Goal: Task Accomplishment & Management: Manage account settings

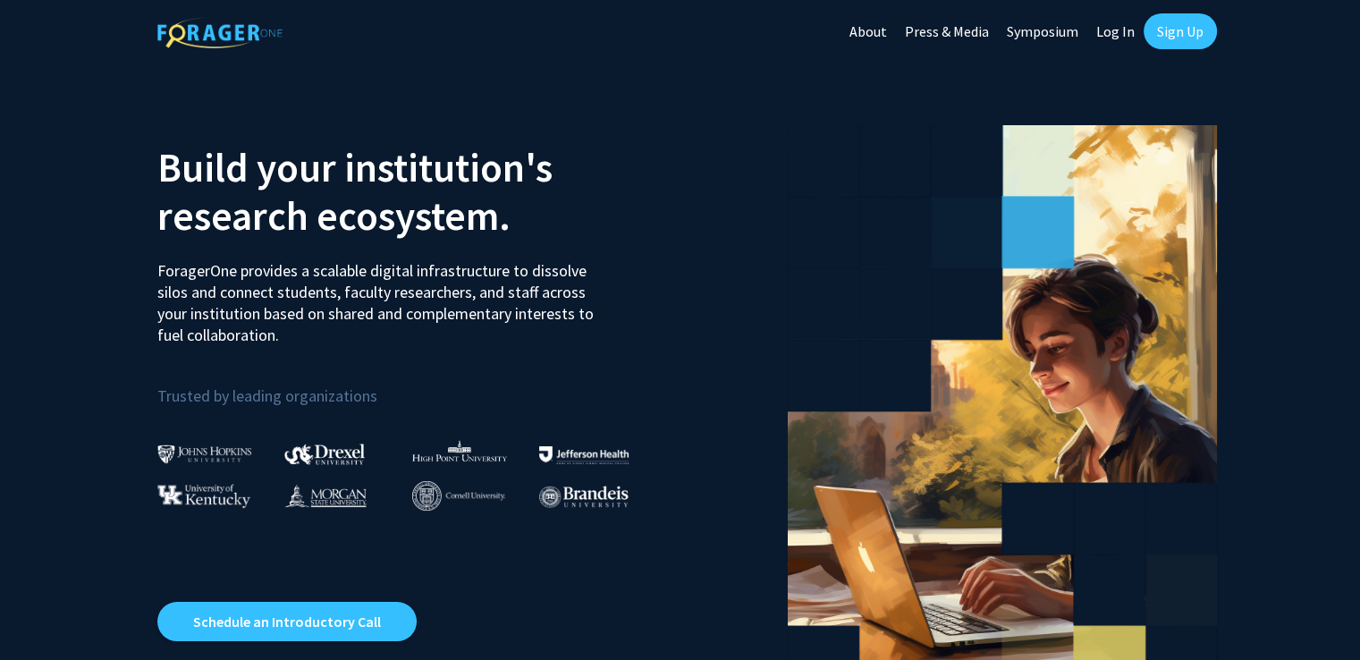
scroll to position [2, 0]
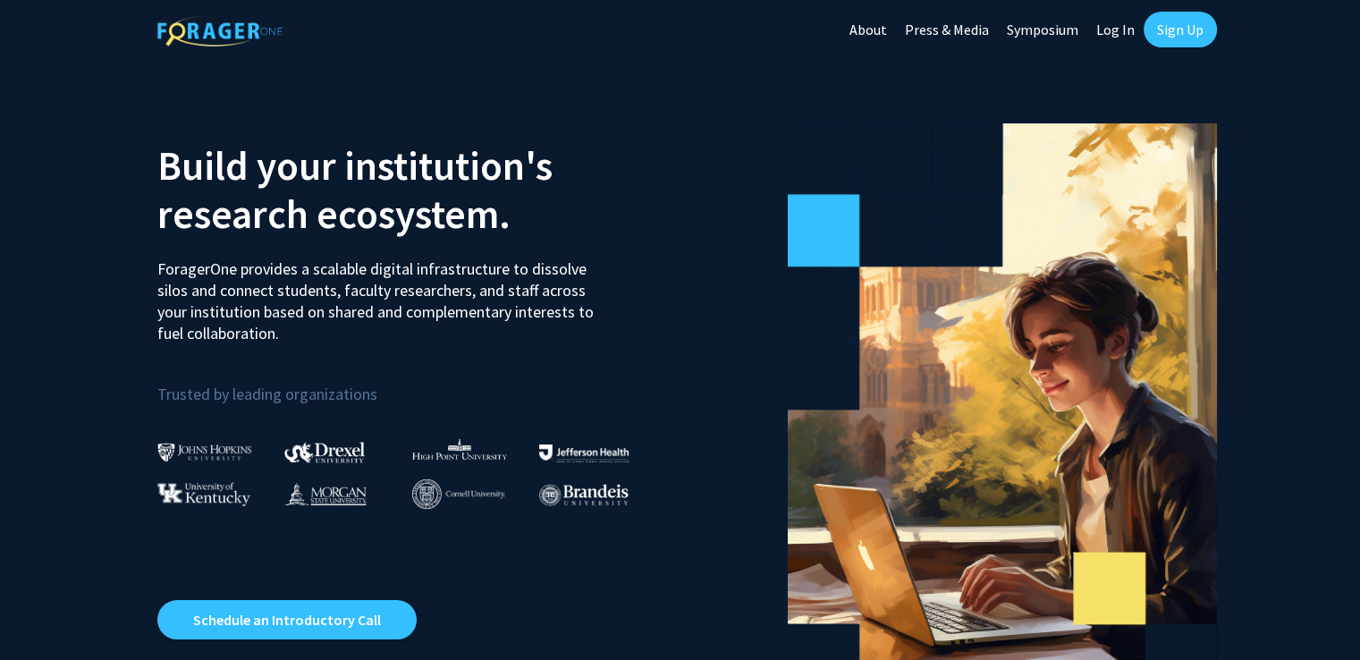
click at [1191, 40] on link "Sign Up" at bounding box center [1179, 30] width 73 height 36
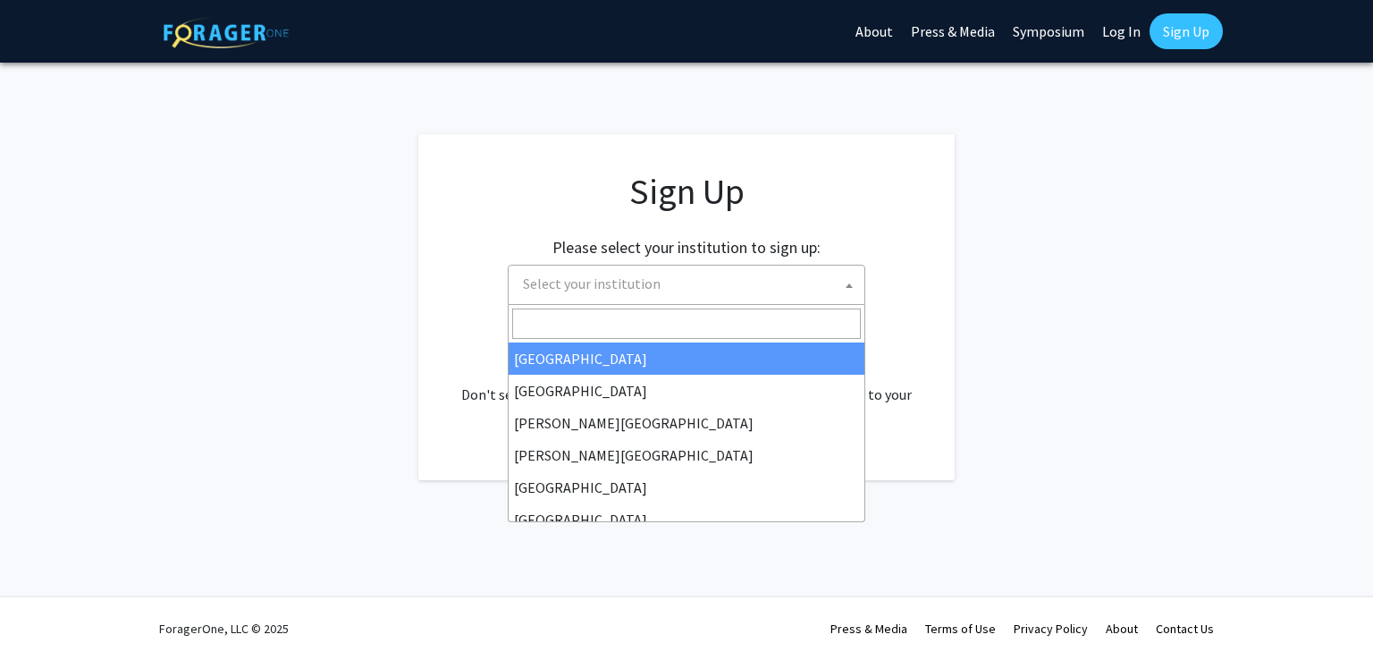
click at [758, 287] on span "Select your institution" at bounding box center [690, 283] width 349 height 37
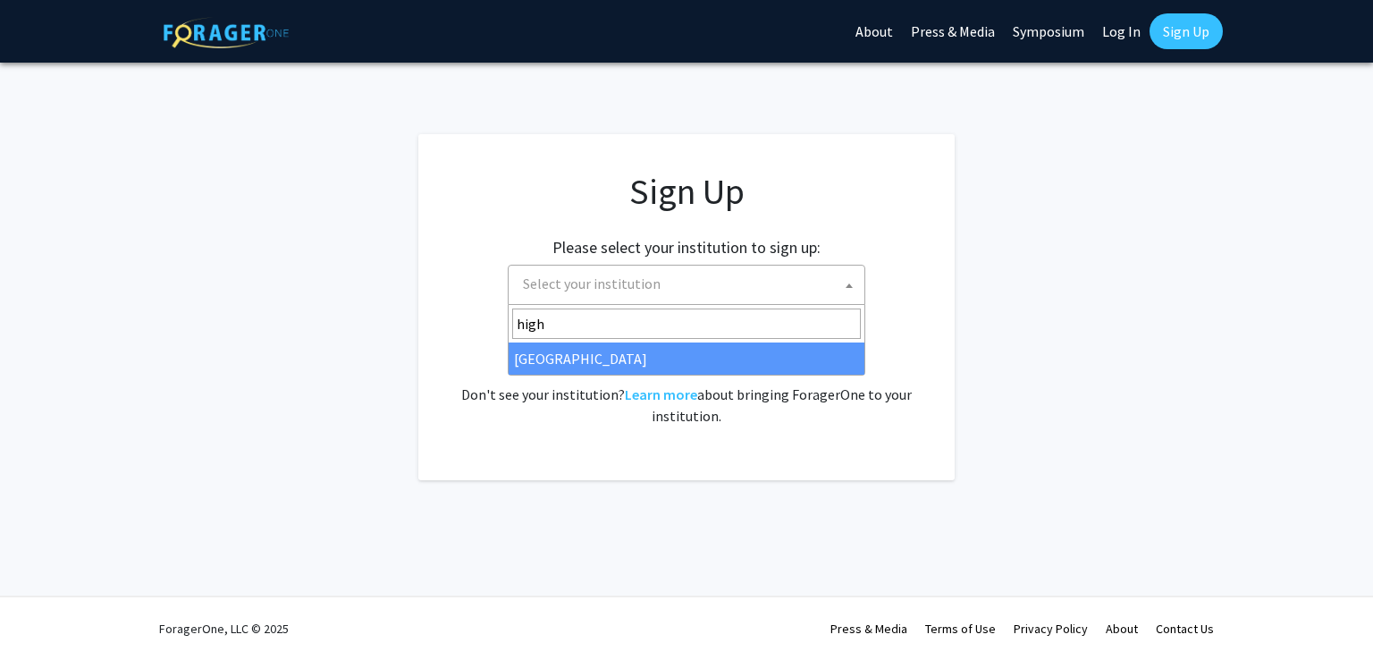
type input "high"
select select "2"
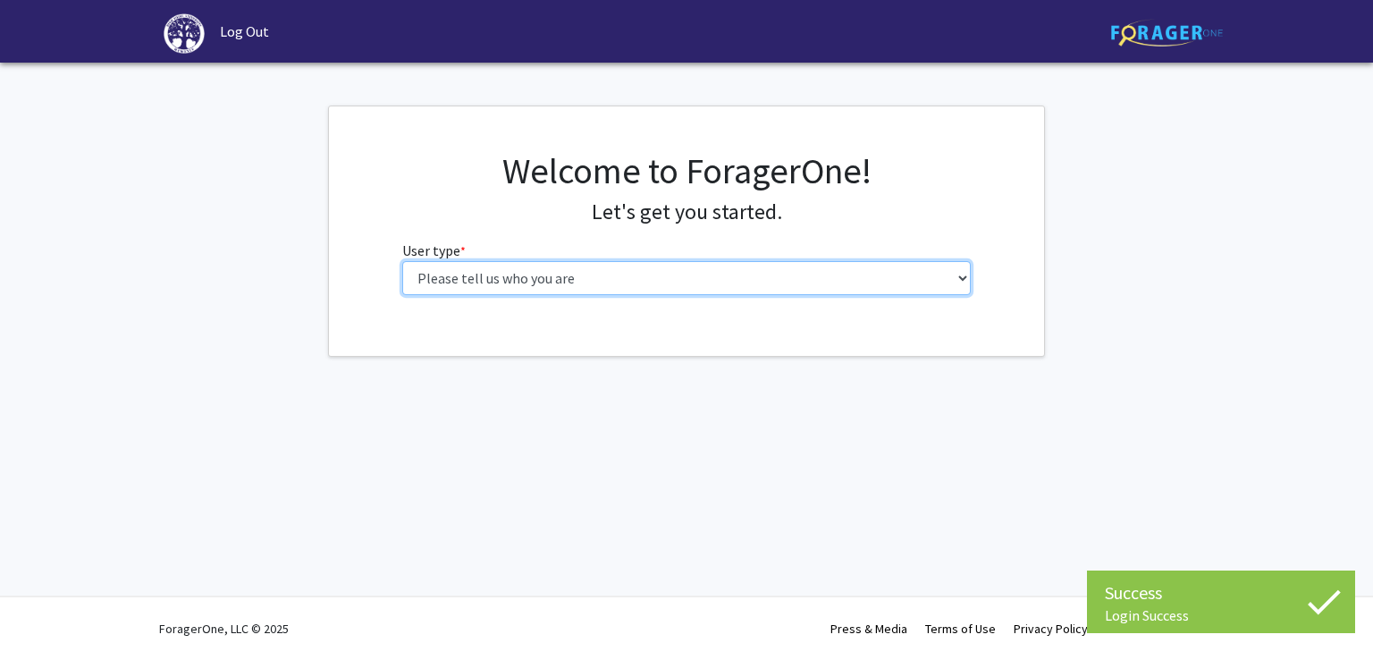
click at [822, 280] on select "Please tell us who you are Undergraduate Student Master's Student Doctoral Cand…" at bounding box center [686, 278] width 569 height 34
select select "5: faculty"
click at [402, 261] on select "Please tell us who you are Undergraduate Student Master's Student Doctoral Cand…" at bounding box center [686, 278] width 569 height 34
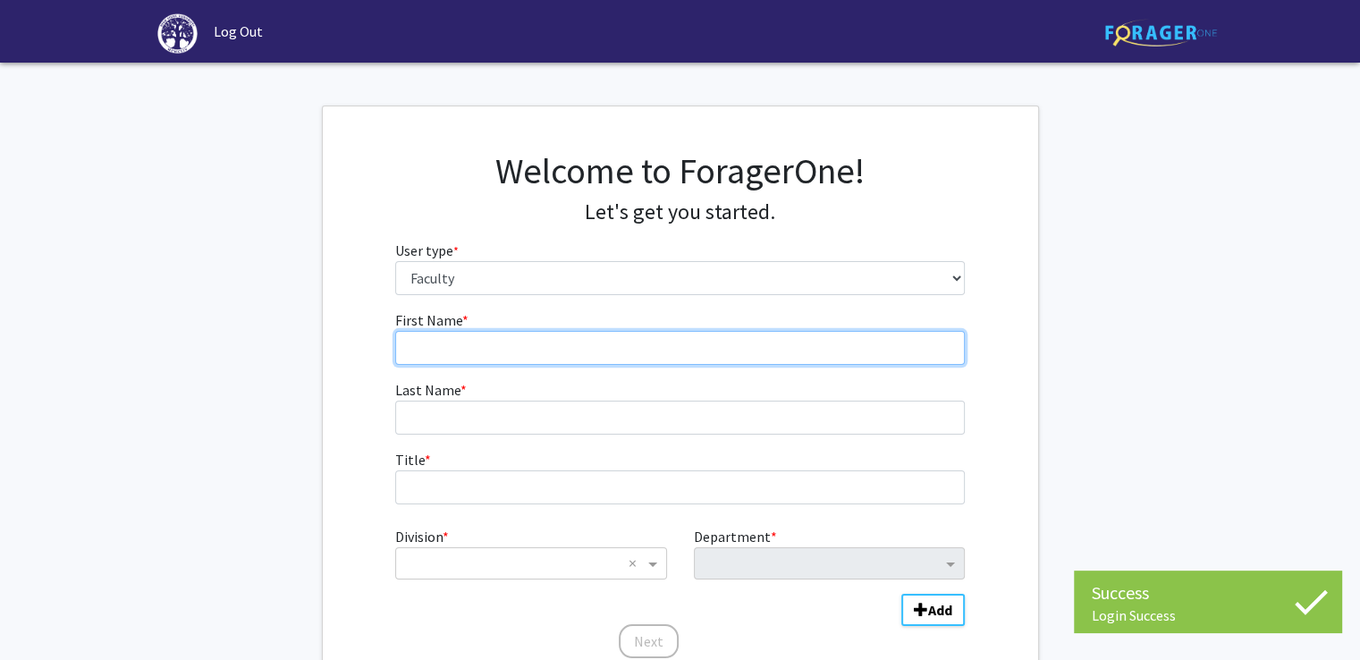
click at [637, 356] on input "First Name * required" at bounding box center [679, 348] width 569 height 34
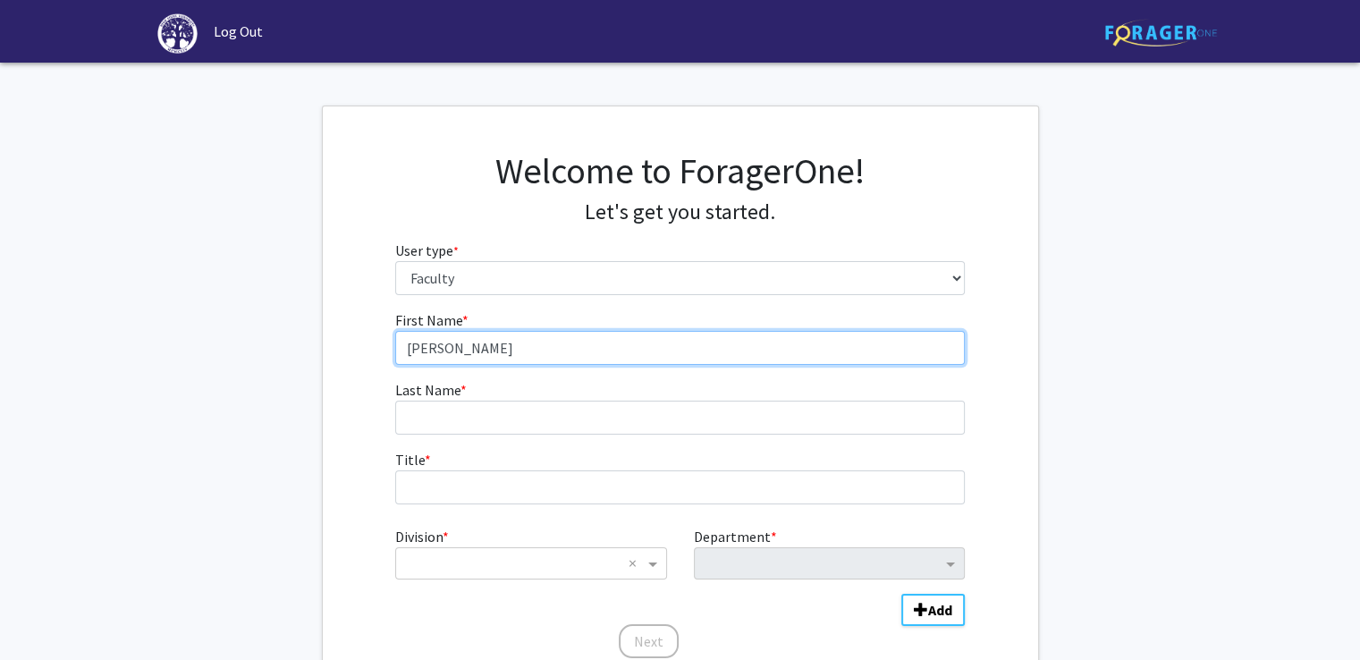
type input "[PERSON_NAME]"
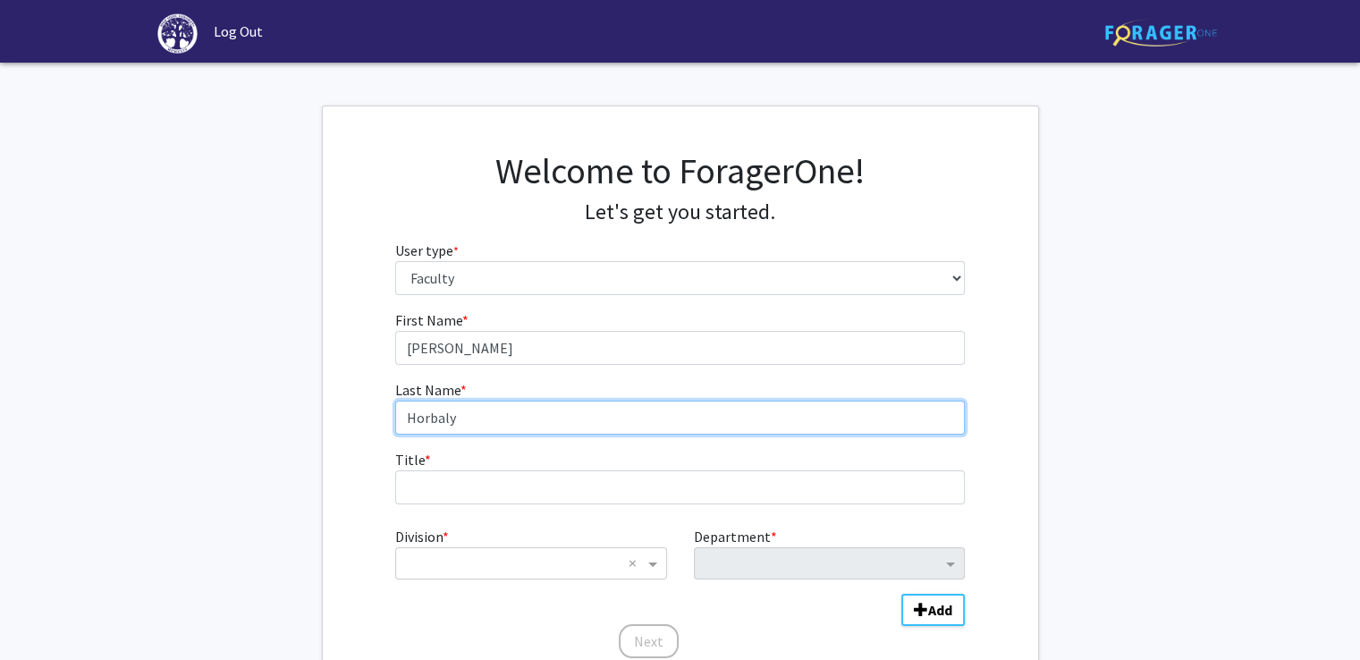
type input "Horbaly"
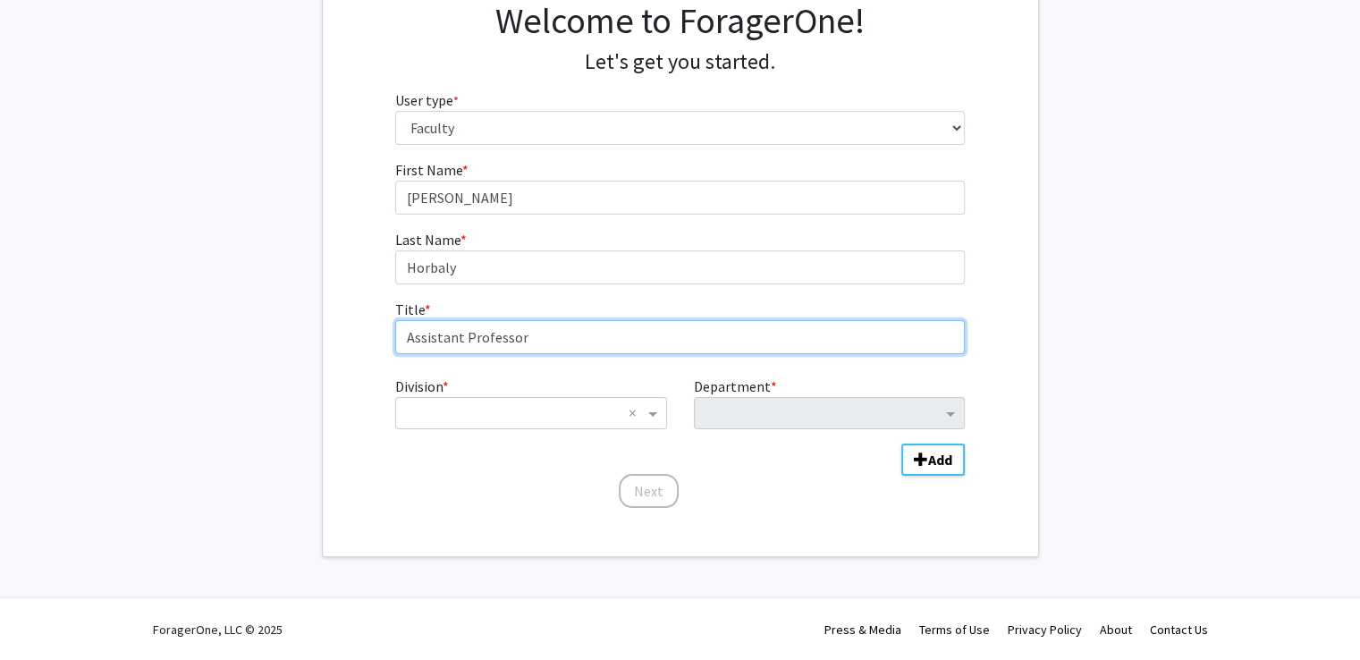
scroll to position [149, 0]
type input "Assistant Professor"
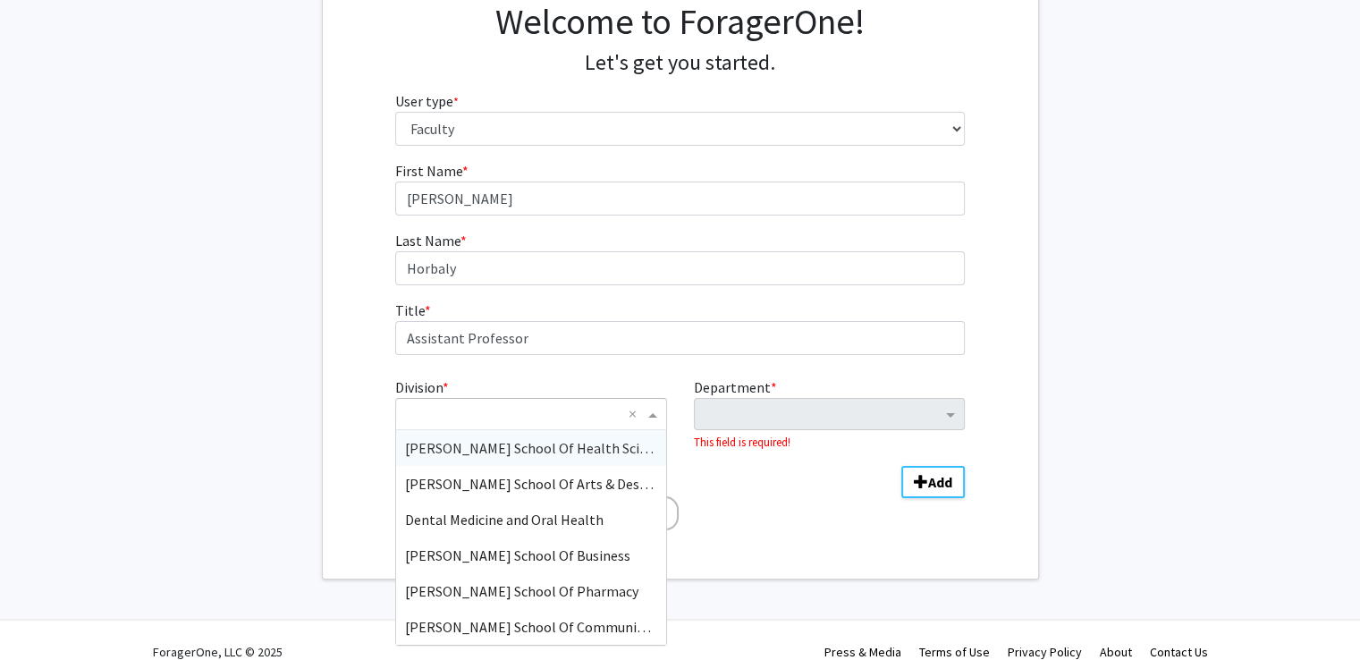
click at [644, 415] on span "Division" at bounding box center [655, 413] width 22 height 21
click at [610, 434] on div "[PERSON_NAME] School Of Health Sciences" at bounding box center [530, 448] width 269 height 36
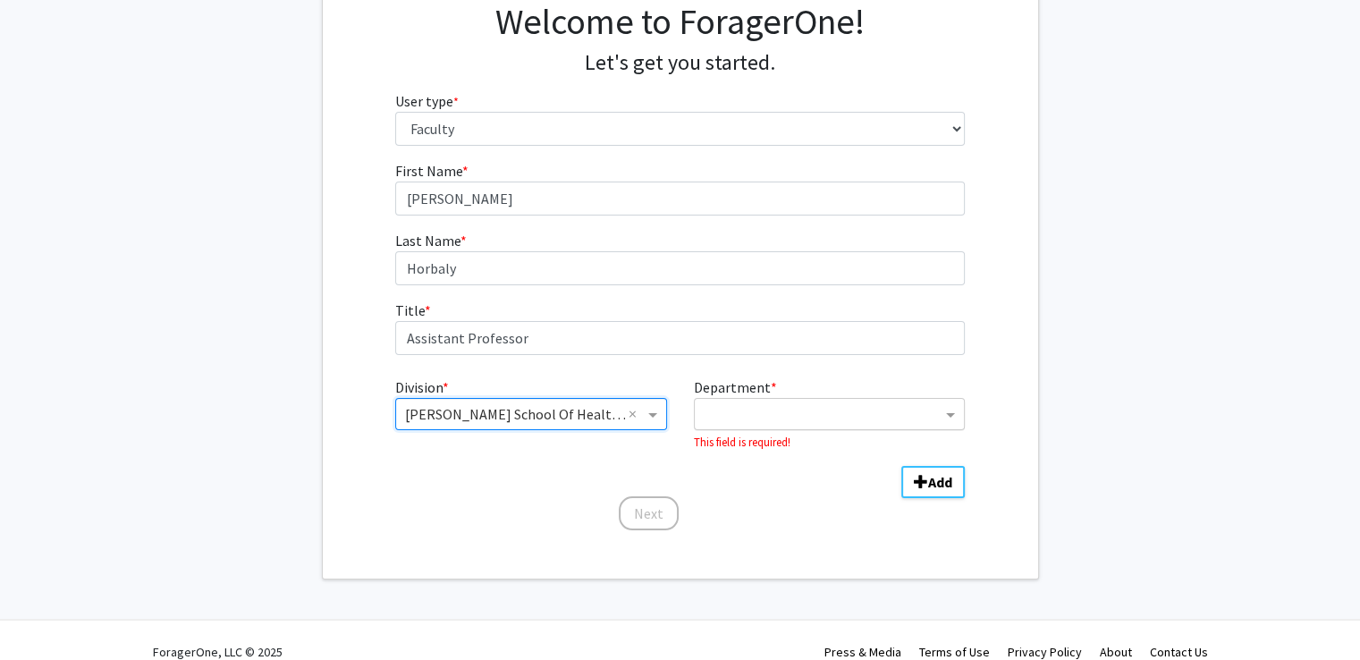
click at [785, 416] on input "Department" at bounding box center [823, 414] width 238 height 21
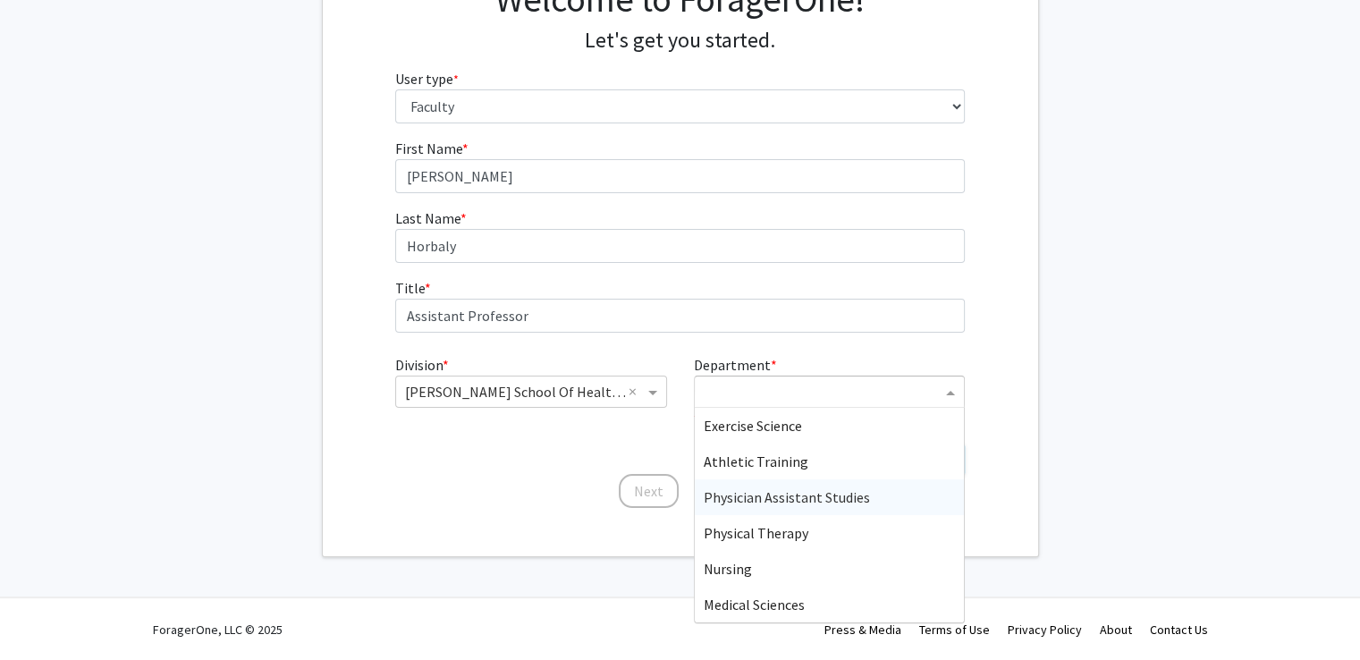
scroll to position [172, 0]
click at [795, 426] on span "Exercise Science" at bounding box center [753, 426] width 98 height 18
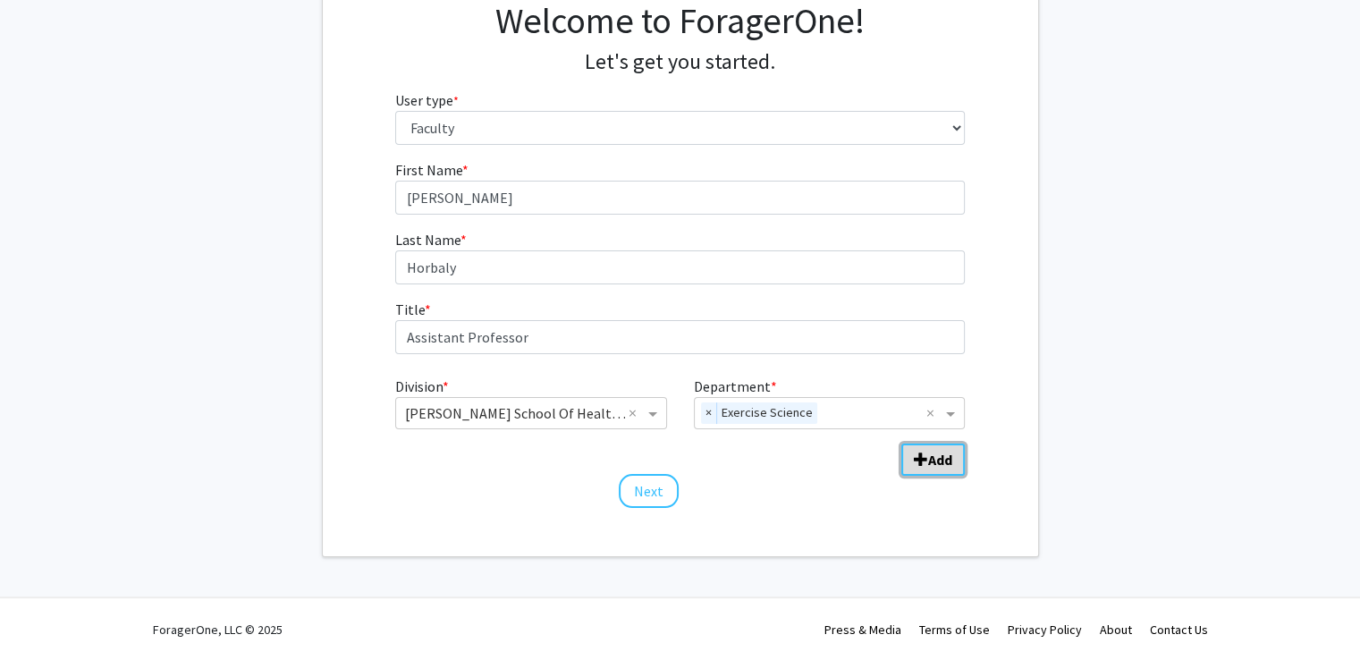
click at [935, 455] on b "Add" at bounding box center [940, 460] width 24 height 18
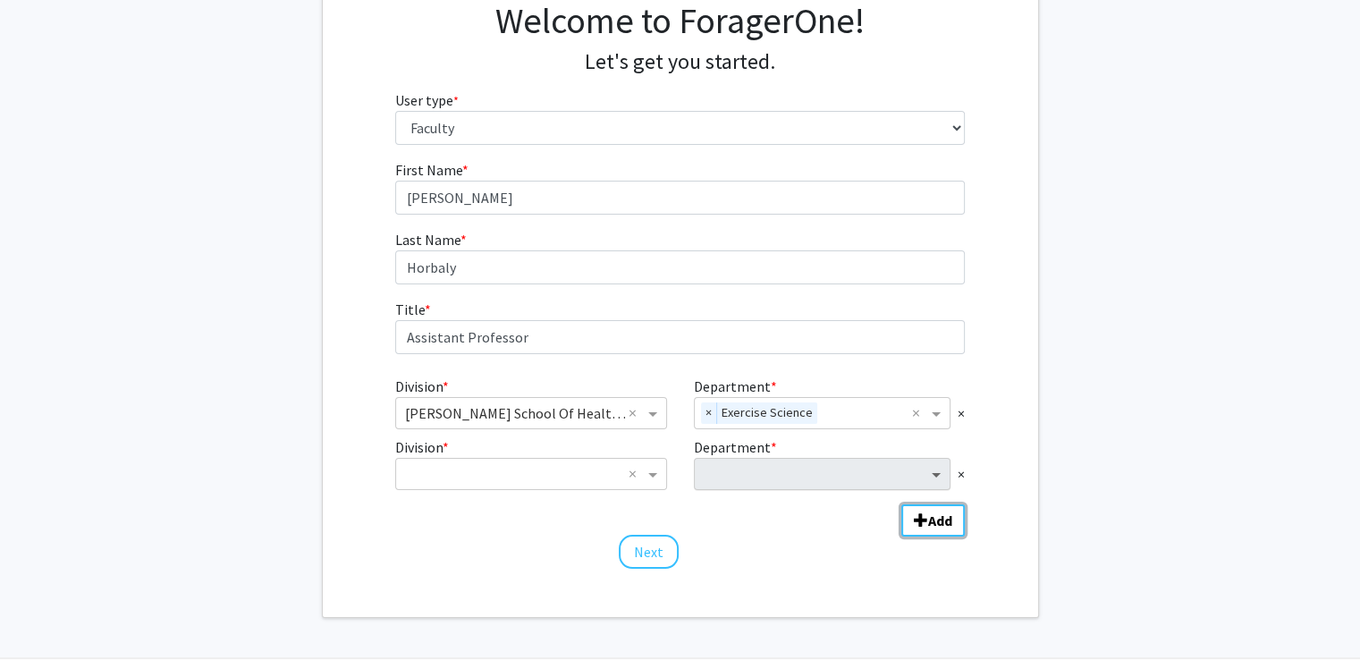
click at [937, 481] on span "Department" at bounding box center [938, 473] width 22 height 21
click at [936, 466] on span "Department" at bounding box center [938, 473] width 22 height 21
click at [935, 467] on span "Department" at bounding box center [938, 473] width 22 height 21
click at [937, 473] on span "Department" at bounding box center [938, 473] width 22 height 21
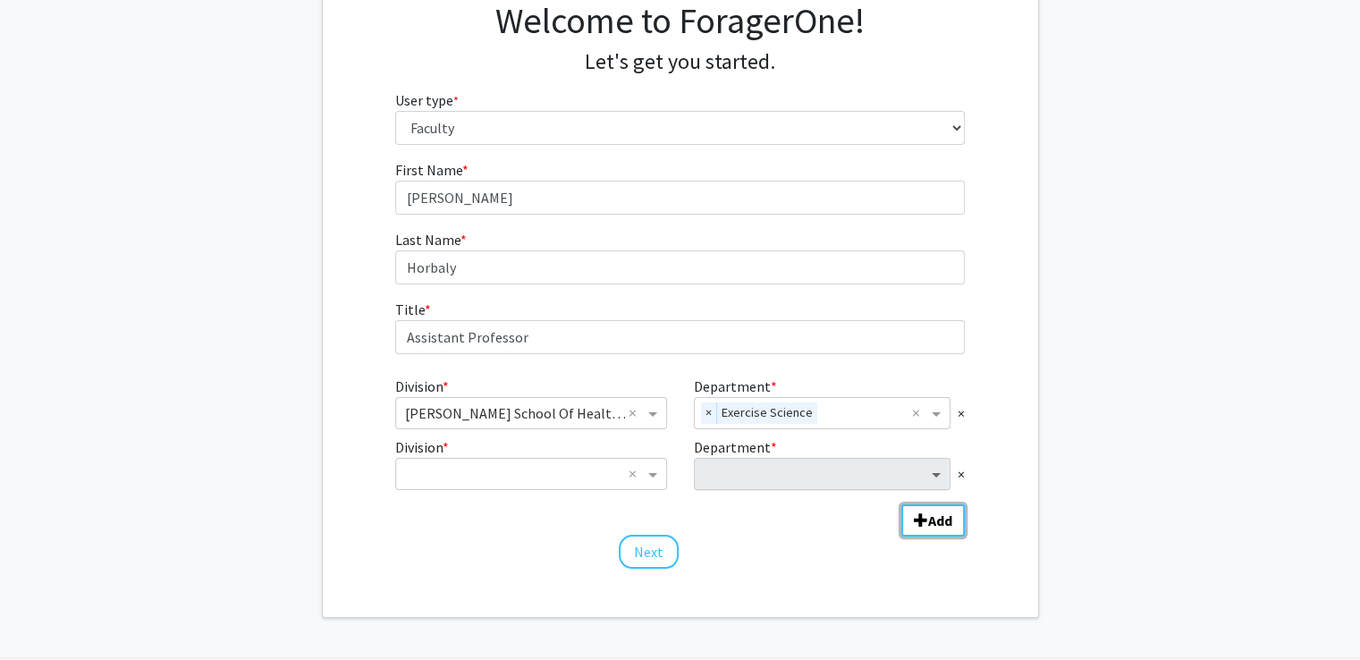
click at [937, 473] on span "Department" at bounding box center [938, 473] width 22 height 21
click at [937, 472] on span "Department" at bounding box center [938, 473] width 22 height 21
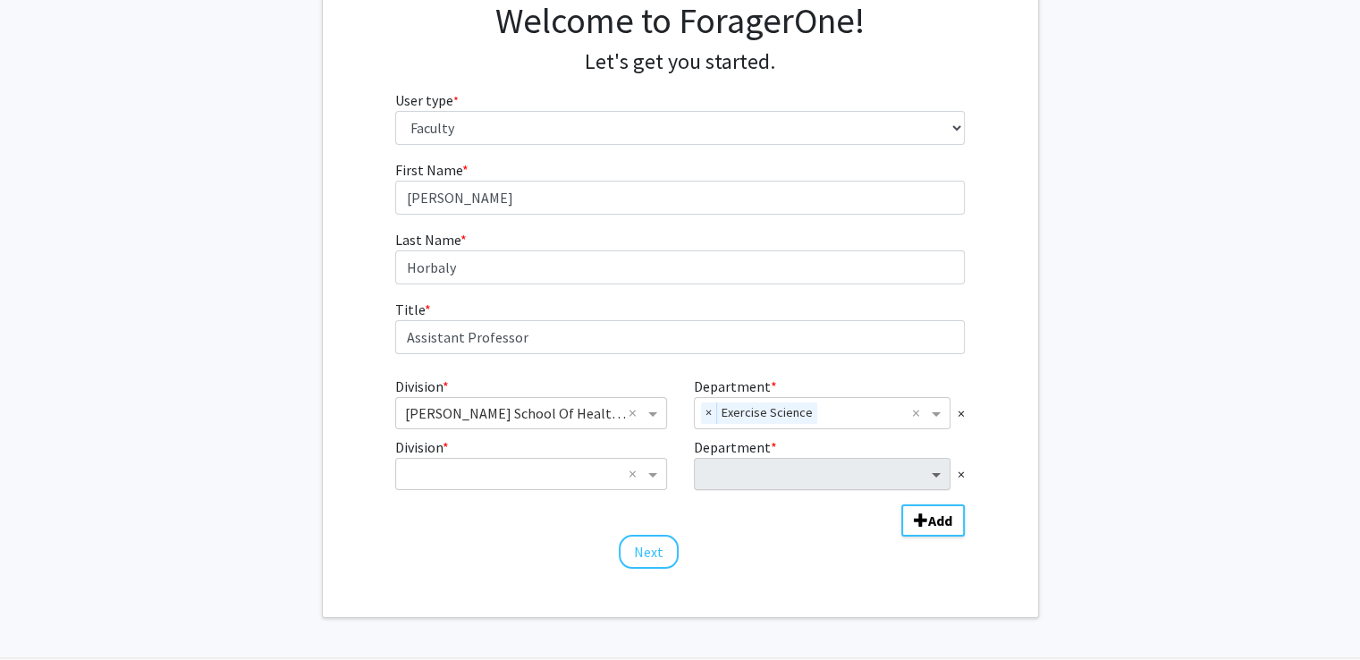
click at [937, 472] on span "Department" at bounding box center [938, 473] width 22 height 21
click at [778, 455] on div "Department * ×" at bounding box center [829, 463] width 298 height 54
click at [656, 480] on span "Division" at bounding box center [655, 473] width 22 height 21
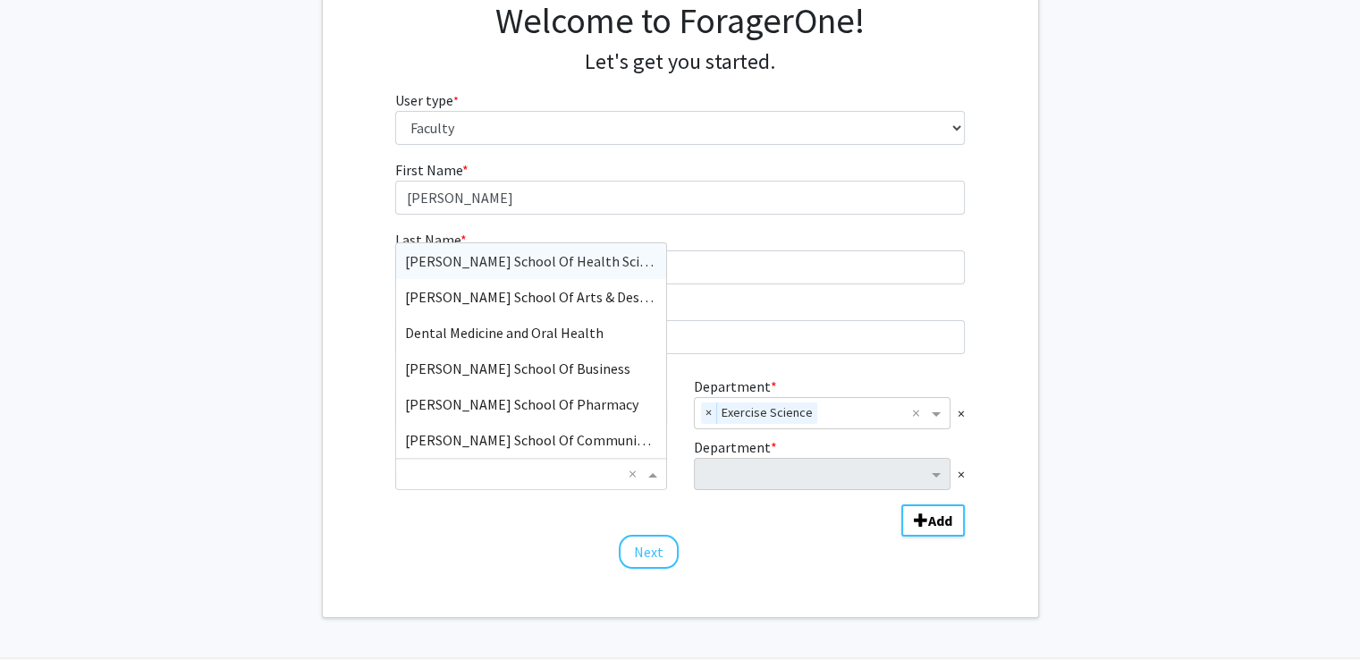
click at [508, 268] on span "[PERSON_NAME] School Of Health Sciences" at bounding box center [539, 261] width 269 height 18
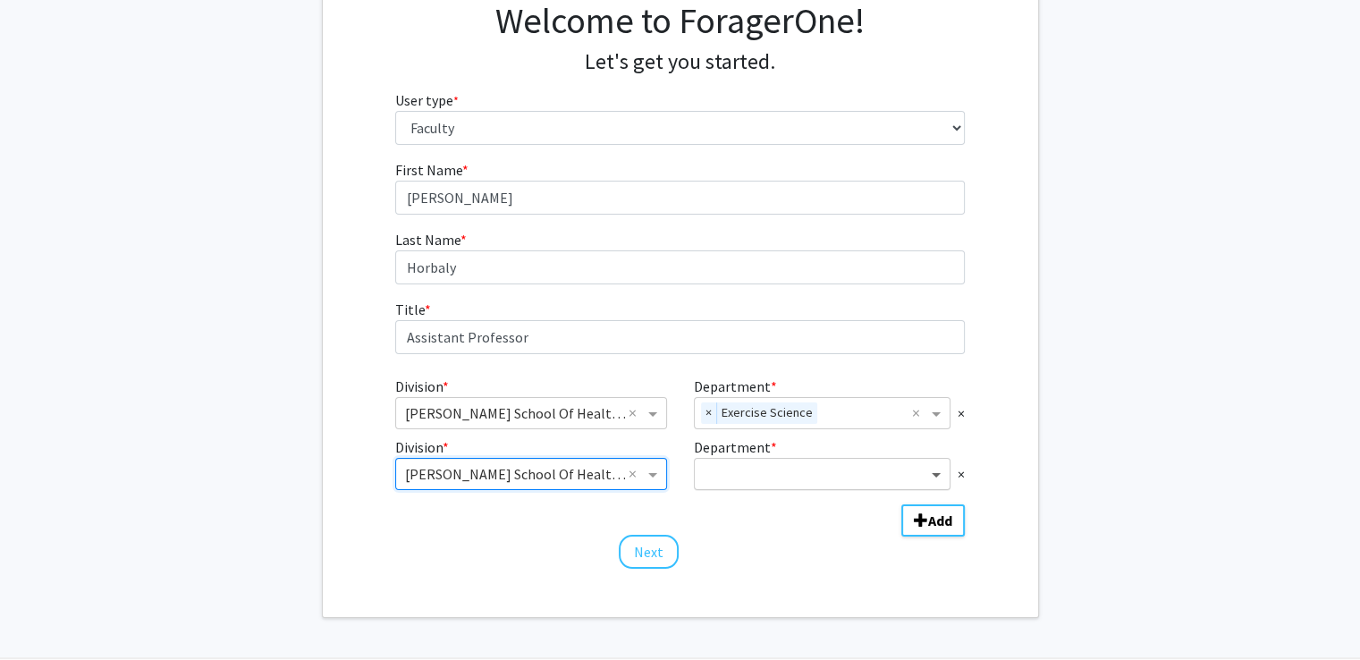
click at [934, 476] on span "Department" at bounding box center [938, 473] width 22 height 21
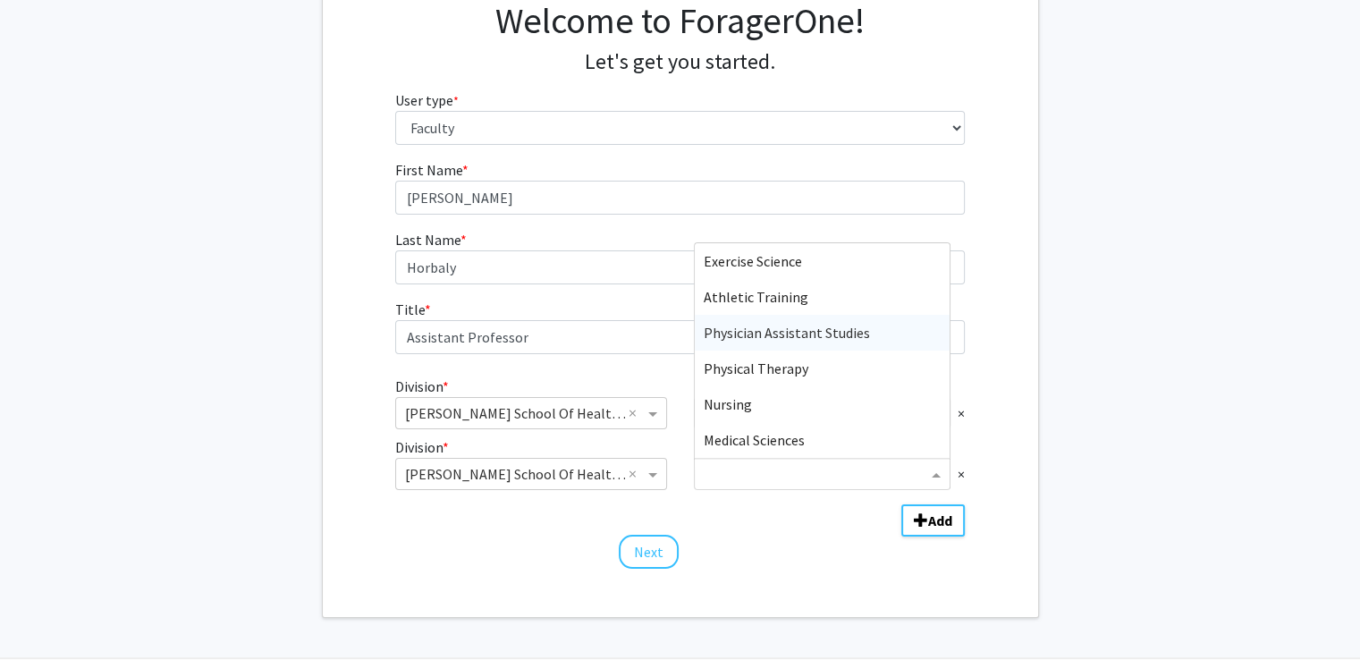
click at [849, 339] on span "Physician Assistant Studies" at bounding box center [787, 333] width 166 height 18
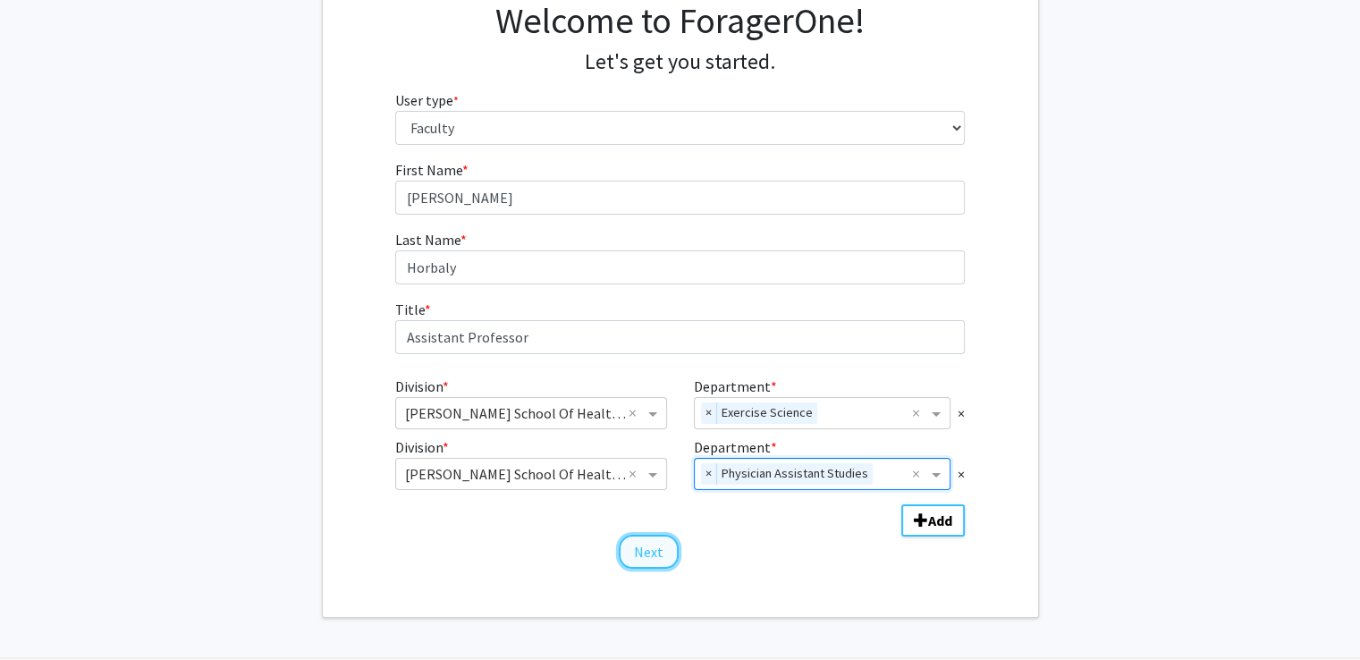
click at [652, 555] on button "Next" at bounding box center [649, 552] width 60 height 34
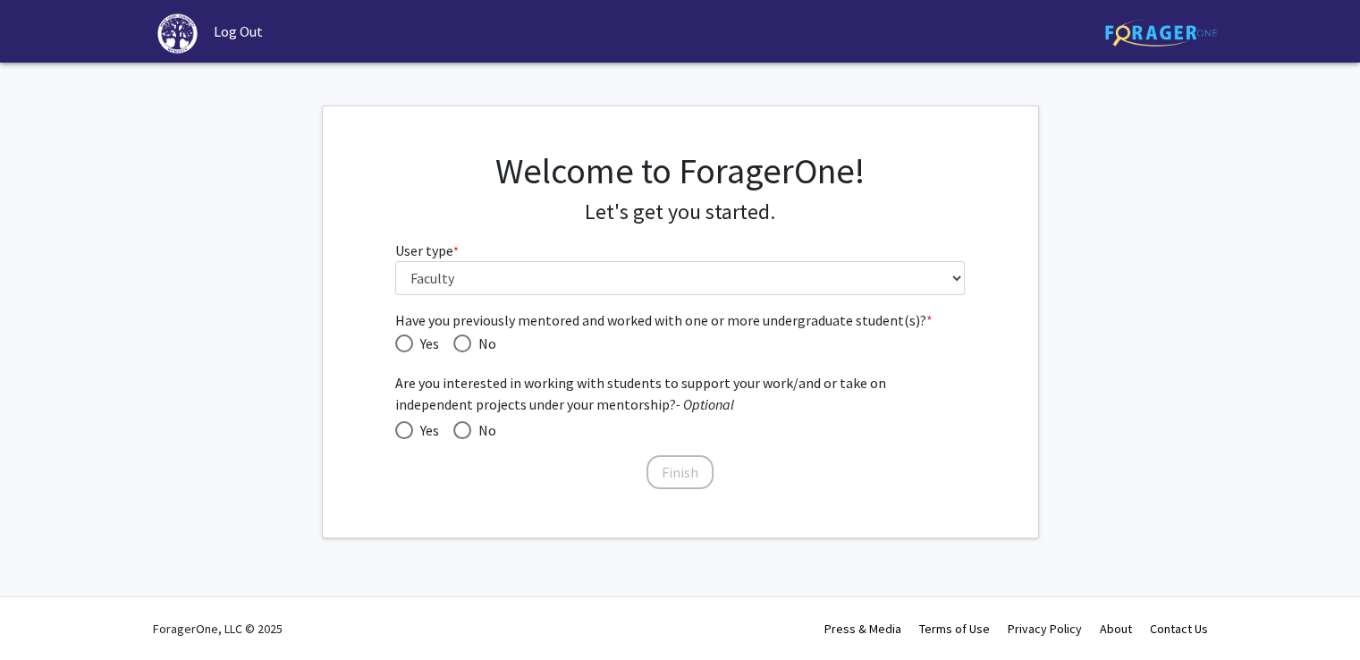
scroll to position [0, 0]
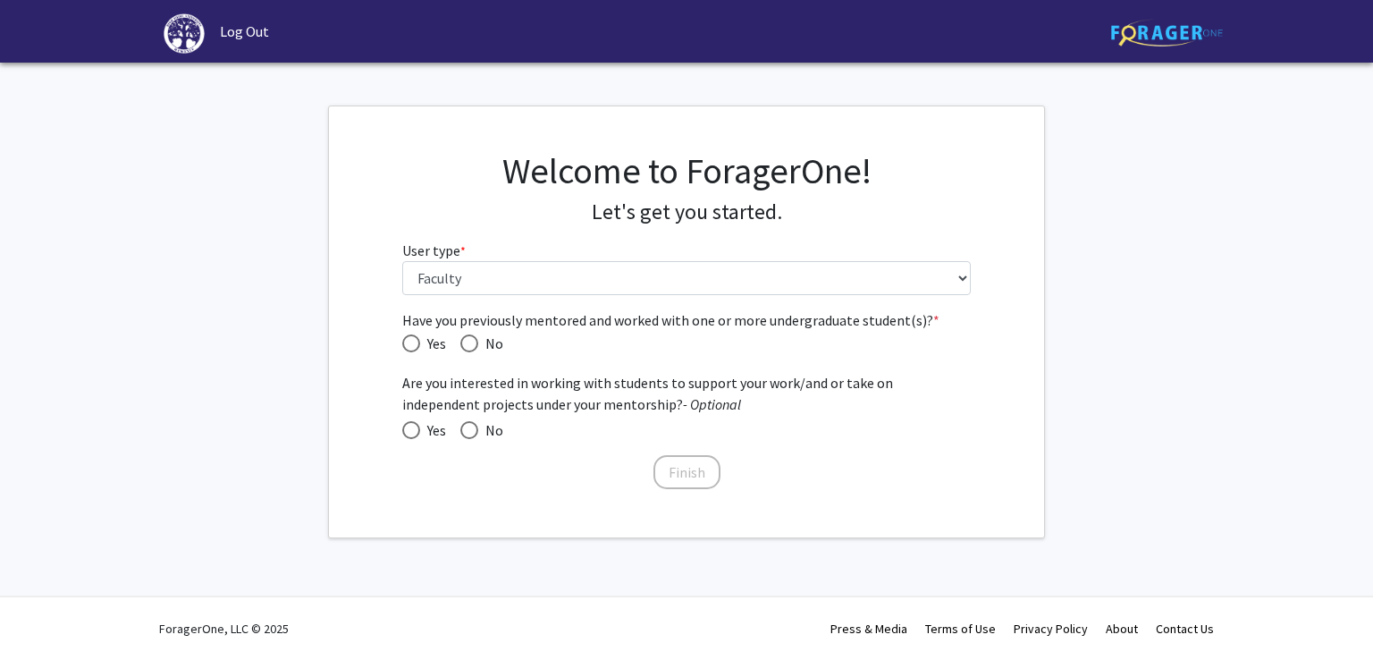
click at [415, 348] on span "Have you previously mentored and worked with one or more undergraduate student(…" at bounding box center [411, 343] width 18 height 18
click at [415, 348] on input "Yes" at bounding box center [411, 343] width 18 height 18
radio input "true"
click at [418, 423] on span at bounding box center [411, 430] width 18 height 18
click at [418, 423] on input "Yes" at bounding box center [411, 430] width 18 height 18
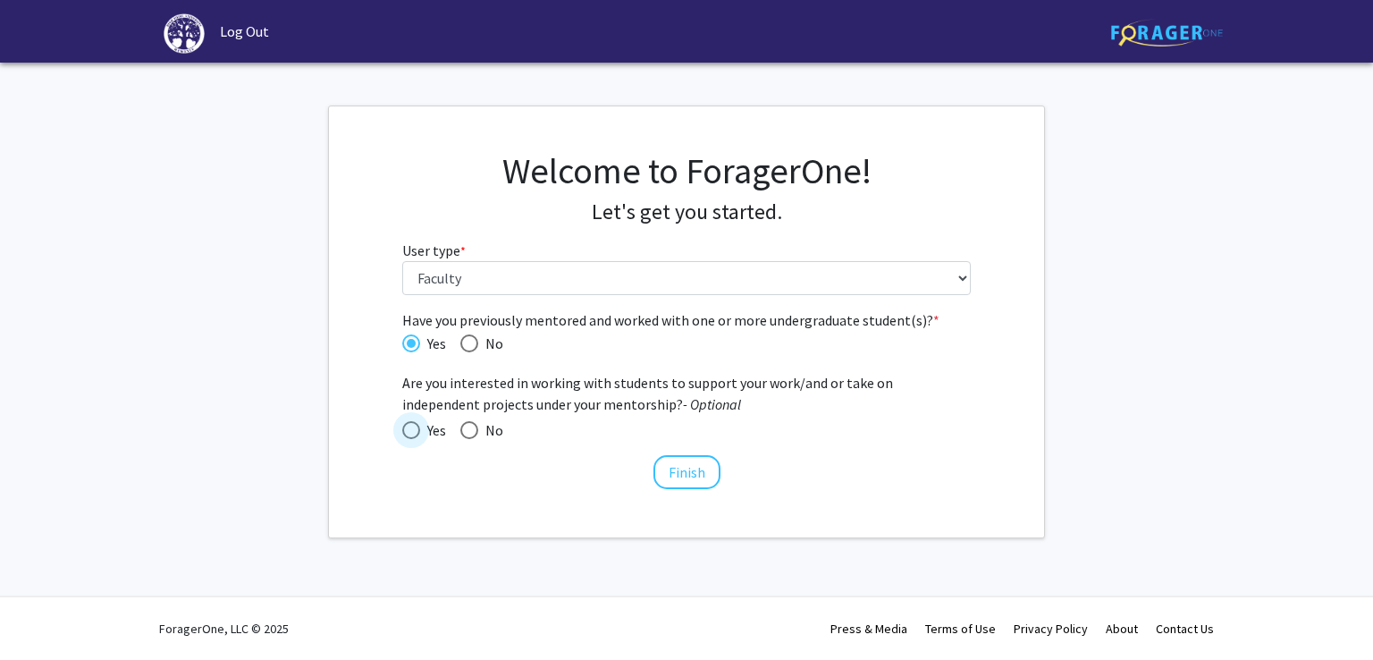
radio input "true"
click at [676, 466] on button "Finish" at bounding box center [686, 472] width 67 height 34
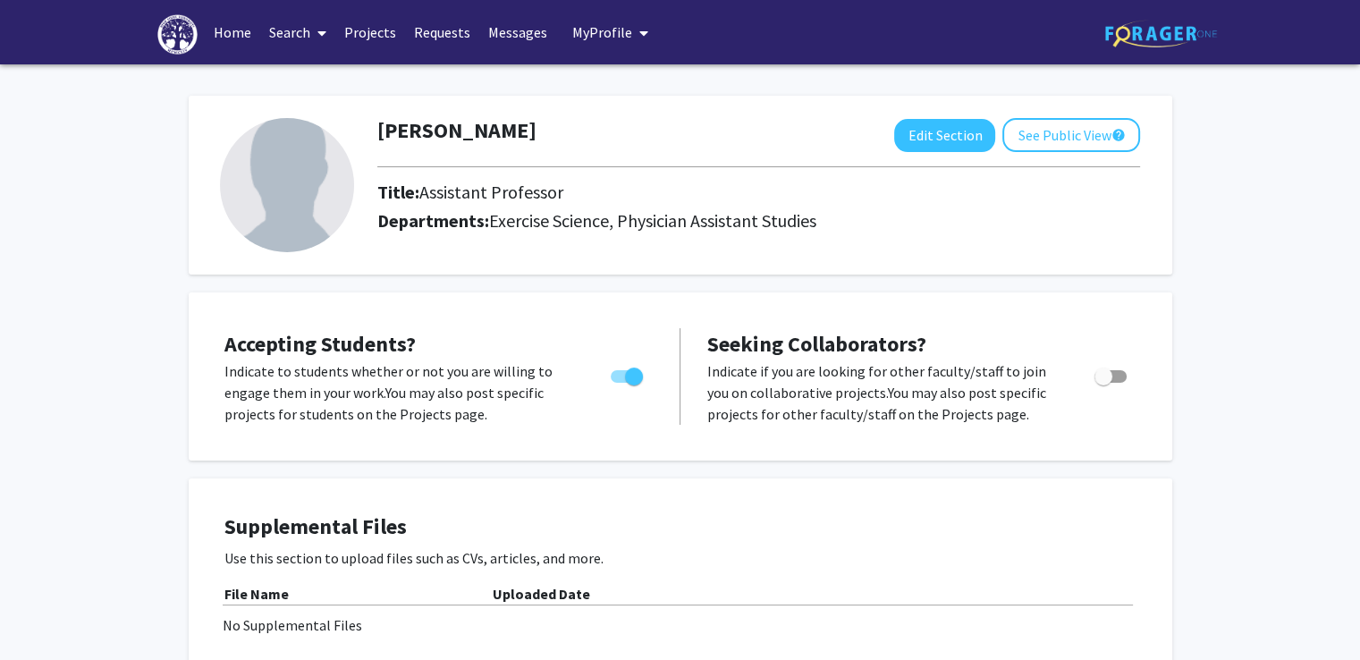
scroll to position [5, 0]
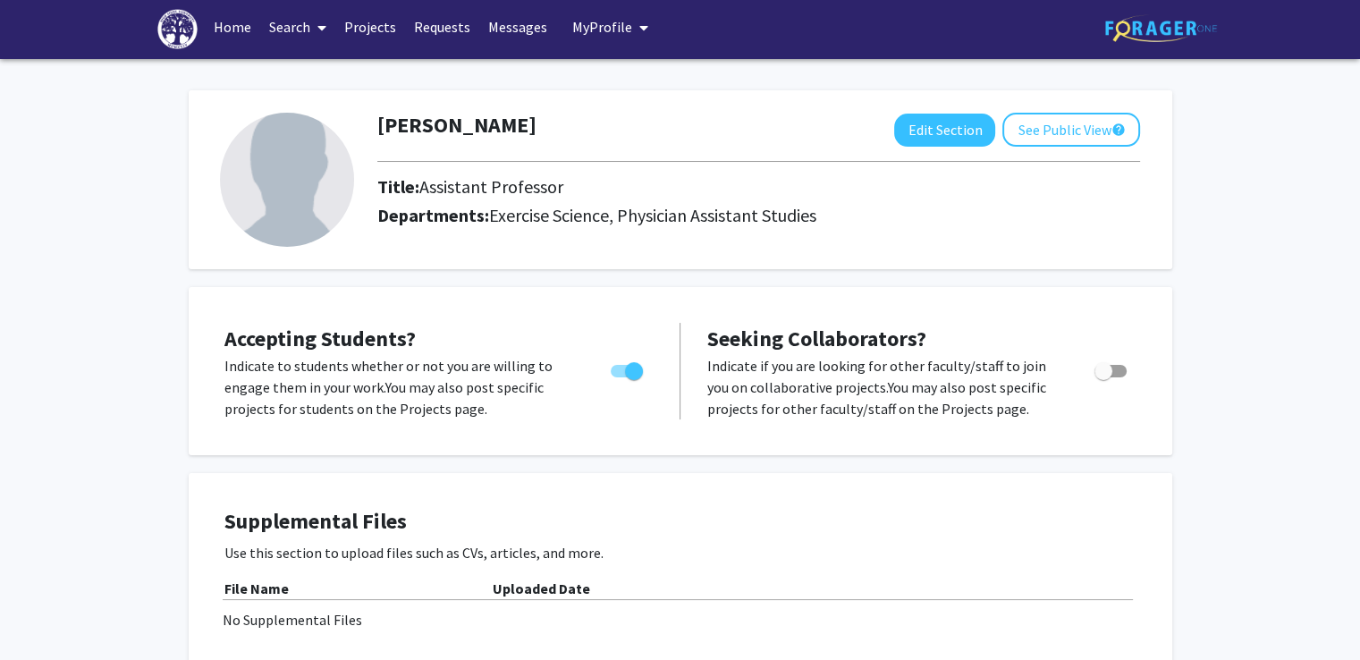
click at [294, 37] on link "Search" at bounding box center [297, 27] width 75 height 63
click at [301, 62] on span "Faculty/Staff" at bounding box center [325, 77] width 131 height 36
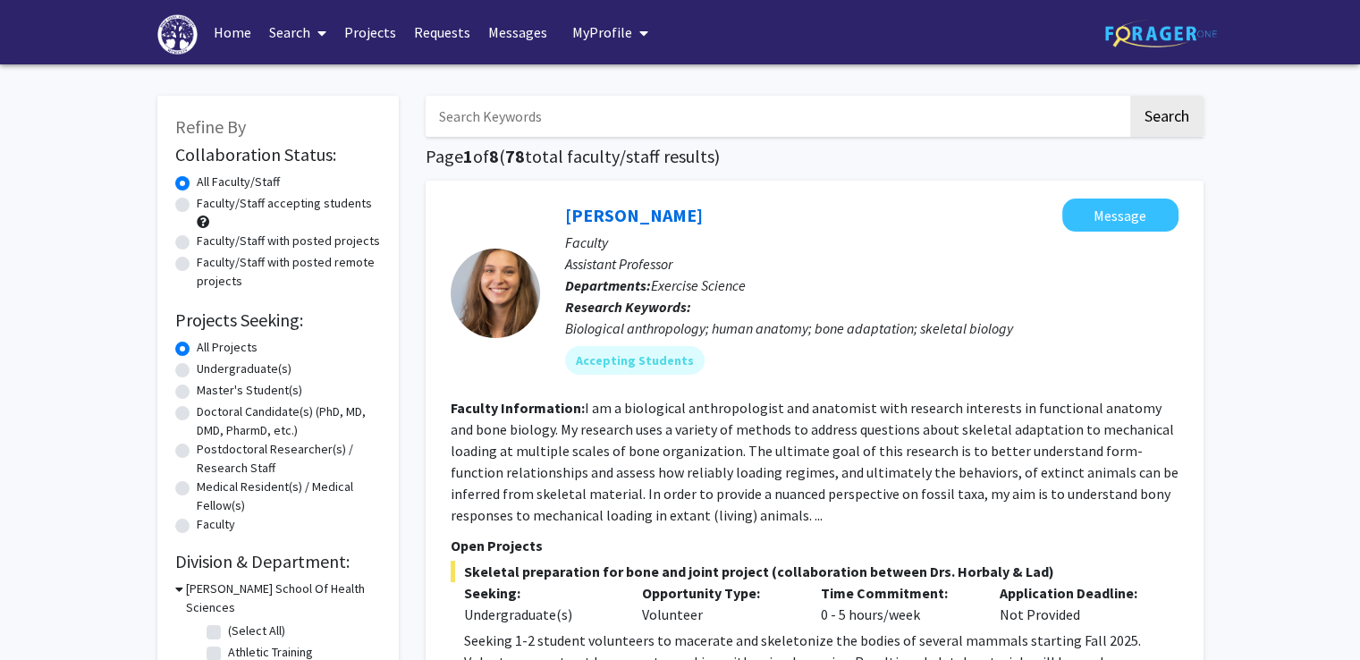
click at [507, 111] on input "Search Keywords" at bounding box center [777, 116] width 702 height 41
click at [758, 235] on p "Faculty" at bounding box center [871, 242] width 613 height 21
click at [586, 24] on span "My Profile" at bounding box center [602, 32] width 60 height 18
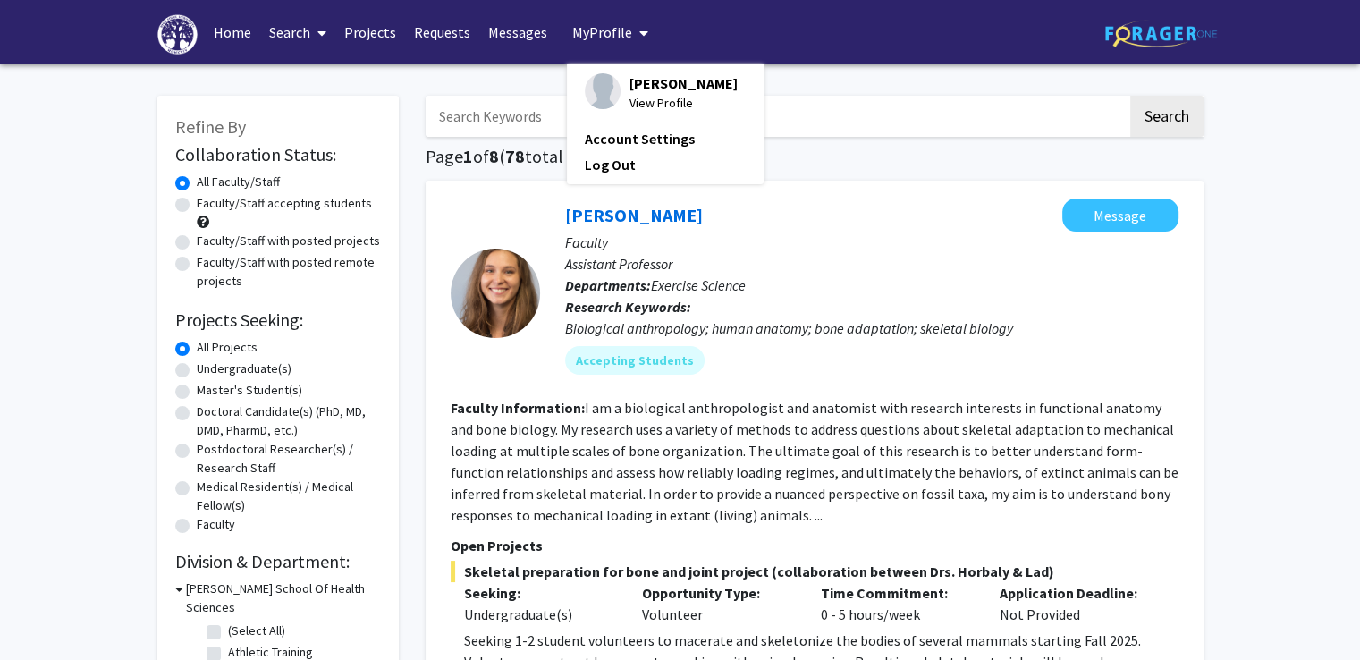
click at [631, 96] on span "View Profile" at bounding box center [683, 103] width 108 height 20
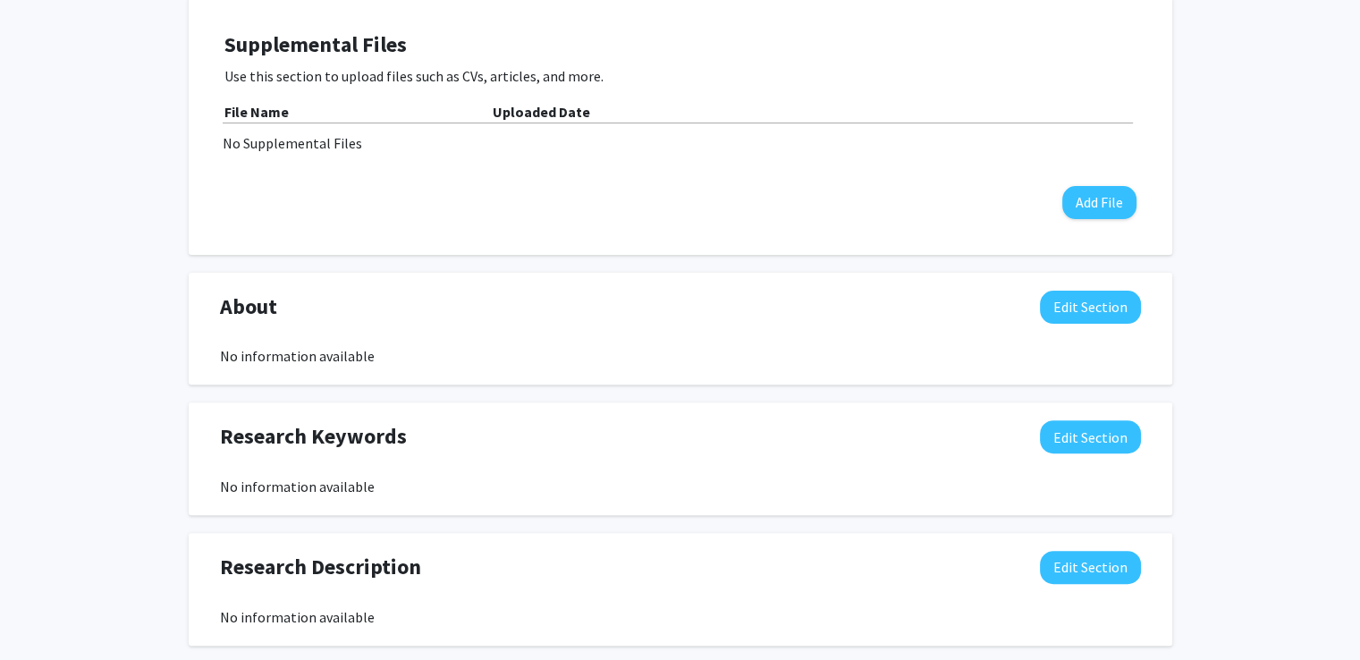
scroll to position [481, 0]
click at [1091, 443] on button "Edit Section" at bounding box center [1090, 437] width 101 height 33
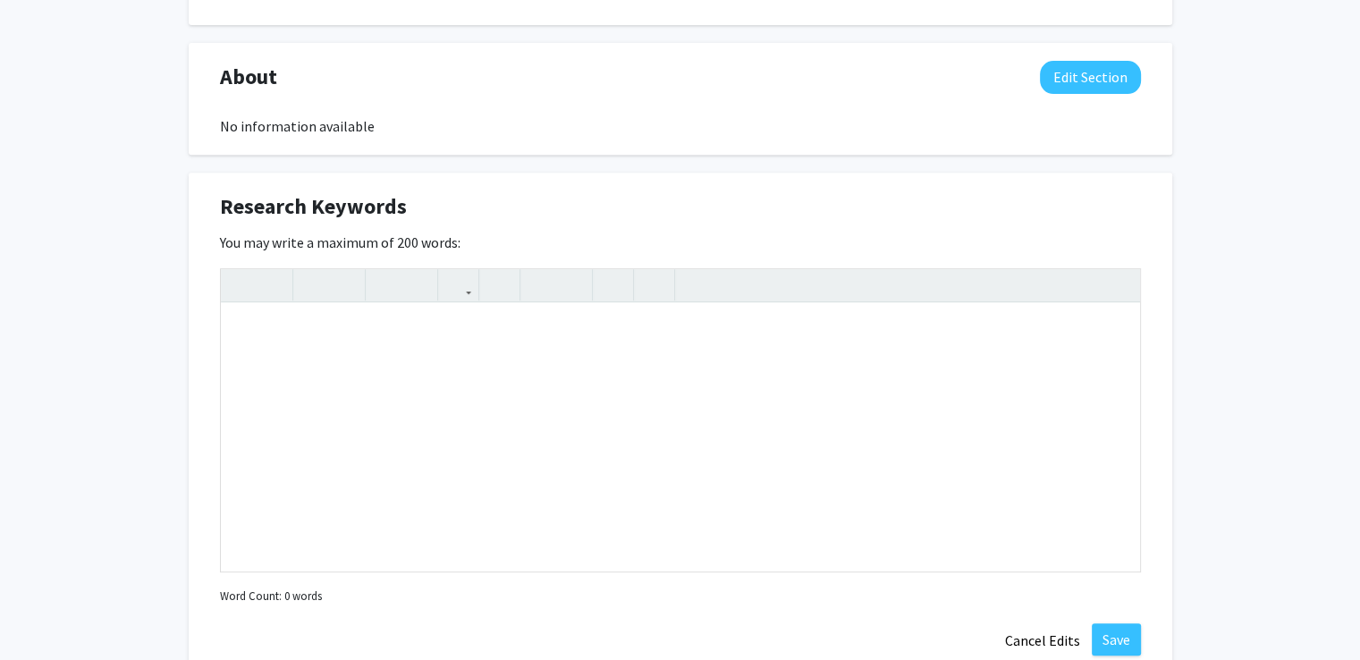
scroll to position [712, 0]
click at [678, 404] on div "Note to users with screen readers: Please deactivate our accessibility plugin f…" at bounding box center [680, 436] width 919 height 268
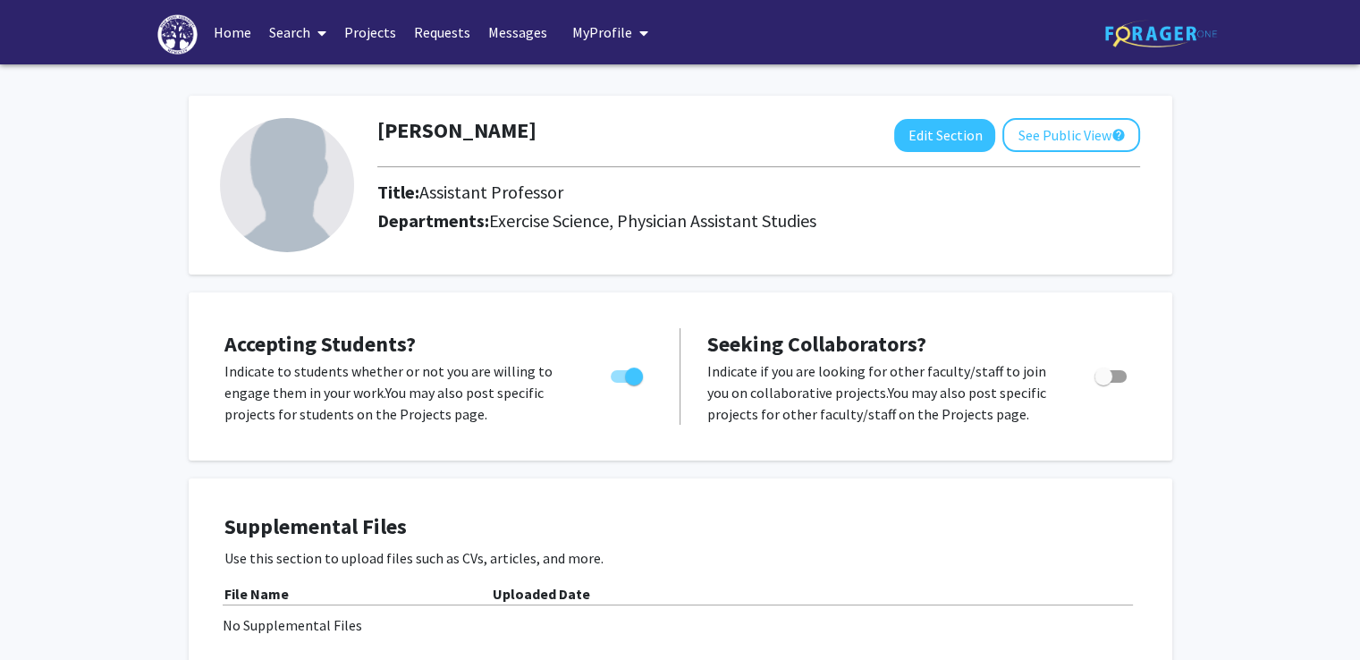
click at [304, 33] on link "Search" at bounding box center [297, 32] width 75 height 63
click at [313, 81] on span "Faculty/Staff" at bounding box center [325, 82] width 131 height 36
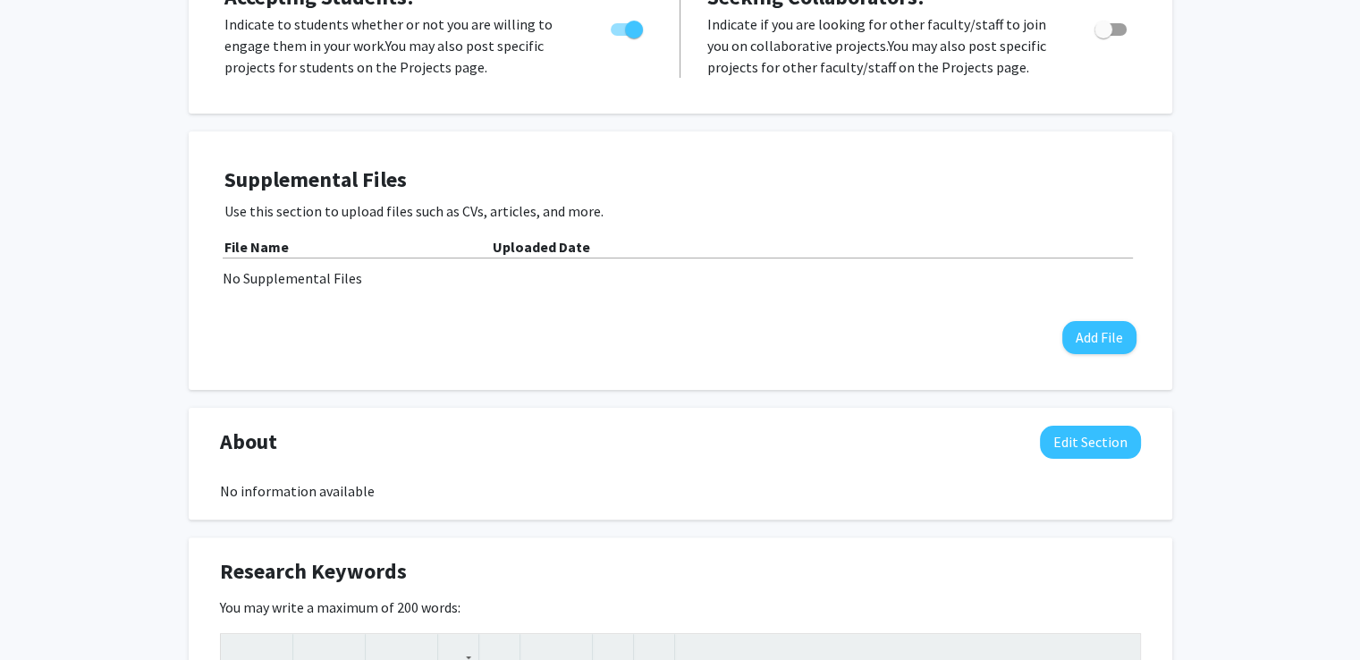
scroll to position [554, 0]
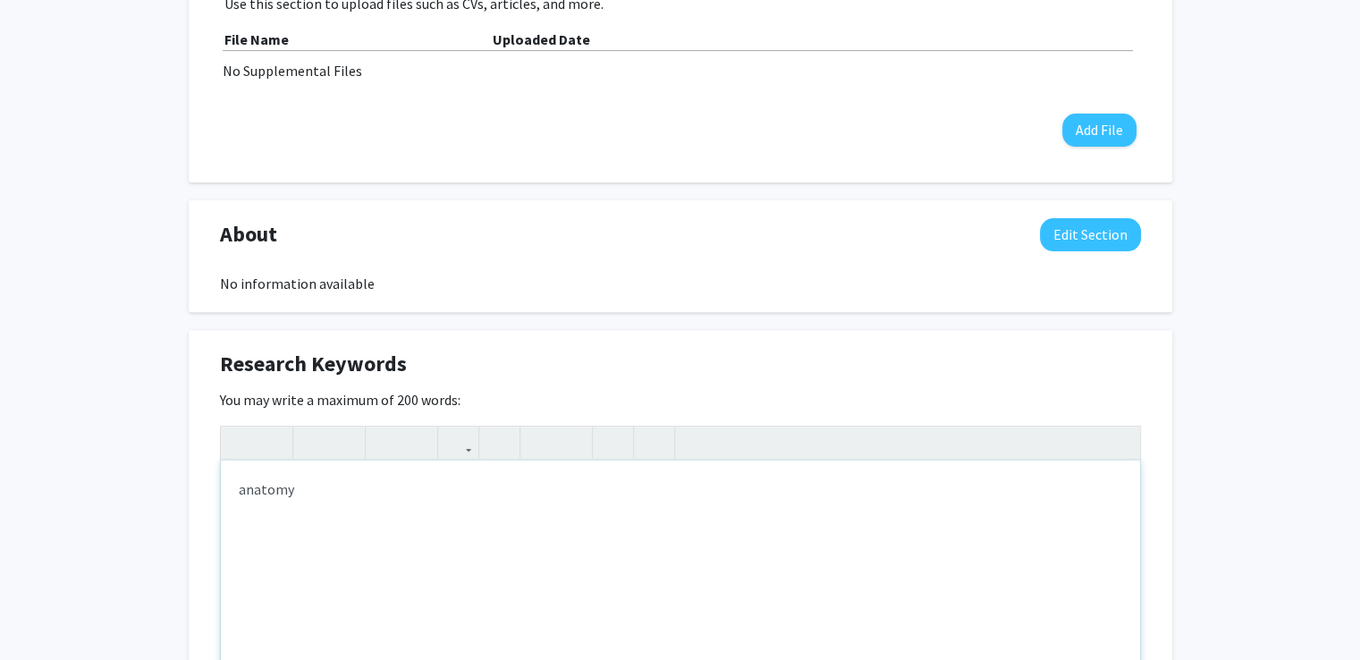
click at [335, 494] on p "anatomy" at bounding box center [680, 488] width 883 height 21
type textarea "<p>a</p>"
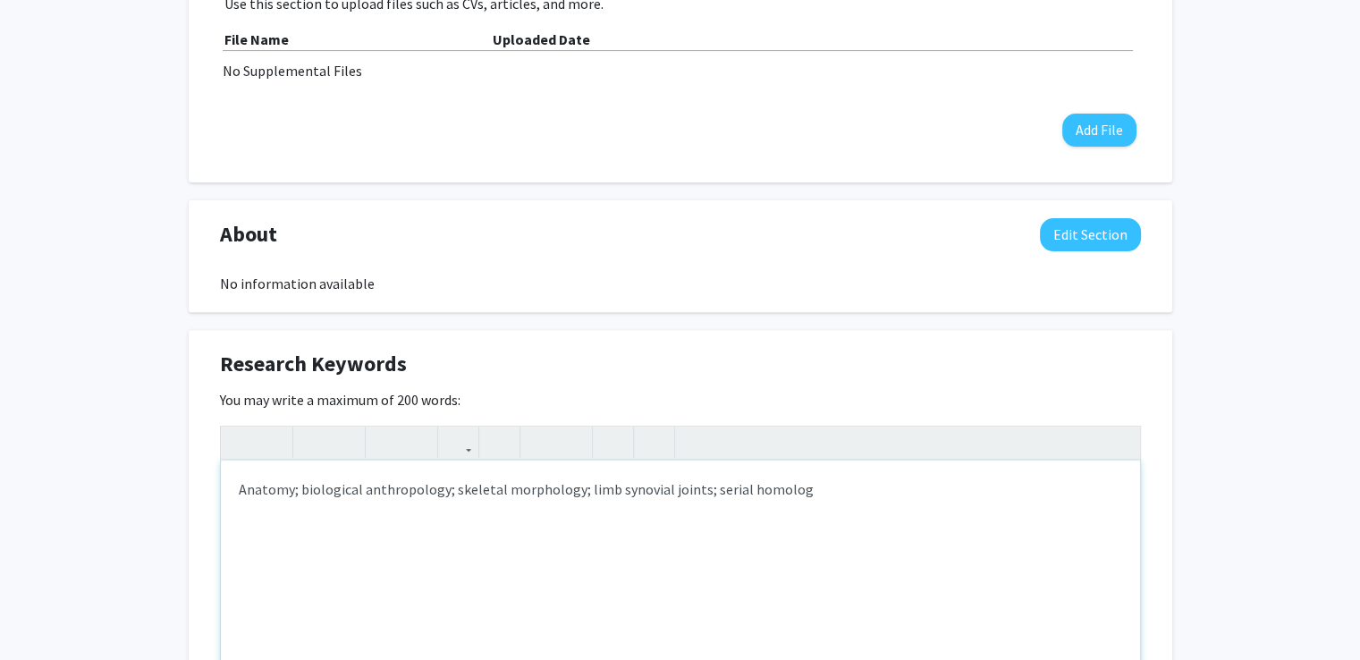
type textarea "Anatomy; biological anthropology; skeletal morphology; limb synovial joints; se…"
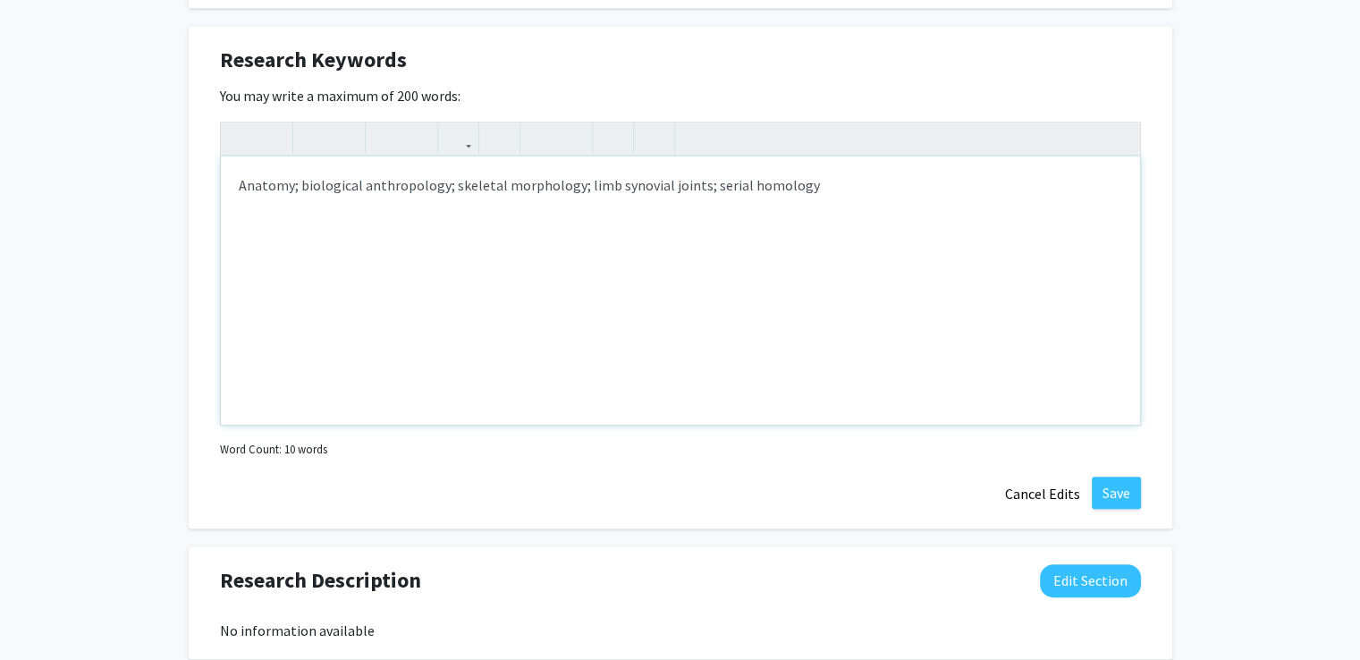
scroll to position [857, 0]
click at [1133, 483] on button "Save" at bounding box center [1115, 493] width 49 height 32
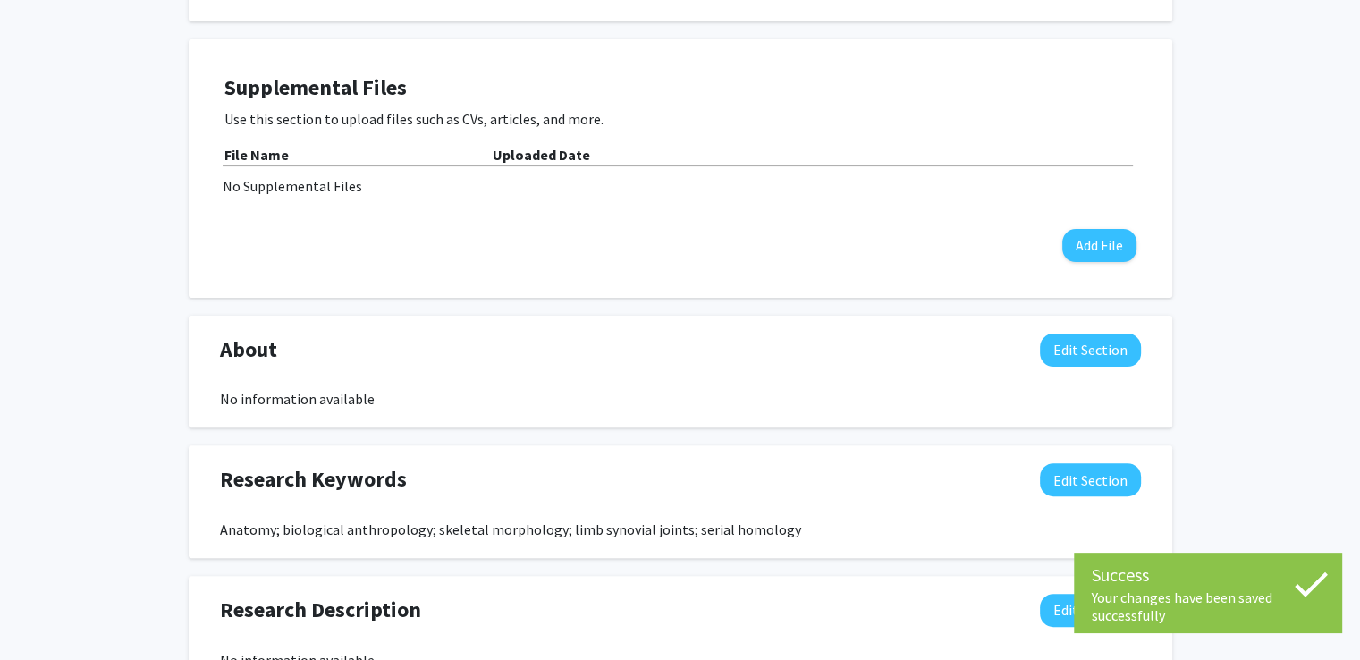
scroll to position [628, 0]
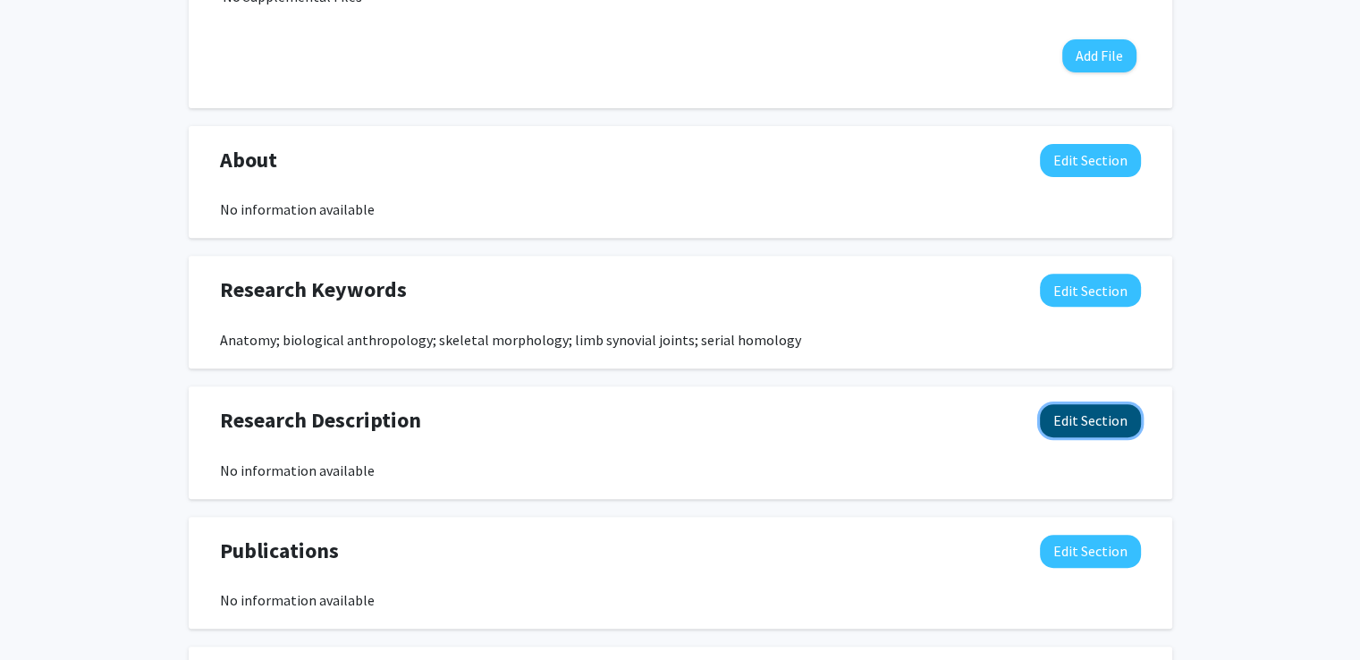
click at [1097, 418] on button "Edit Section" at bounding box center [1090, 420] width 101 height 33
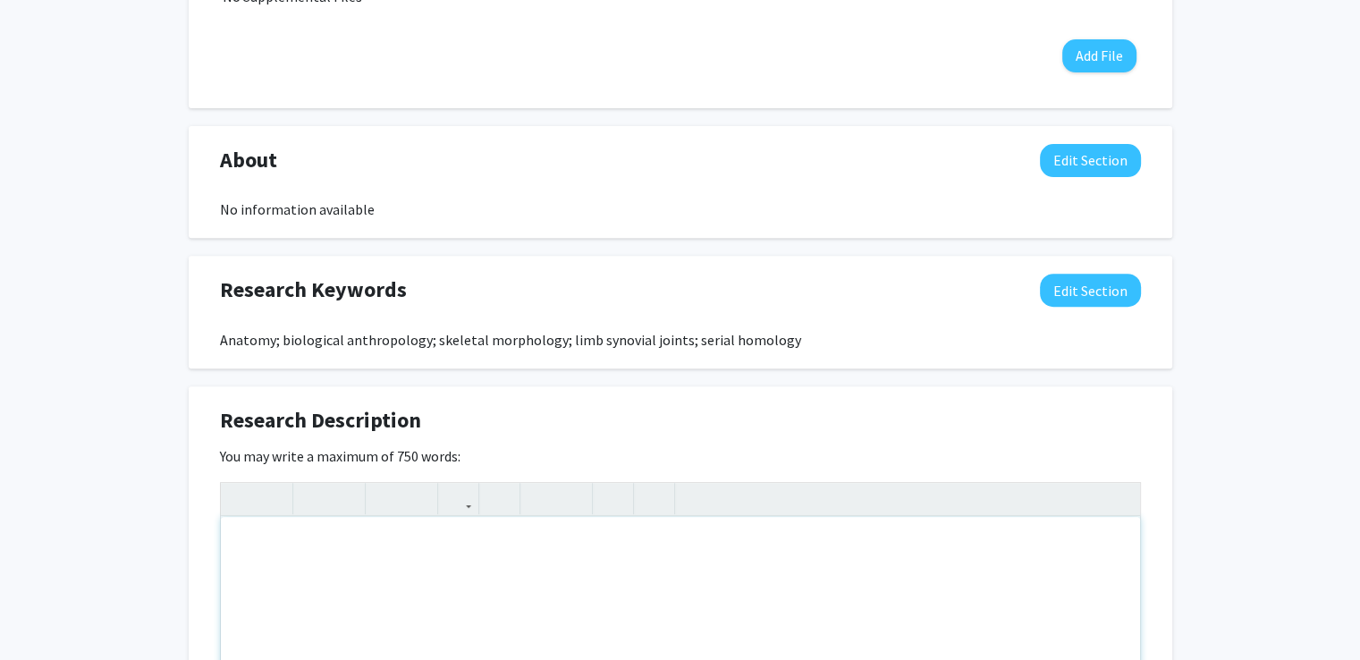
click at [471, 569] on div "Note to users with screen readers: Please deactivate our accessibility plugin f…" at bounding box center [680, 651] width 919 height 268
paste div "Note to users with screen readers: Please deactivate our accessibility plugin f…"
type textarea "<p>My research focuses on how bones form and take shape. I study this by lookin…"
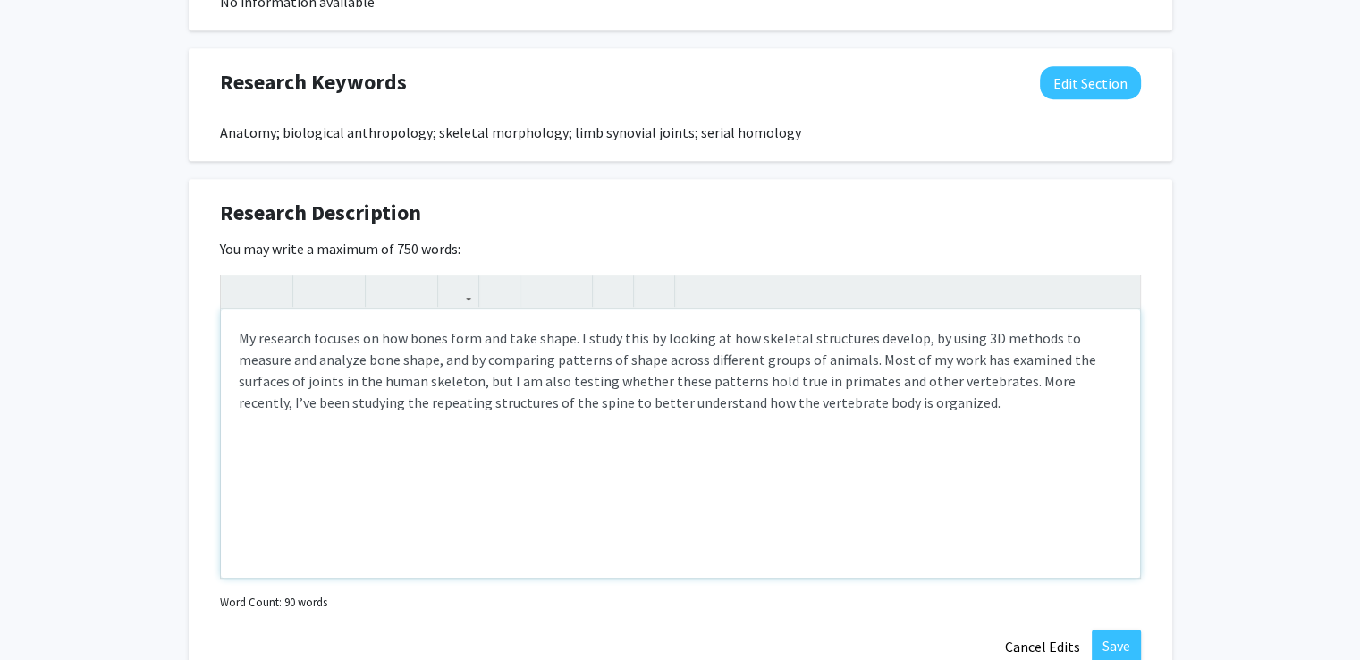
scroll to position [836, 0]
click at [252, 330] on p "My research focuses on how bones form and take shape. I study this by looking a…" at bounding box center [680, 370] width 883 height 86
click at [456, 337] on p "My research focuses on how bones form and take shape. I study this by looking a…" at bounding box center [680, 370] width 883 height 86
click at [586, 339] on p "My research focuses on how bones develop and take shape. I study this by lookin…" at bounding box center [680, 370] width 883 height 86
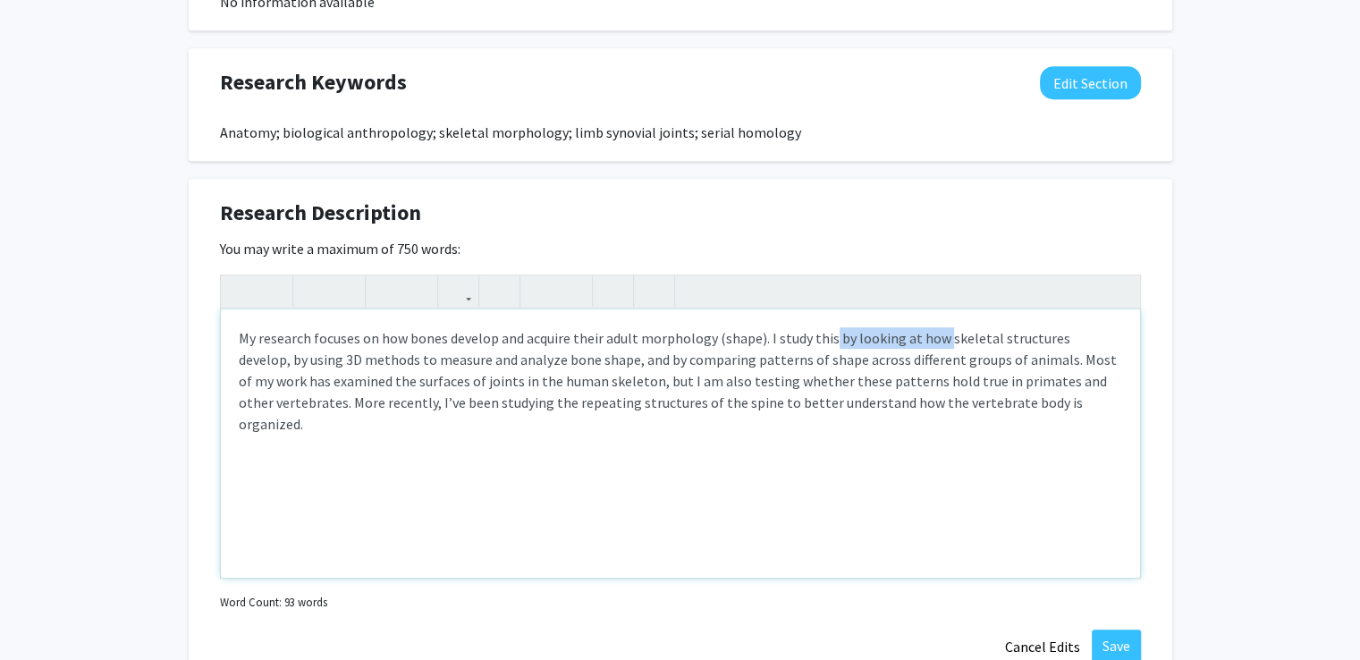
drag, startPoint x: 829, startPoint y: 334, endPoint x: 938, endPoint y: 338, distance: 109.1
click at [938, 338] on p "My research focuses on how bones develop and acquire their adult morphology (sh…" at bounding box center [680, 380] width 883 height 107
click at [490, 342] on p "My research focuses on how bones develop and acquire their adult morphology (sh…" at bounding box center [680, 380] width 883 height 107
click at [831, 338] on p "My research is broadly focused on how the skeleton develops and why bones take …" at bounding box center [680, 380] width 883 height 107
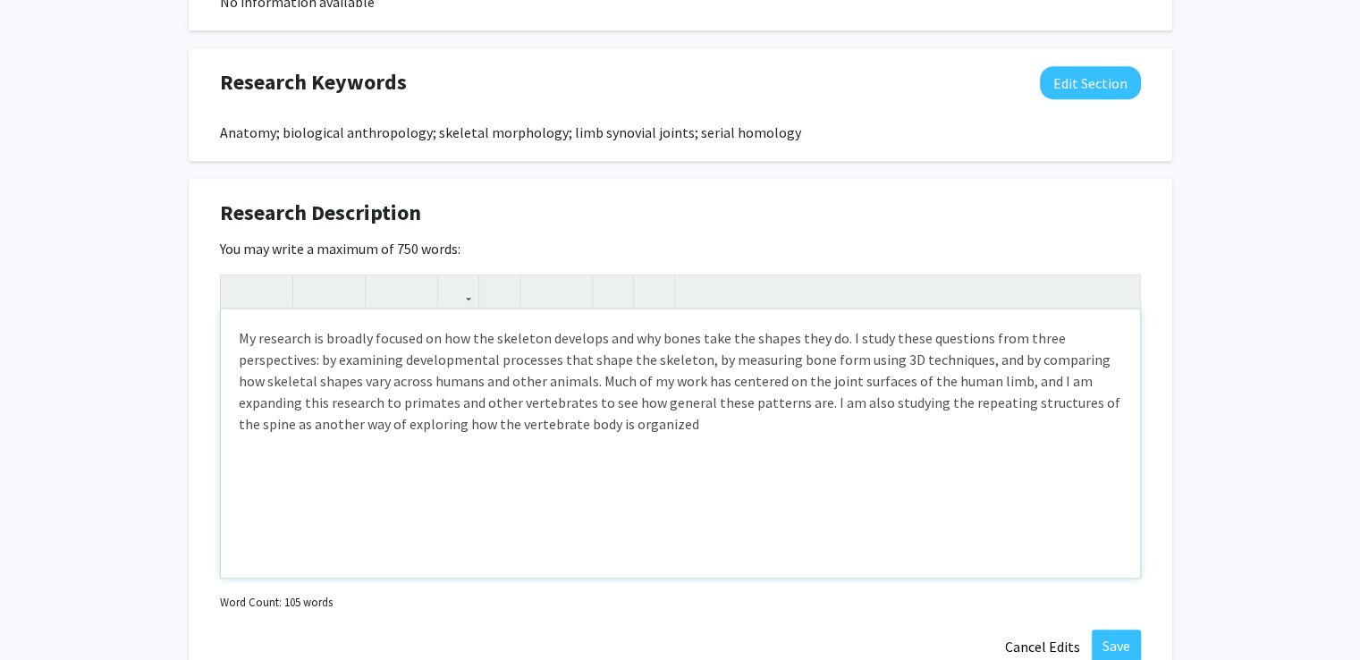
click at [704, 331] on p "My research is broadly focused on how the skeleton develops and why bones take …" at bounding box center [680, 380] width 883 height 107
click at [629, 392] on p "My research is broadly focused on how the skeleton develops and why bones acqui…" at bounding box center [680, 380] width 883 height 107
click at [678, 426] on p "My research is broadly focused on how the skeleton develops and why bones acqui…" at bounding box center [680, 380] width 883 height 107
drag, startPoint x: 914, startPoint y: 405, endPoint x: 1015, endPoint y: 409, distance: 102.0
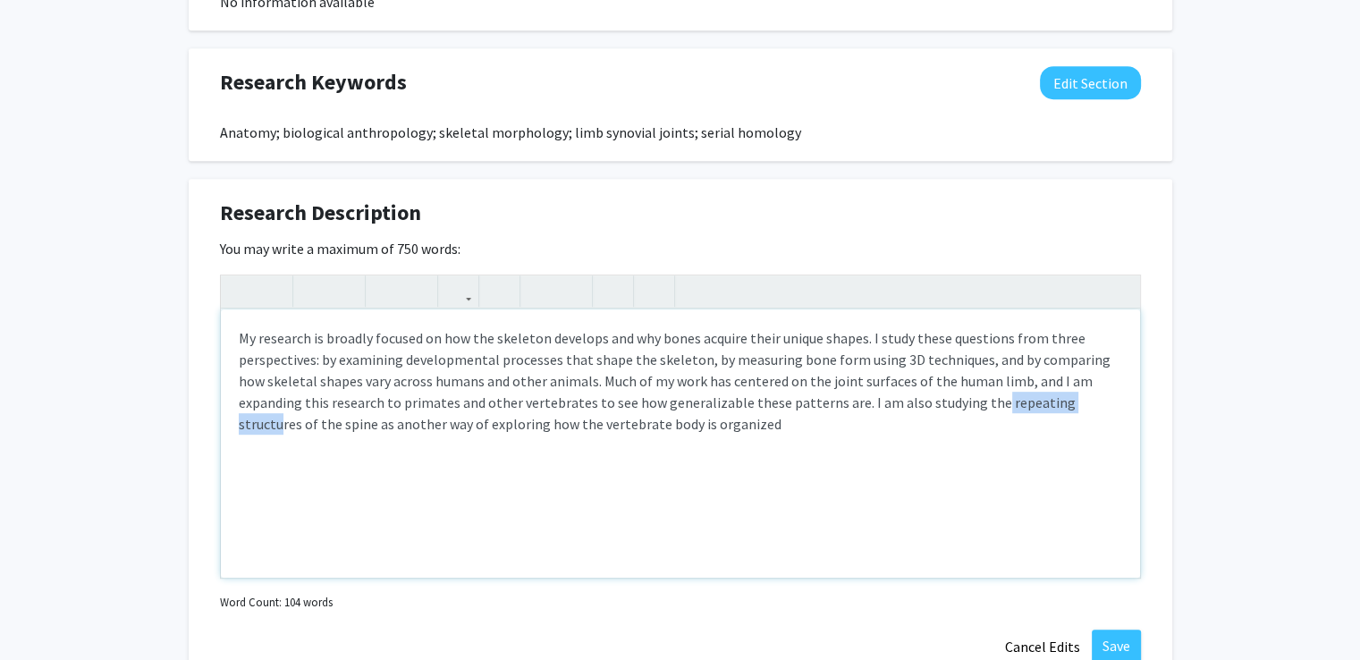
click at [1015, 409] on p "My research is broadly focused on how the skeleton develops and why bones acqui…" at bounding box center [680, 380] width 883 height 107
click at [958, 437] on div "My research is broadly focused on how the skeleton develops and why bones acqui…" at bounding box center [680, 443] width 919 height 268
type textarea "<p>My research is broadly focused on how the skeleton develops and why bones ac…"
click at [612, 333] on p "My research is broadly focused on how the skeleton develops and why bones acqui…" at bounding box center [680, 380] width 883 height 107
click at [1083, 74] on button "Edit Section" at bounding box center [1090, 82] width 101 height 33
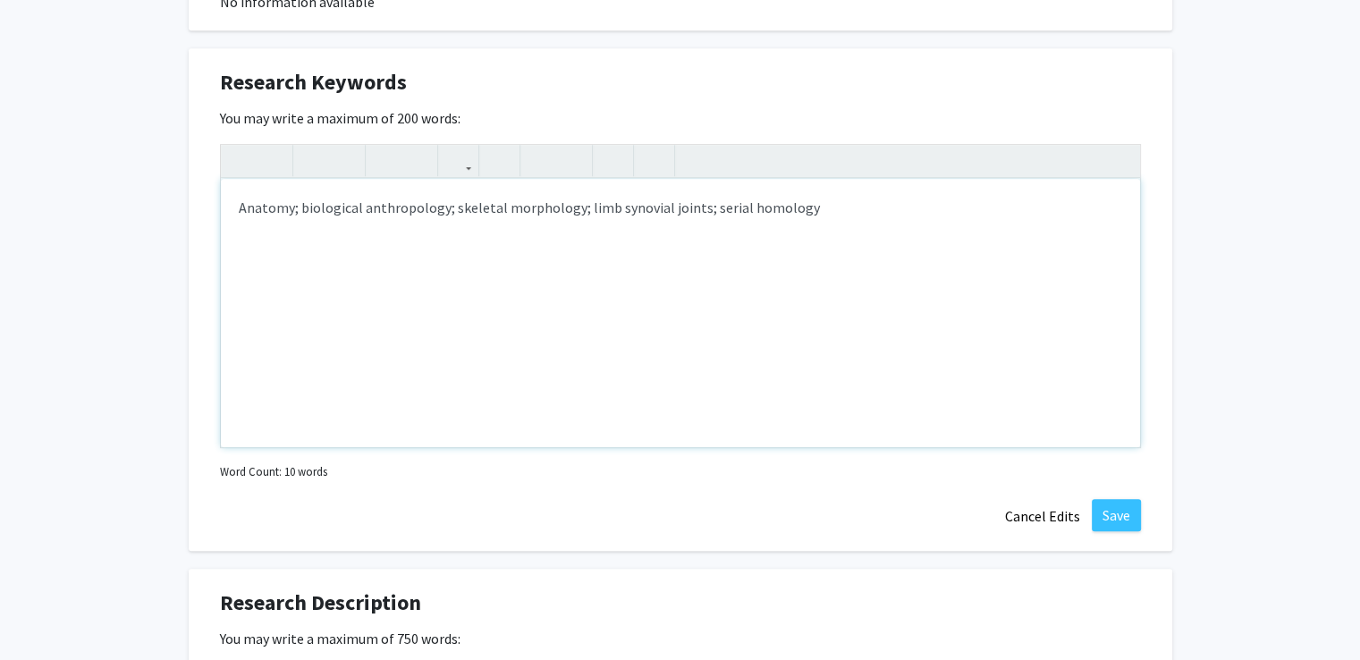
click at [296, 201] on div "Anatomy; biological anthropology; skeletal morphology; limb synovial joints; se…" at bounding box center [680, 313] width 919 height 268
click at [905, 204] on div "Anatomy; skeletal variation; biological anthropology; skeletal morphology; limb…" at bounding box center [680, 313] width 919 height 268
type textarea "Anatomy; skeletal variation; biological anthropology; skeletal morphology; limb…"
click at [1108, 509] on button "Save" at bounding box center [1115, 515] width 49 height 32
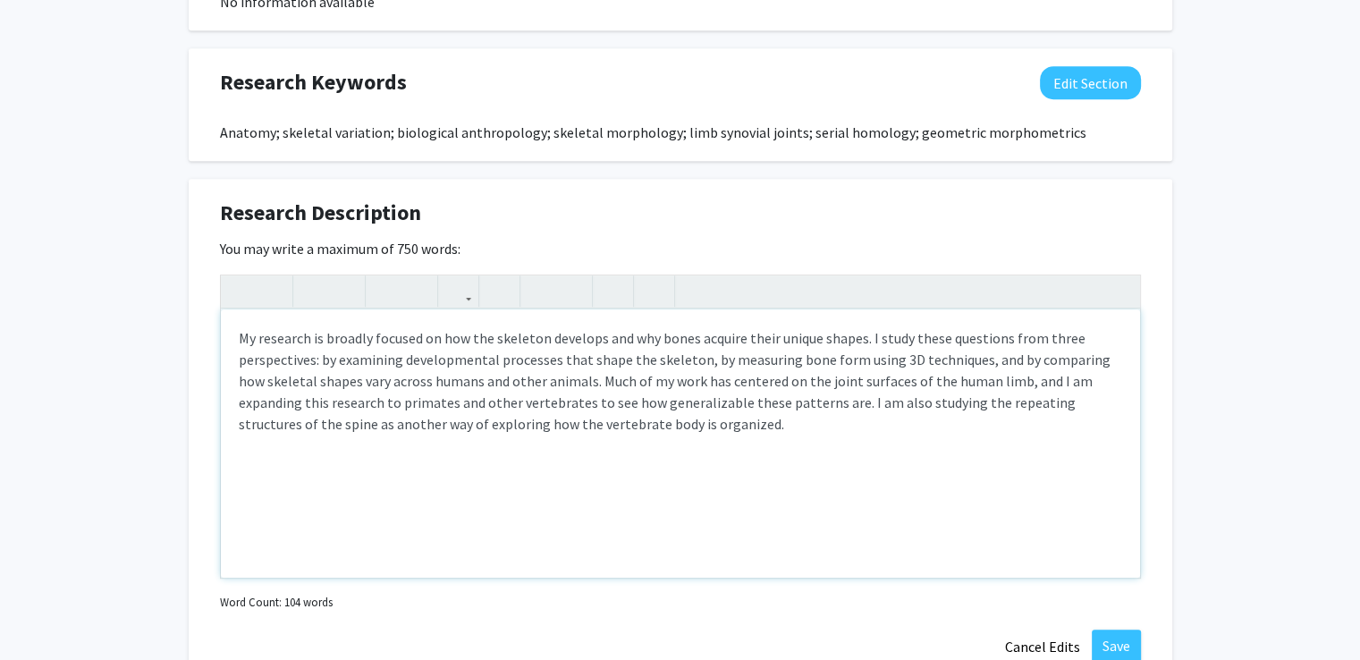
click at [597, 337] on p "My research is broadly focused on how the skeleton develops and why bones acqui…" at bounding box center [680, 380] width 883 height 107
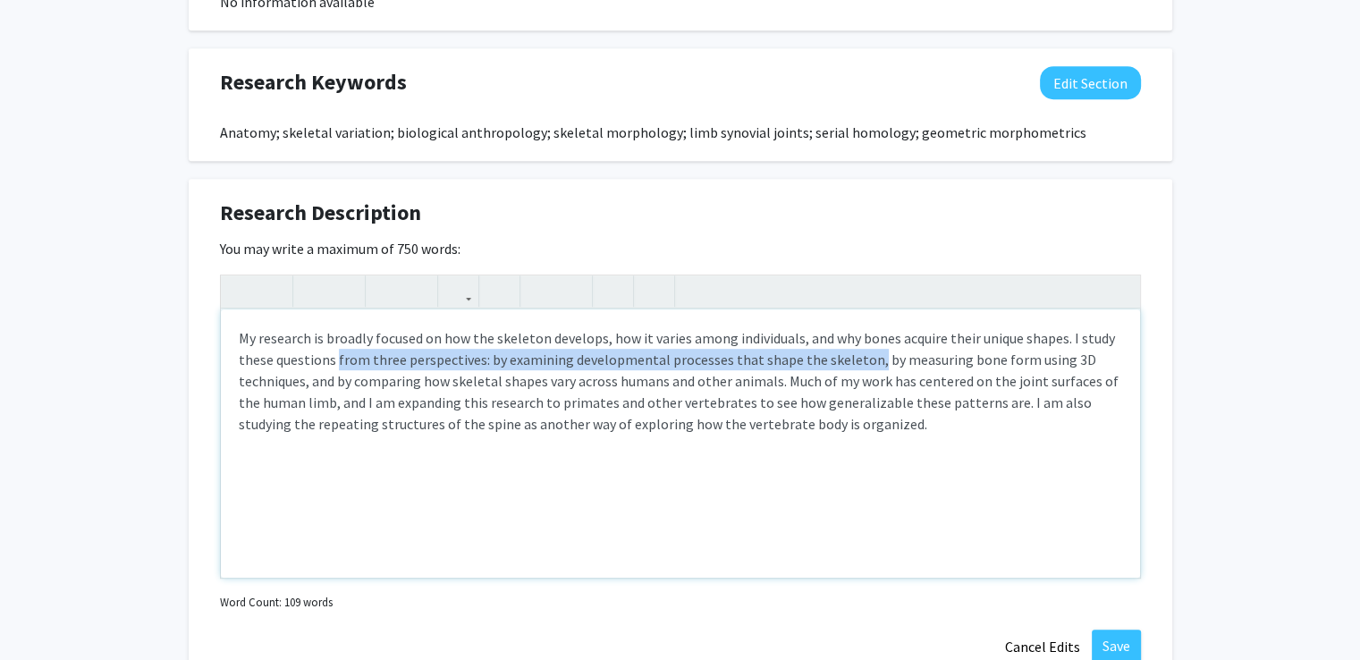
drag, startPoint x: 863, startPoint y: 357, endPoint x: 336, endPoint y: 362, distance: 526.5
click at [336, 362] on p "My research is broadly focused on how the skeleton develops, how it varies amon…" at bounding box center [680, 380] width 883 height 107
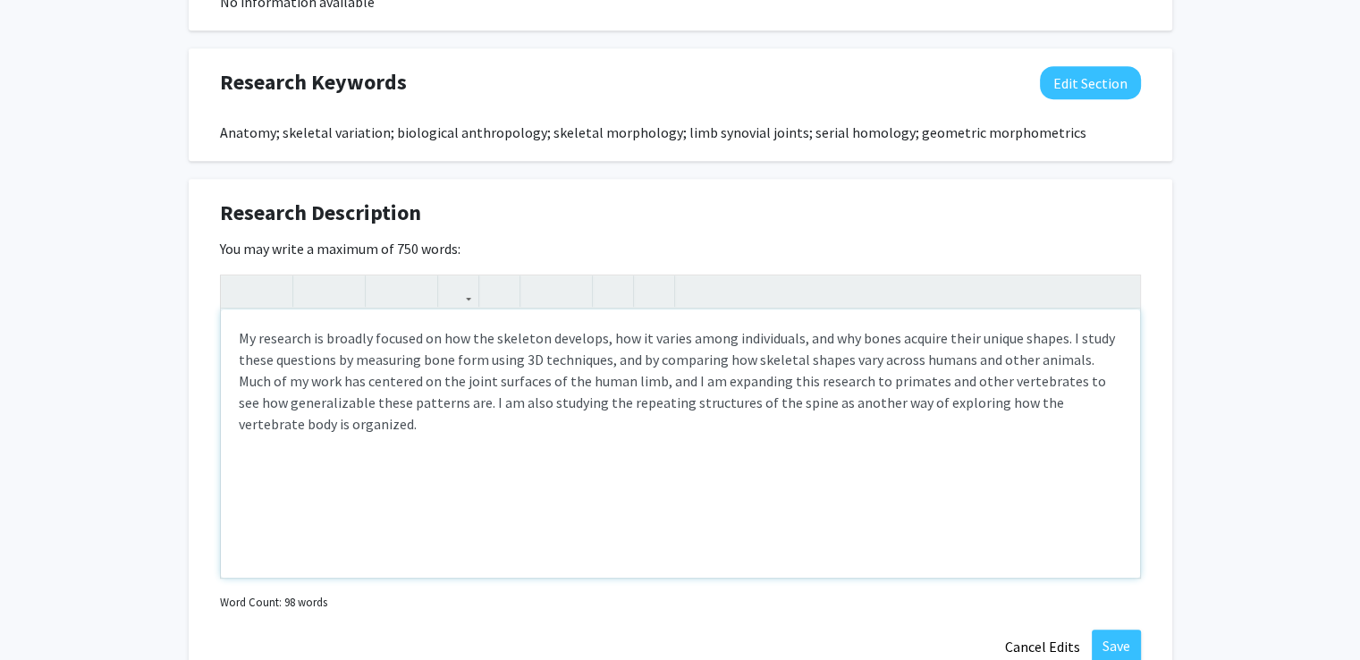
click at [472, 366] on p "My research is broadly focused on how the skeleton develops, how it varies amon…" at bounding box center [680, 380] width 883 height 107
drag, startPoint x: 334, startPoint y: 357, endPoint x: 517, endPoint y: 358, distance: 182.4
click at [517, 358] on p "My research is broadly focused on how the skeleton develops, how it varies amon…" at bounding box center [680, 380] width 883 height 107
click at [697, 355] on p "My research is broadly focused on how the skeleton develops, how it varies amon…" at bounding box center [680, 370] width 883 height 86
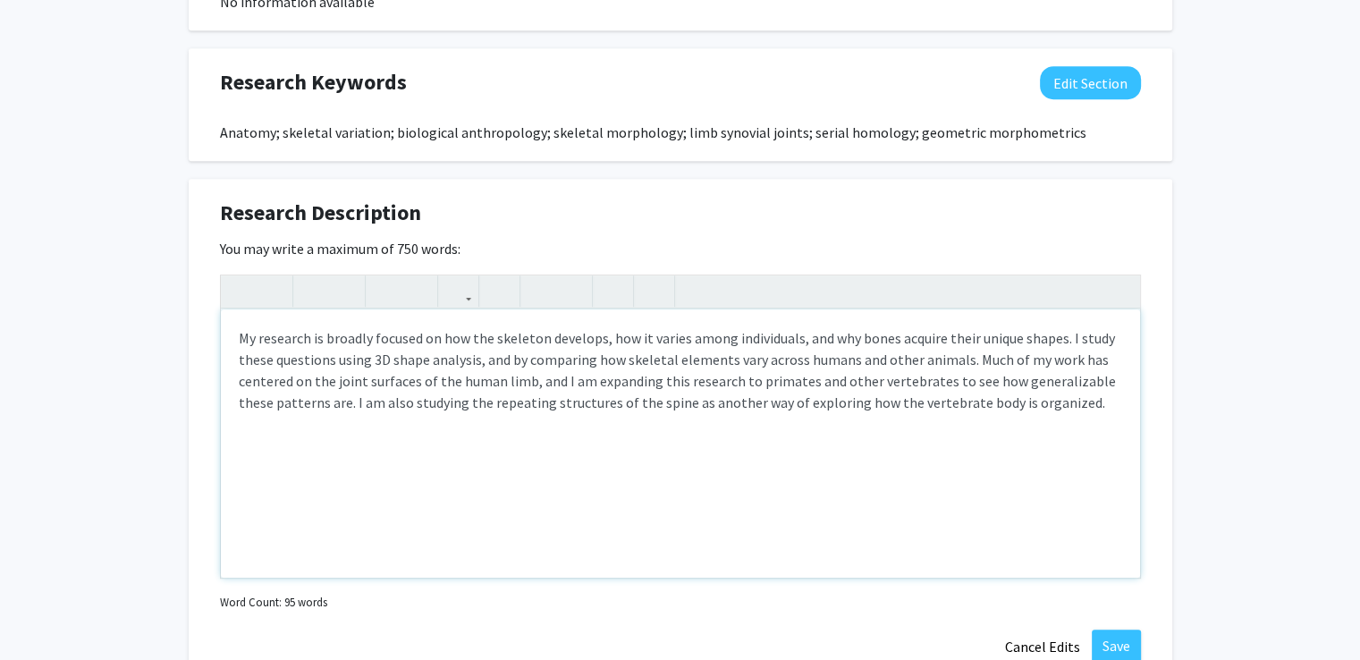
scroll to position [858, 0]
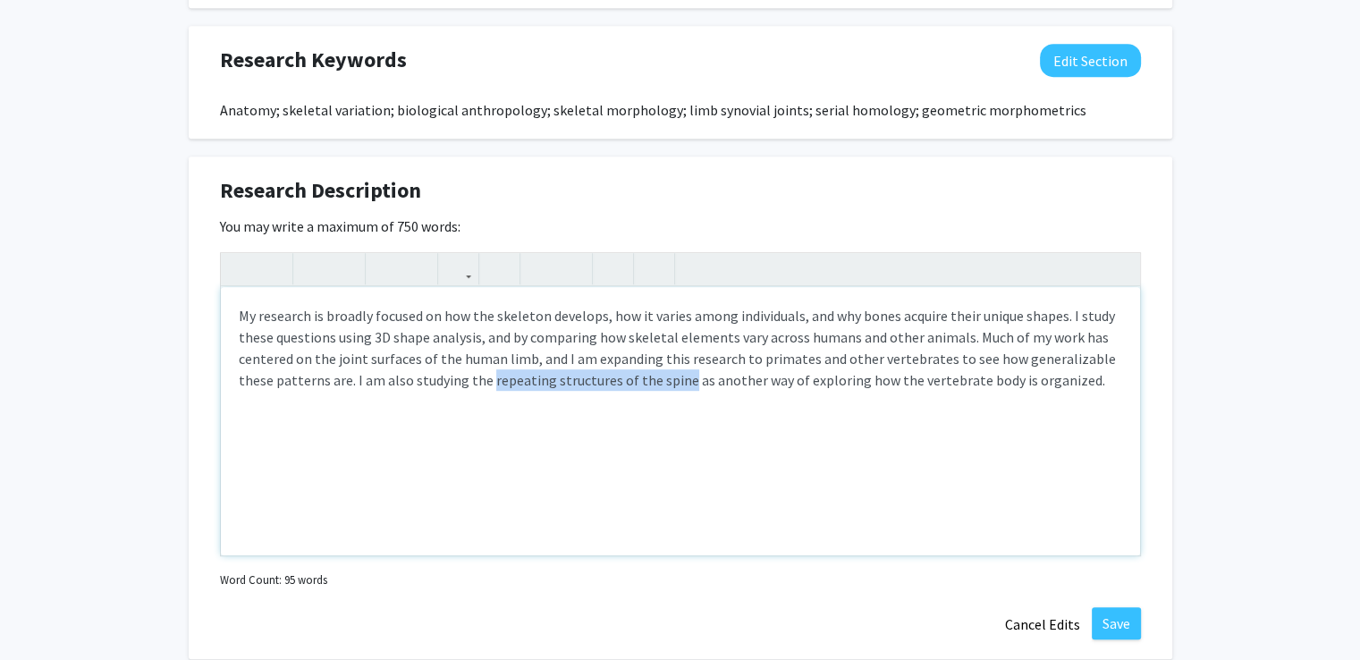
drag, startPoint x: 448, startPoint y: 379, endPoint x: 640, endPoint y: 380, distance: 192.2
click at [640, 380] on p "My research is broadly focused on how the skeleton develops, how it varies amon…" at bounding box center [680, 348] width 883 height 86
click at [578, 373] on p "My research is broadly focused on how the skeleton develops, how it varies amon…" at bounding box center [680, 348] width 883 height 86
click at [561, 376] on p "My research is broadly focused on how the skeleton develops, how it varies amon…" at bounding box center [680, 348] width 883 height 86
drag, startPoint x: 451, startPoint y: 386, endPoint x: 640, endPoint y: 383, distance: 189.5
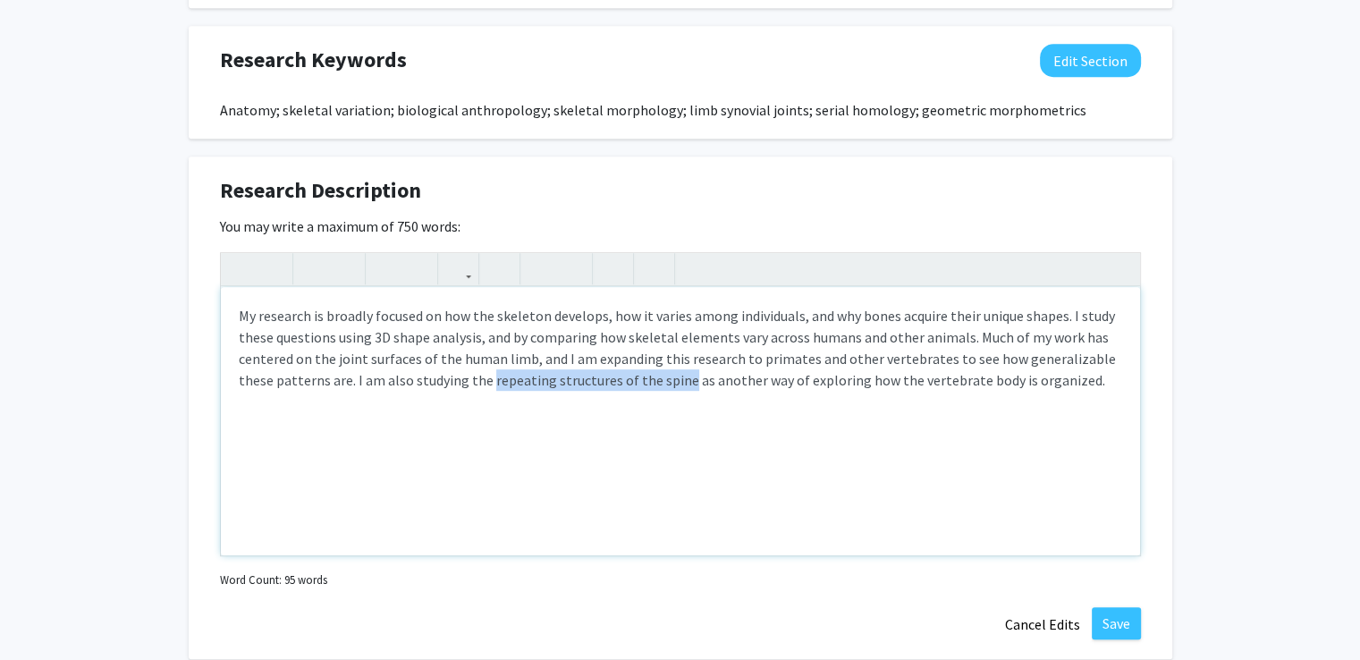
click at [640, 383] on p "My research is broadly focused on how the skeleton develops, how it varies amon…" at bounding box center [680, 348] width 883 height 86
drag, startPoint x: 448, startPoint y: 378, endPoint x: 628, endPoint y: 380, distance: 180.6
click at [628, 380] on p "My research is broadly focused on how the skeleton develops, how it varies amon…" at bounding box center [680, 348] width 883 height 86
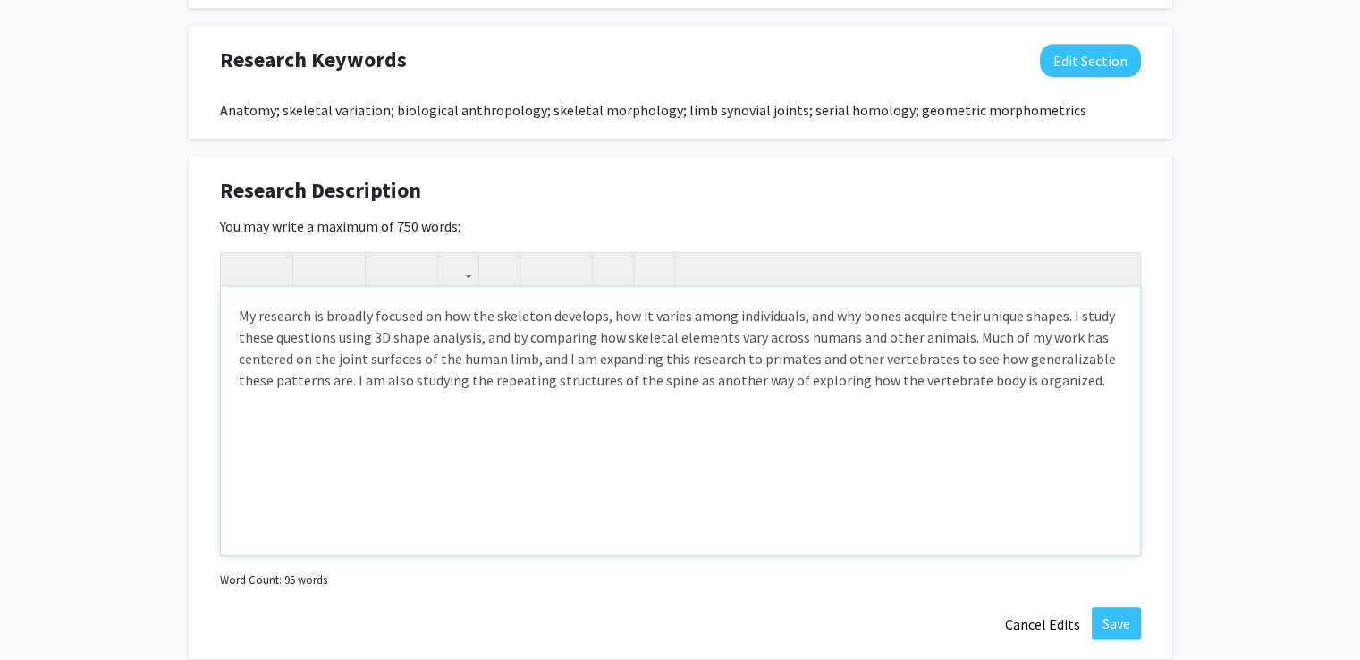
click at [509, 379] on p "My research is broadly focused on how the skeleton develops, how it varies amon…" at bounding box center [680, 348] width 883 height 86
drag, startPoint x: 509, startPoint y: 379, endPoint x: 606, endPoint y: 383, distance: 97.5
click at [606, 383] on p "My research is broadly focused on how the skeleton develops, how it varies amon…" at bounding box center [680, 348] width 883 height 86
type textarea "<p>My research is broadly focused on how the skeleton develops, how it varies a…"
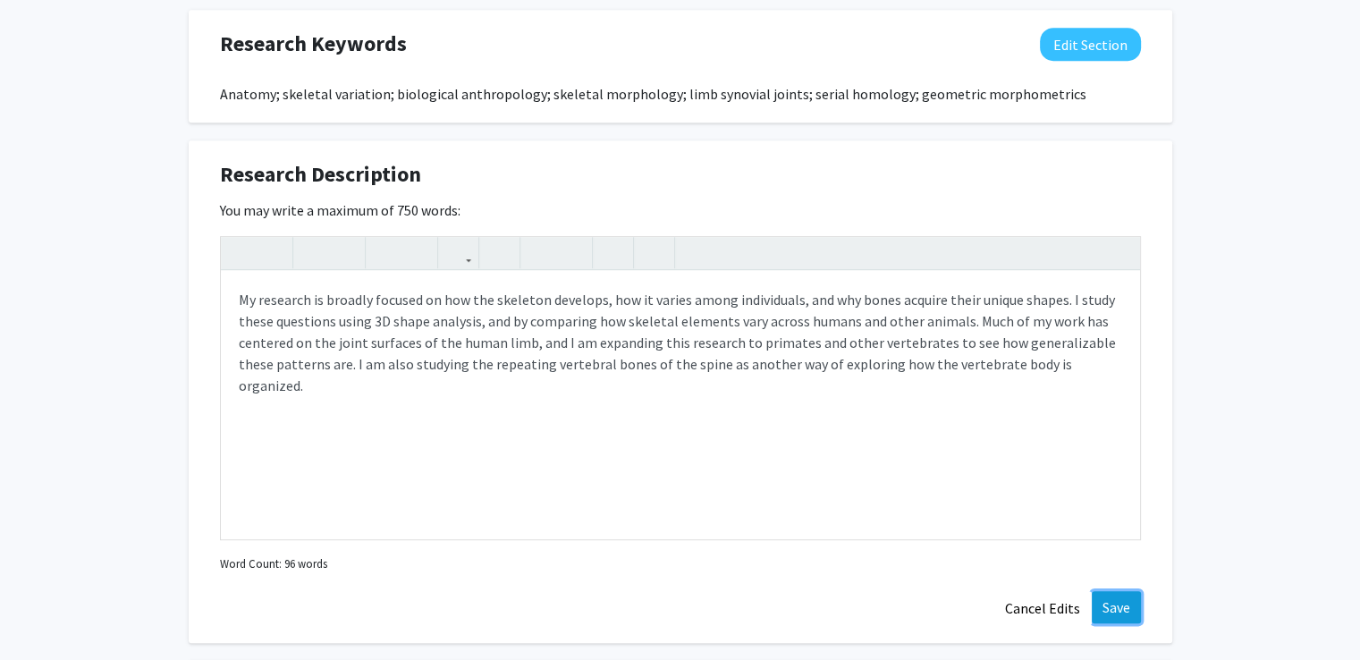
click at [1104, 600] on button "Save" at bounding box center [1115, 607] width 49 height 32
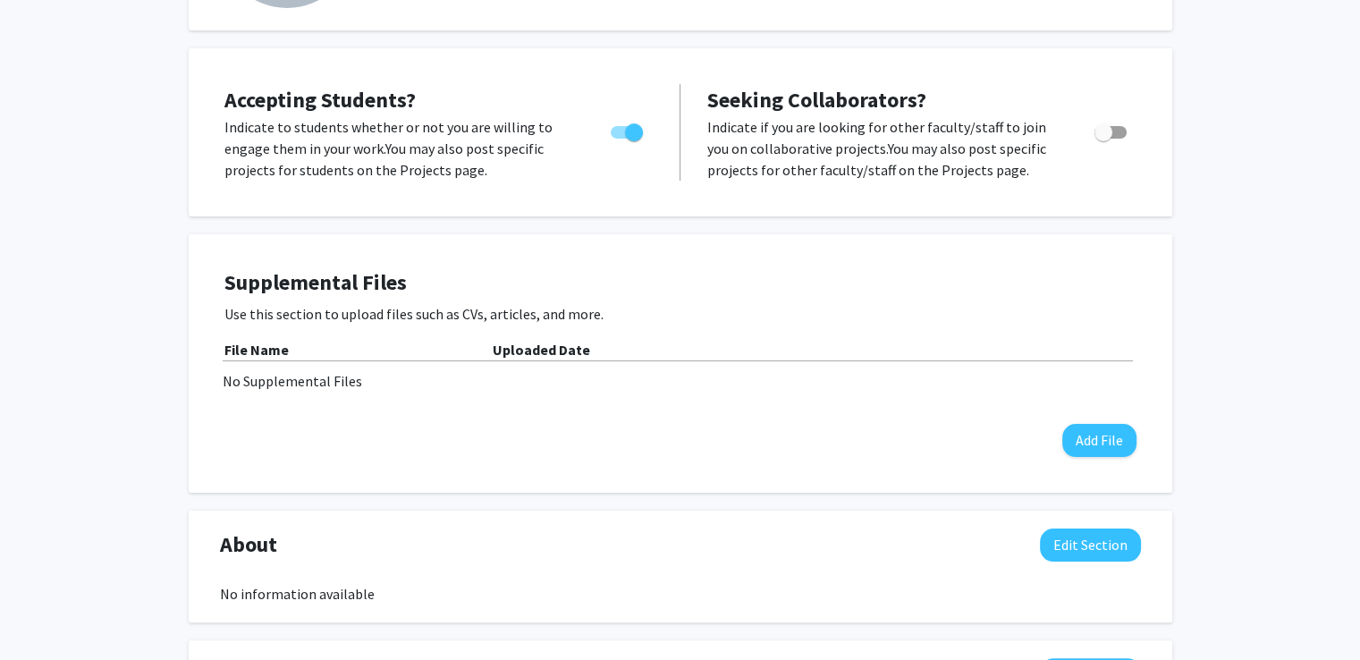
scroll to position [0, 0]
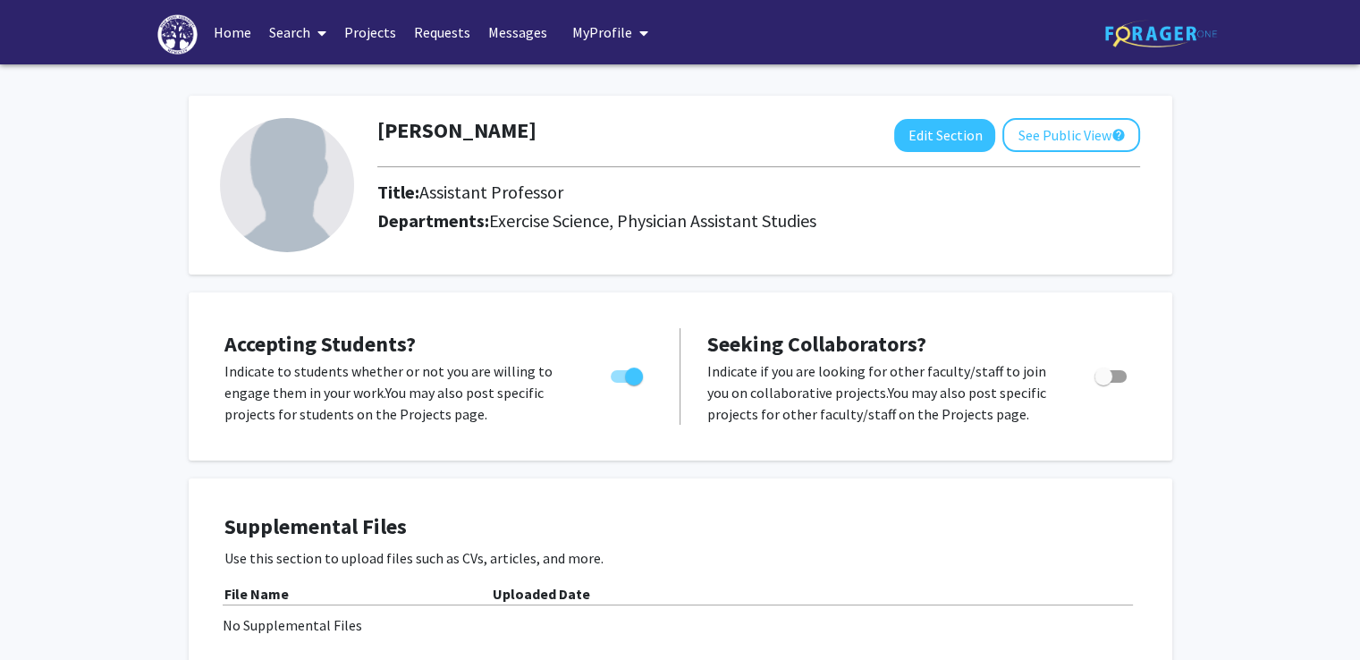
click at [382, 30] on link "Projects" at bounding box center [370, 32] width 70 height 63
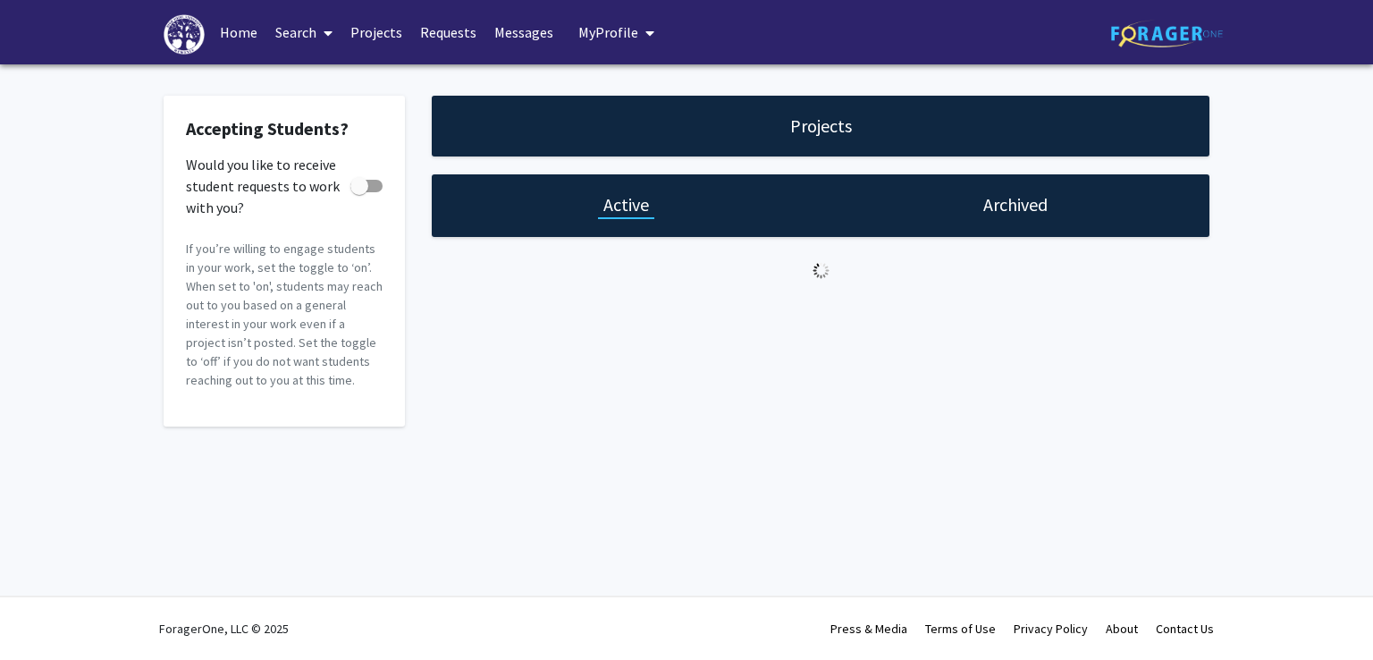
checkbox input "true"
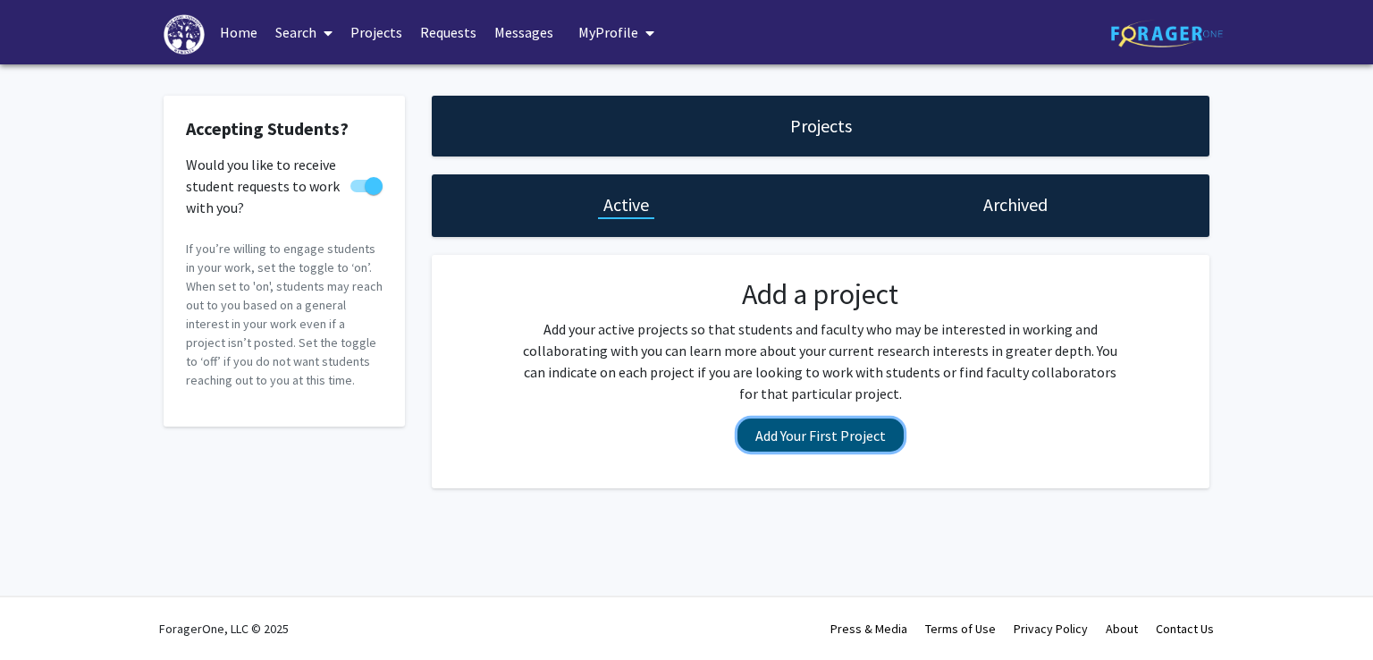
click at [788, 433] on button "Add Your First Project" at bounding box center [820, 434] width 166 height 33
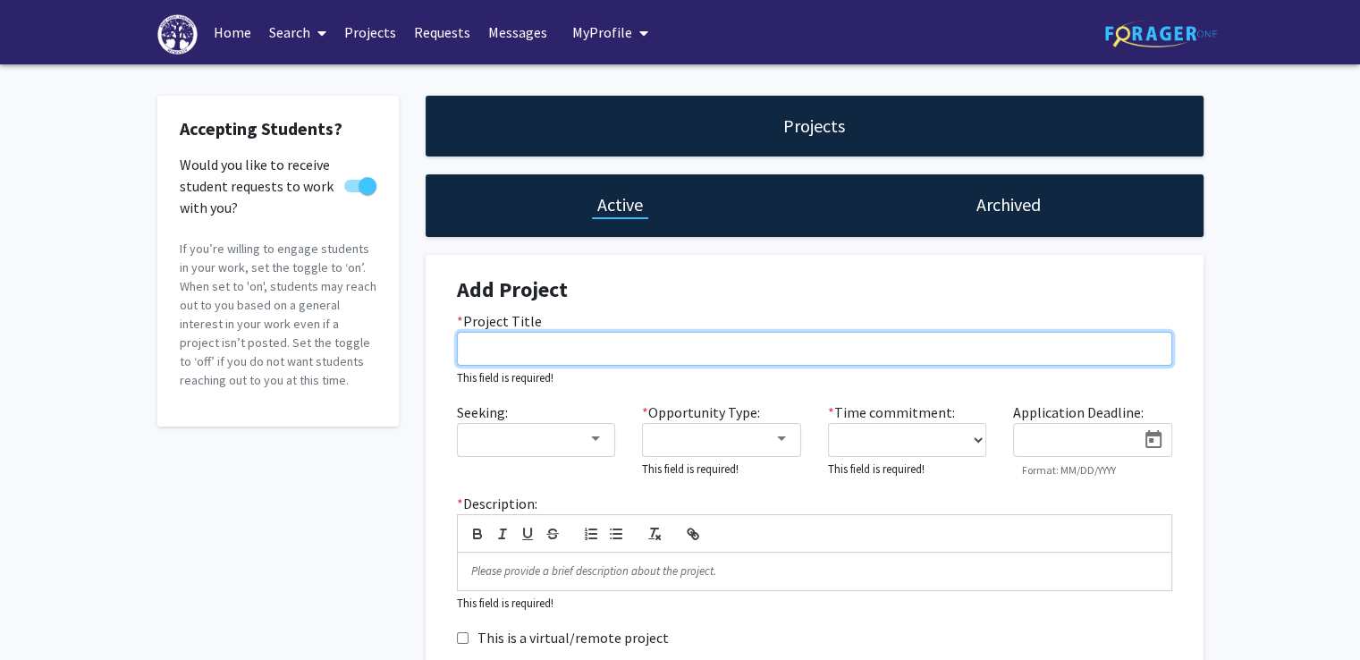
click at [611, 353] on input "* Project Title" at bounding box center [814, 349] width 715 height 34
paste input "Skeletal preparation for bone and joint project (collaboration between Drs. Hor…"
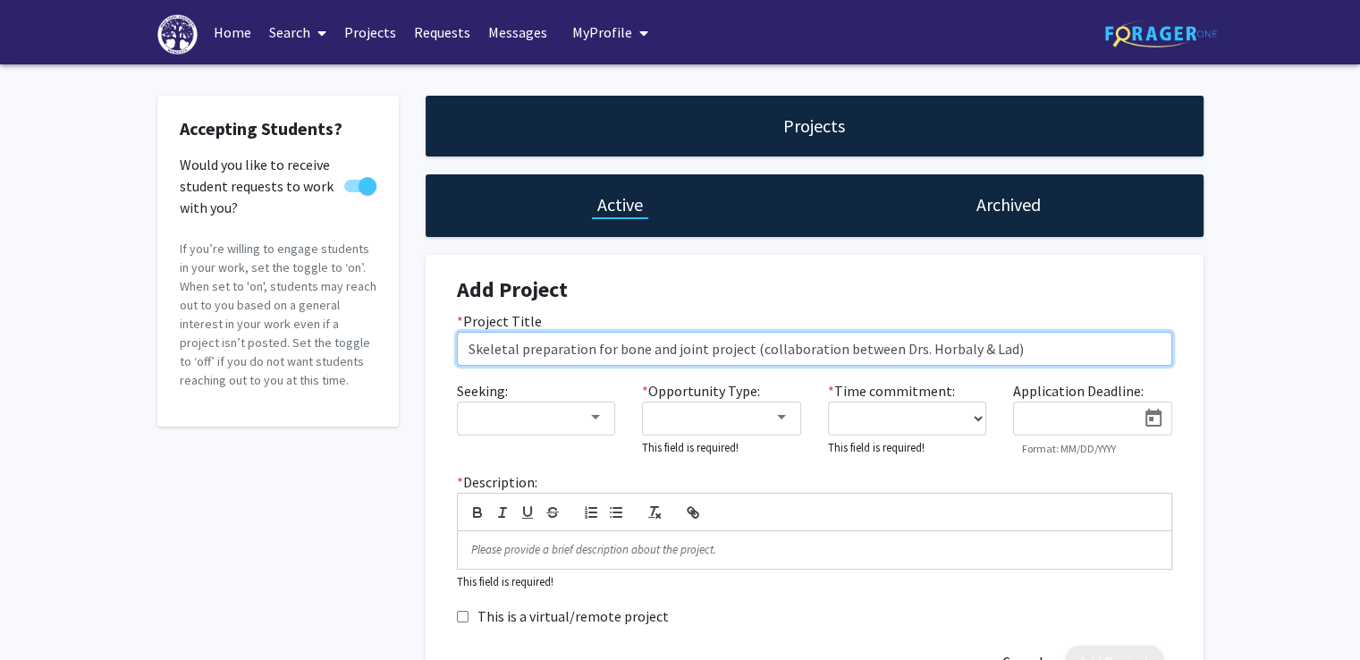
type input "Skeletal preparation for bone and joint project (collaboration between Drs. Hor…"
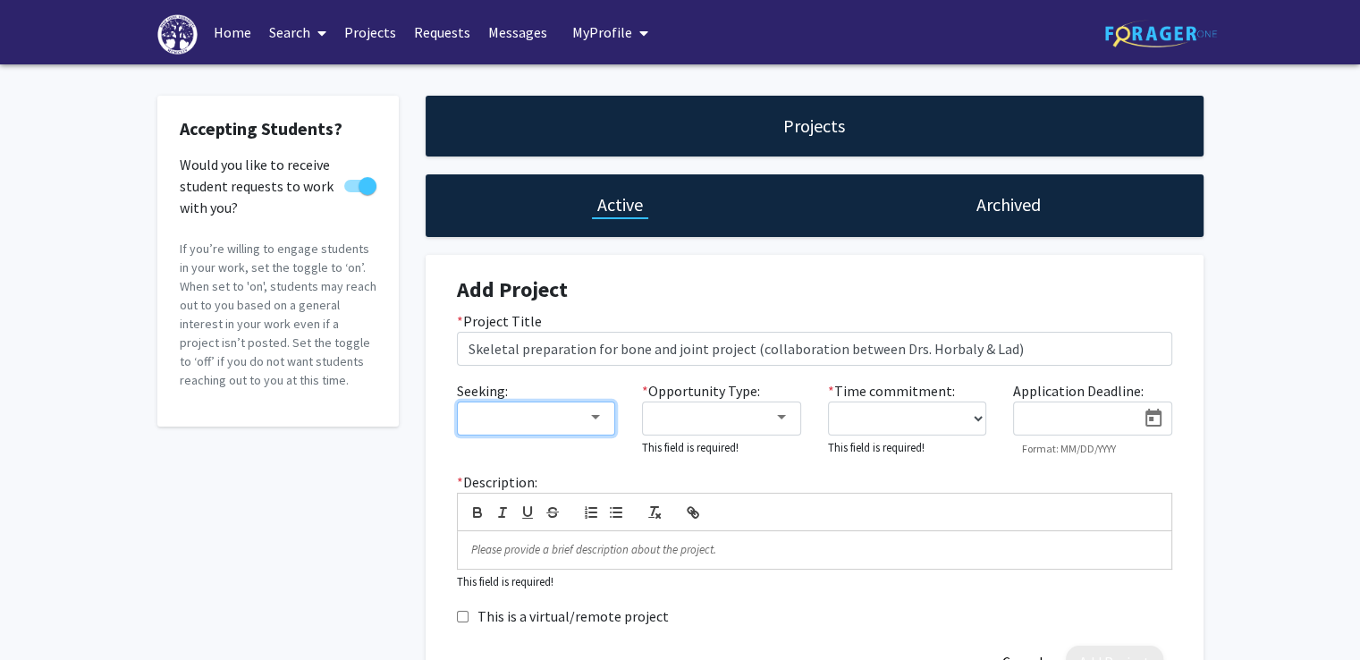
click at [593, 417] on div at bounding box center [595, 417] width 9 height 4
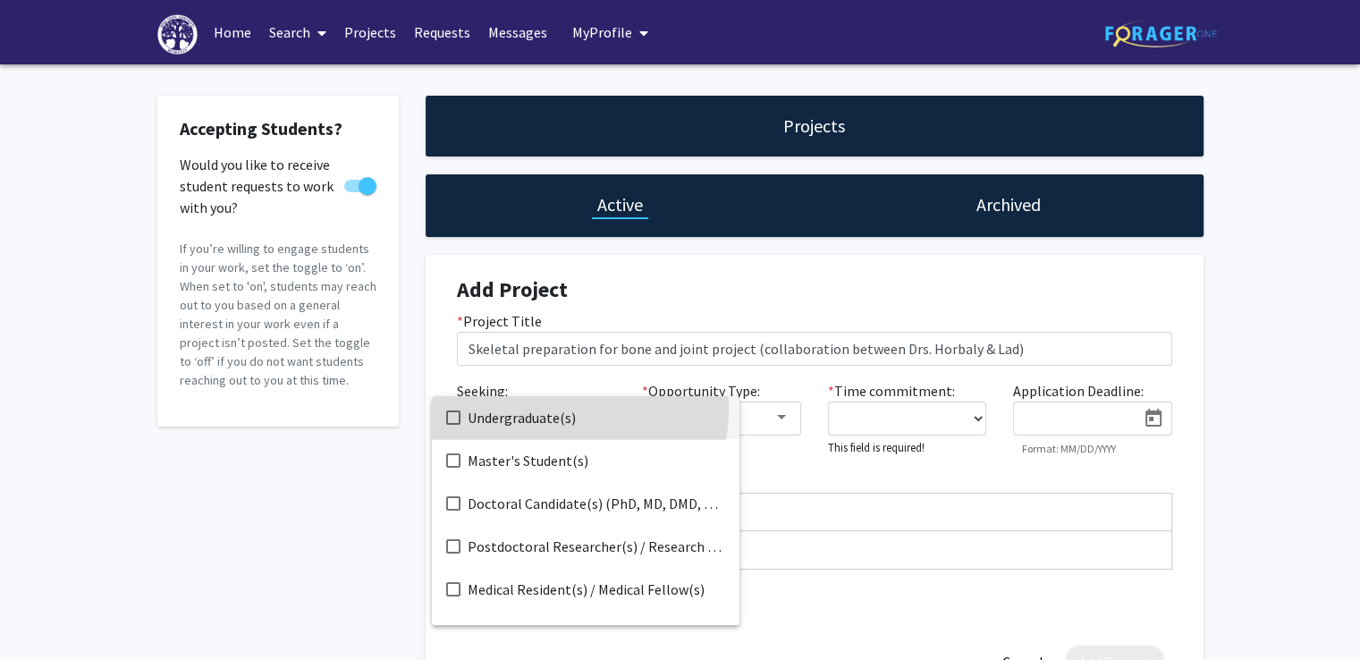
click at [539, 409] on span "Undergraduate(s)" at bounding box center [596, 417] width 257 height 43
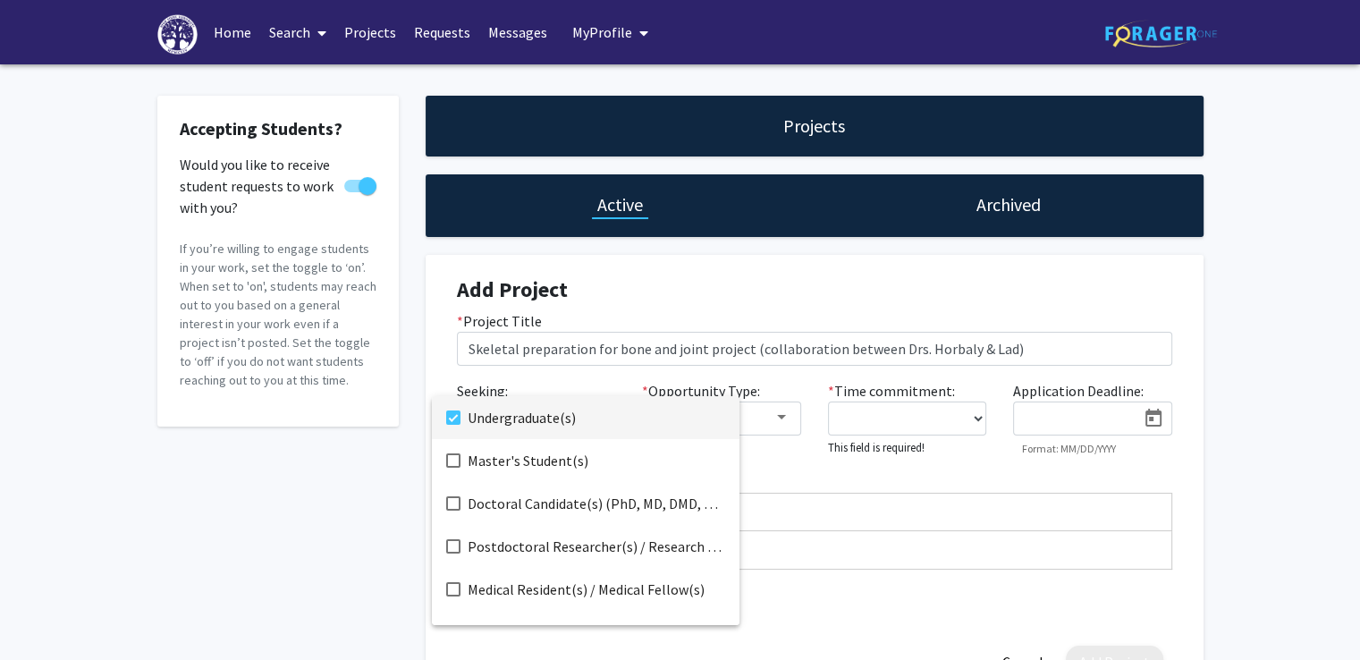
click at [781, 409] on div at bounding box center [680, 330] width 1360 height 660
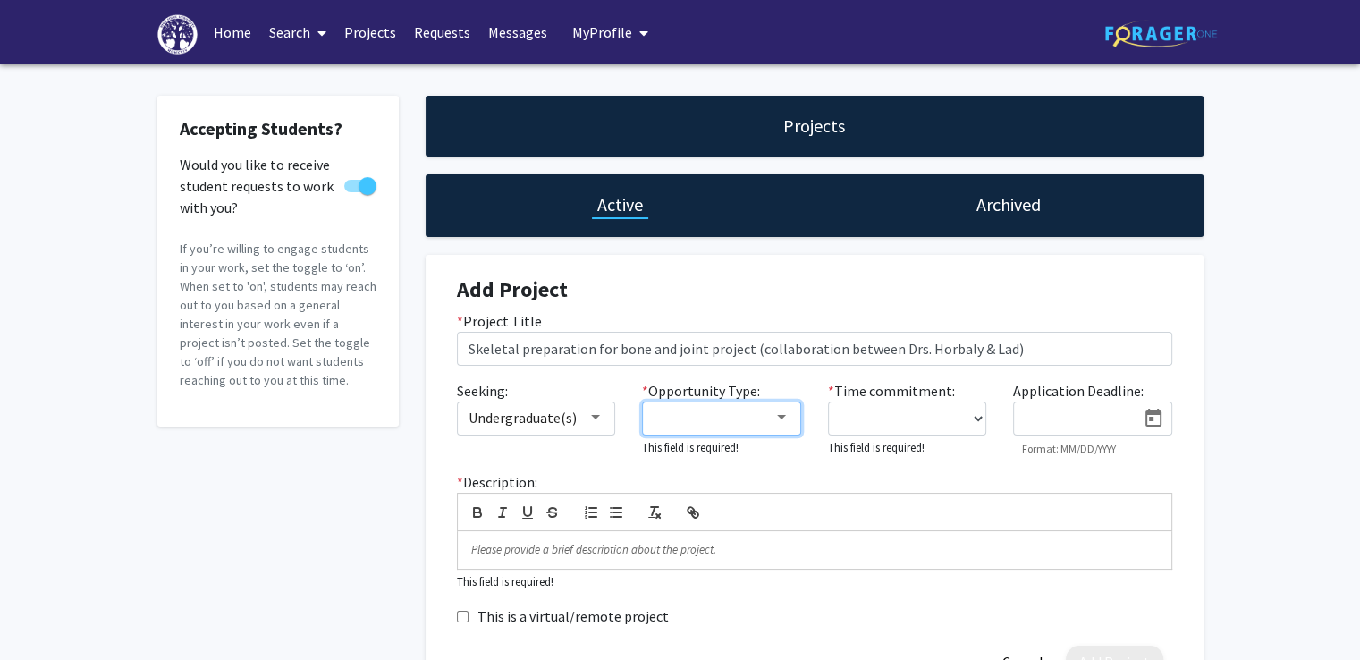
click at [779, 412] on div at bounding box center [781, 417] width 16 height 14
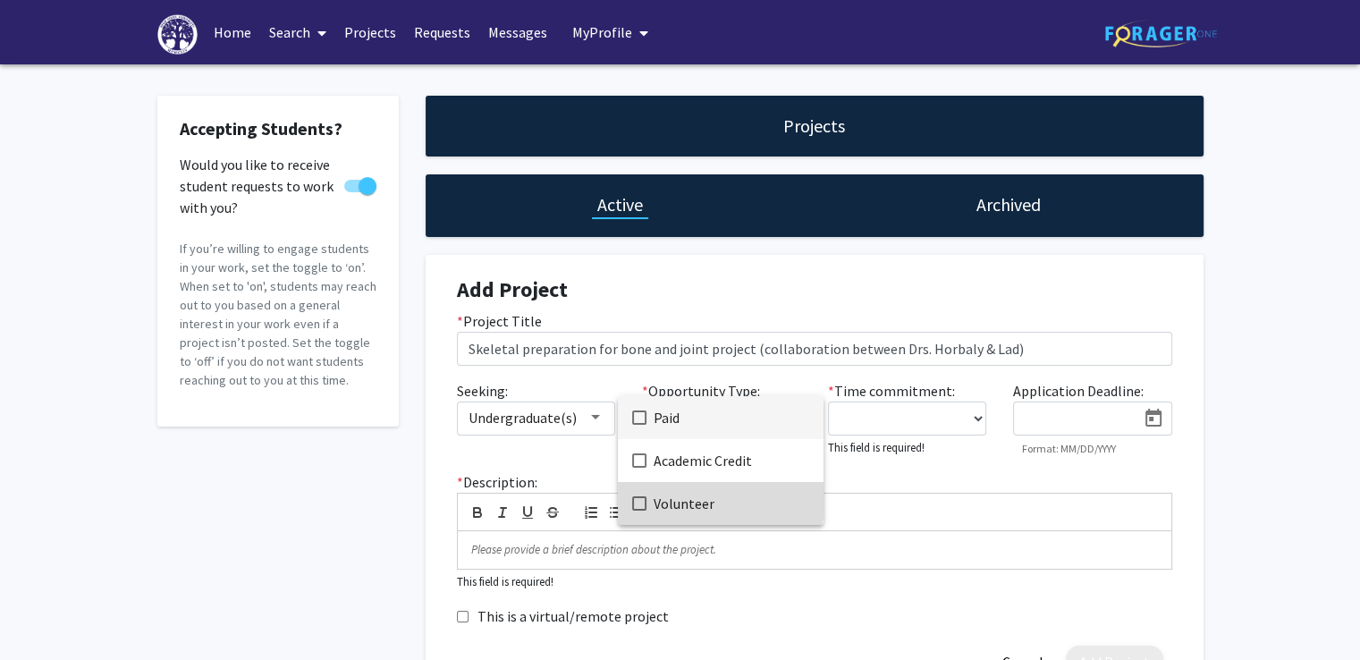
click at [712, 494] on span "Volunteer" at bounding box center [731, 503] width 156 height 43
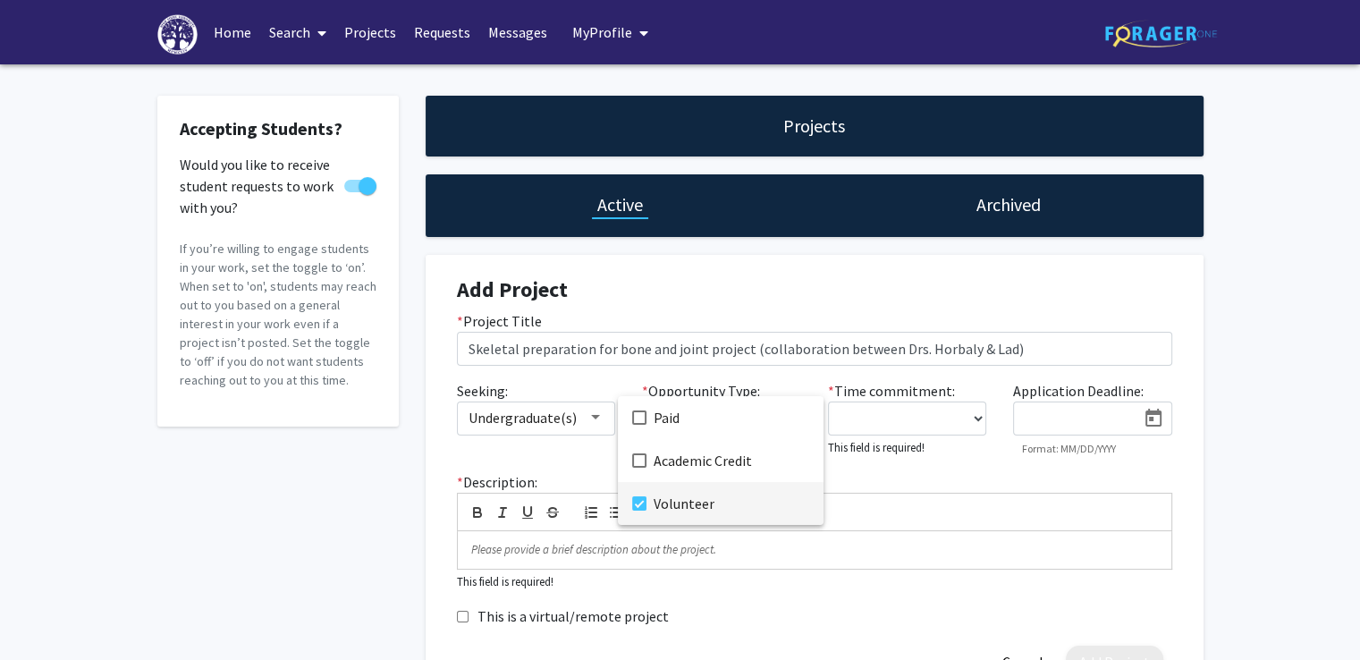
click at [911, 420] on div at bounding box center [680, 330] width 1360 height 660
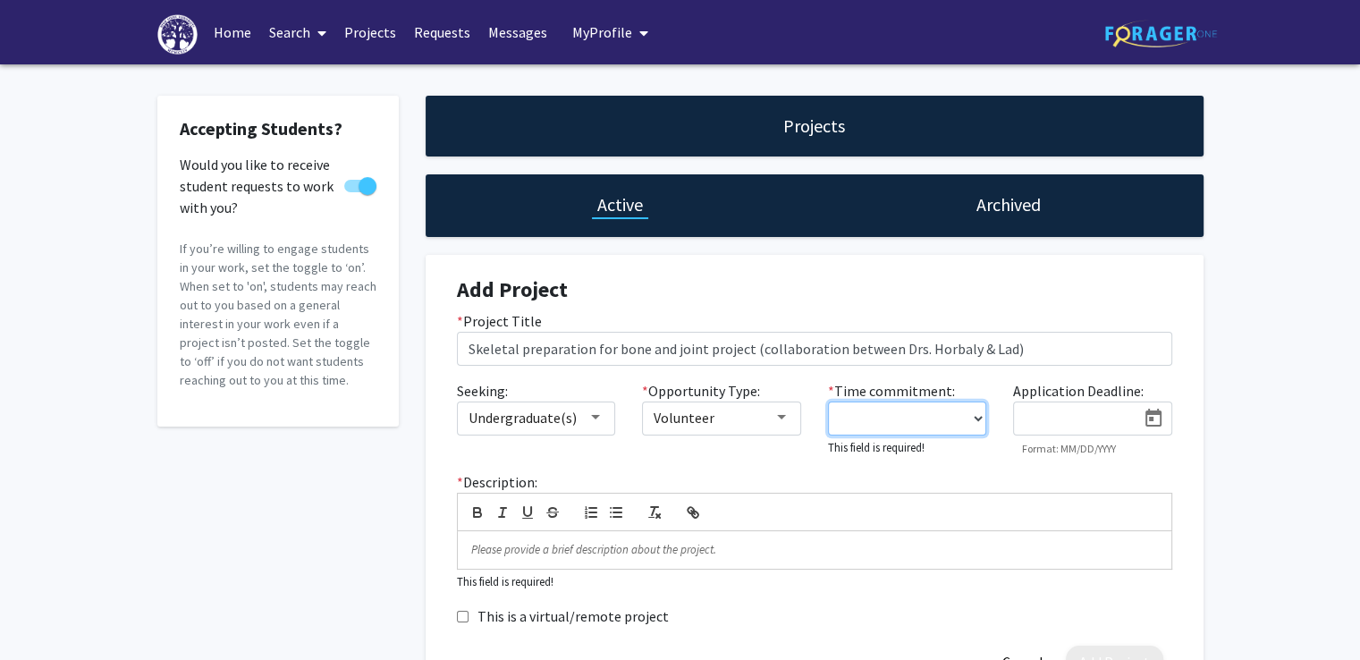
click at [974, 409] on select "0 - 5 hours/week 5 - 10 hours/week 10 - 15 hours/week 15 - 20 hours/week 20 - 3…" at bounding box center [907, 418] width 159 height 34
select select "0 - 5"
click at [828, 401] on select "0 - 5 hours/week 5 - 10 hours/week 10 - 15 hours/week 15 - 20 hours/week 20 - 3…" at bounding box center [907, 418] width 159 height 34
click at [554, 552] on p at bounding box center [814, 547] width 687 height 16
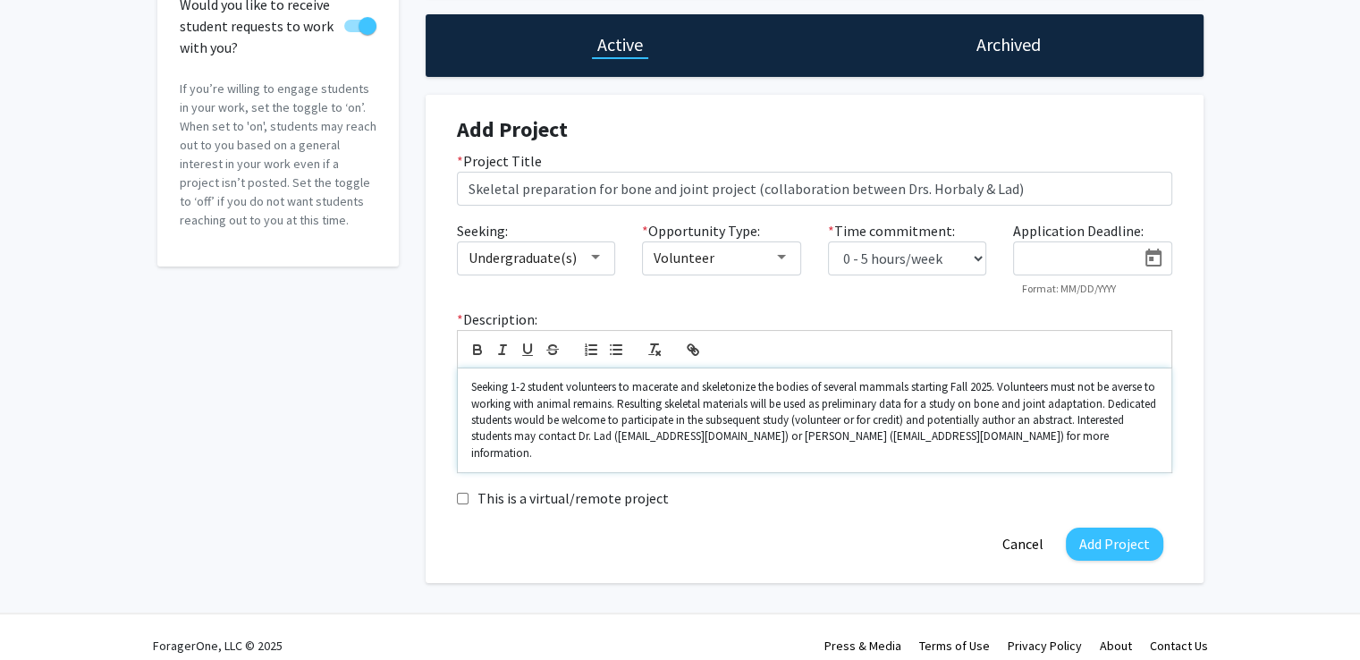
scroll to position [158, 0]
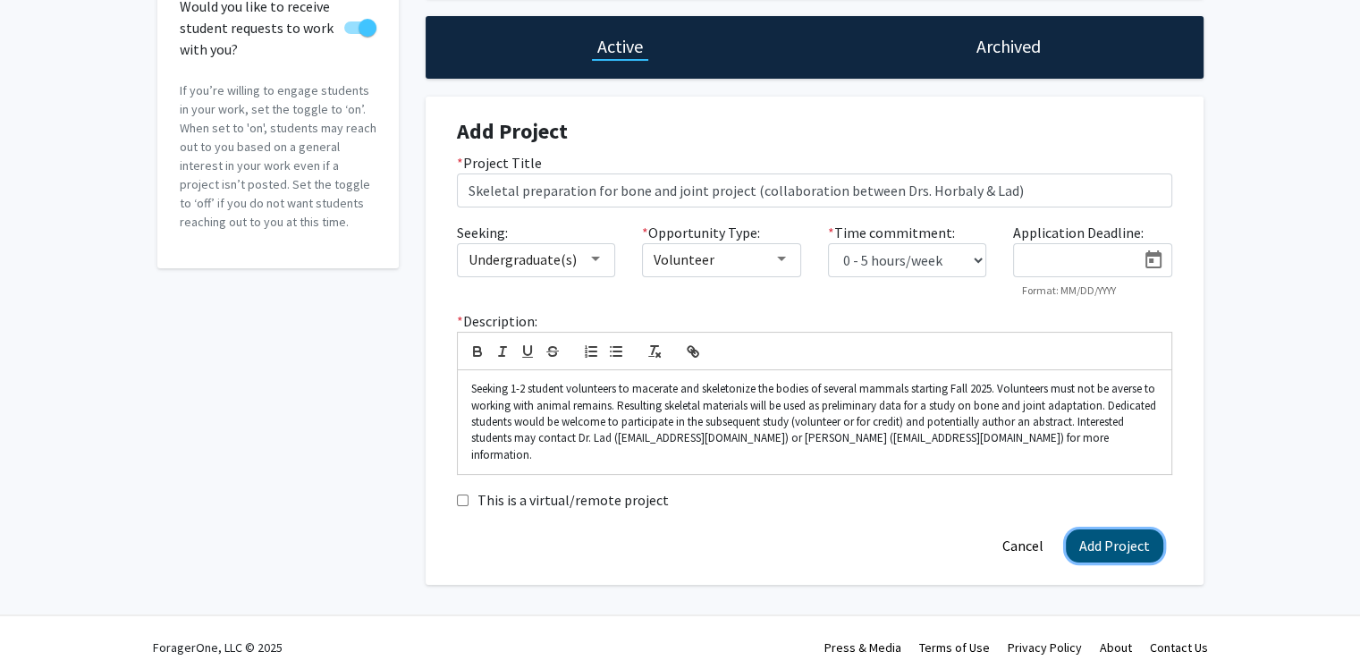
click at [1108, 529] on button "Add Project" at bounding box center [1114, 545] width 97 height 33
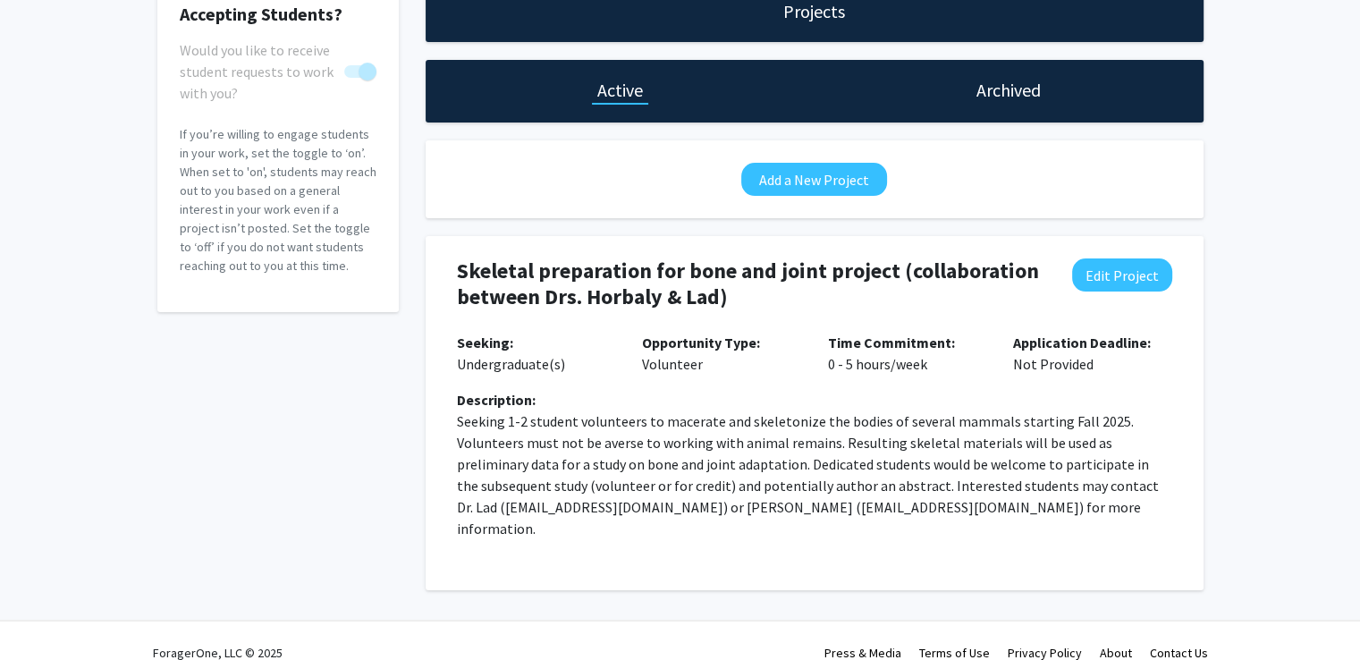
scroll to position [0, 0]
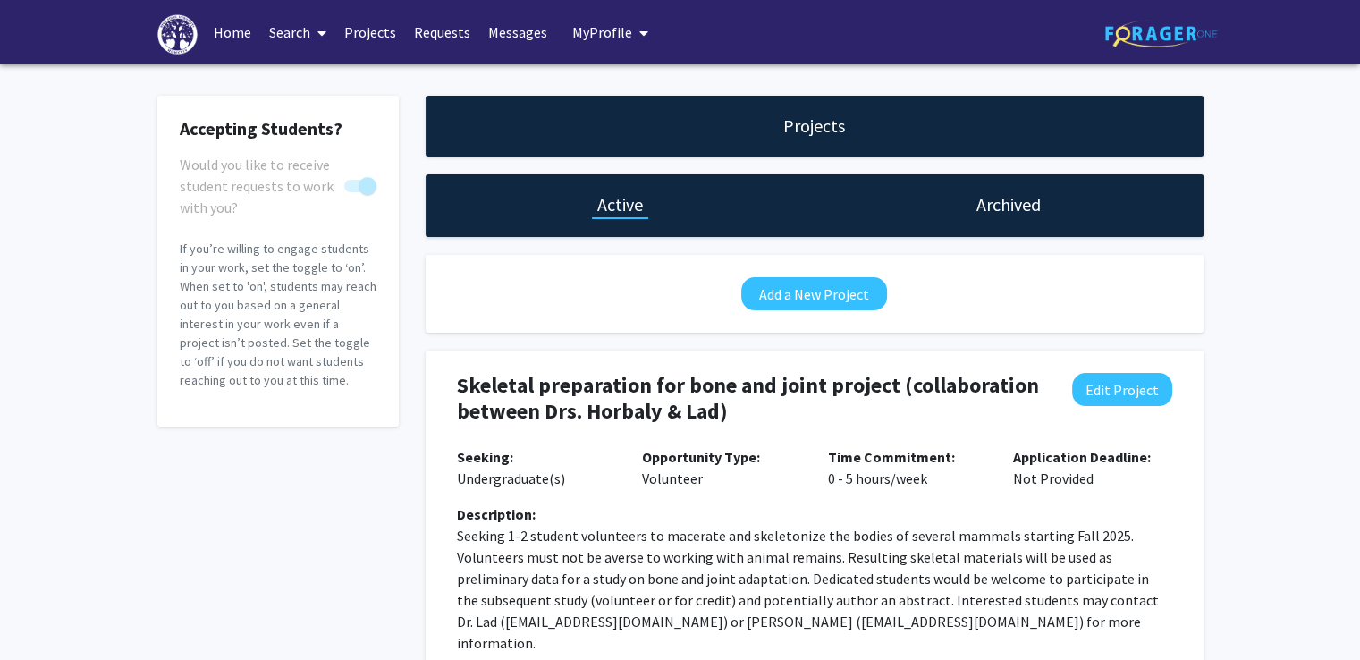
click at [242, 19] on link "Home" at bounding box center [232, 32] width 55 height 63
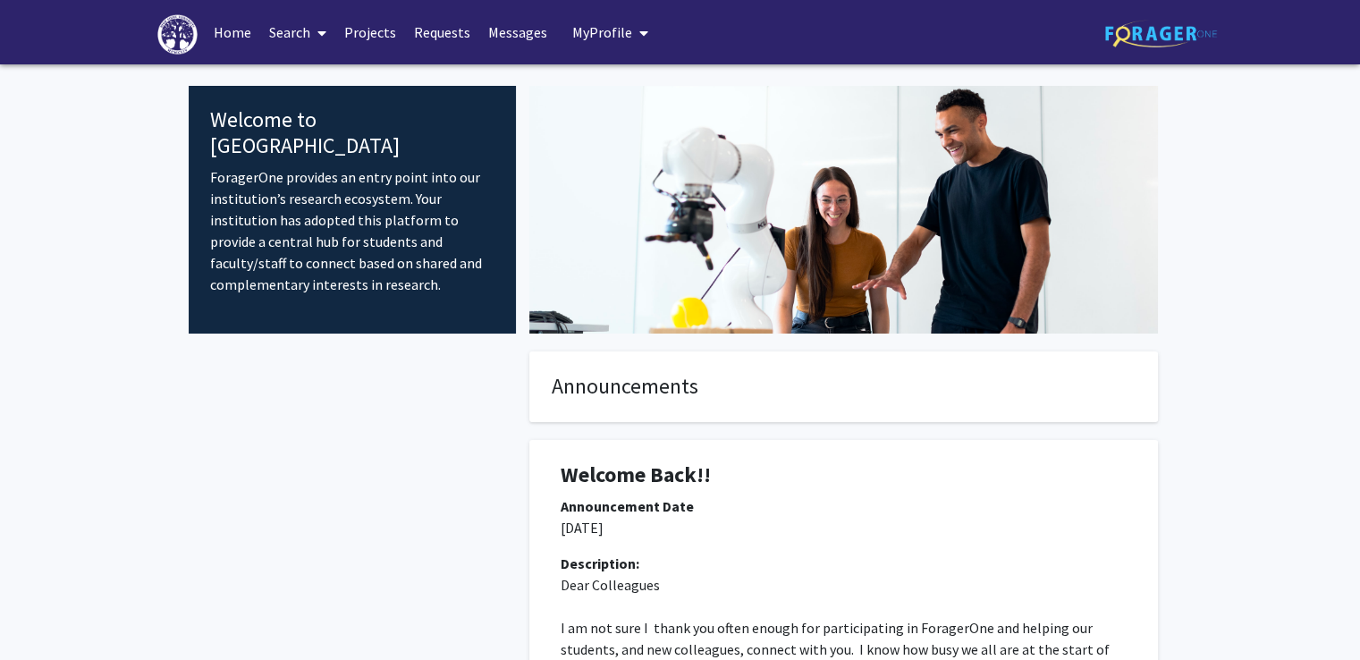
click at [636, 43] on span "My profile dropdown to access profile and logout" at bounding box center [640, 33] width 16 height 63
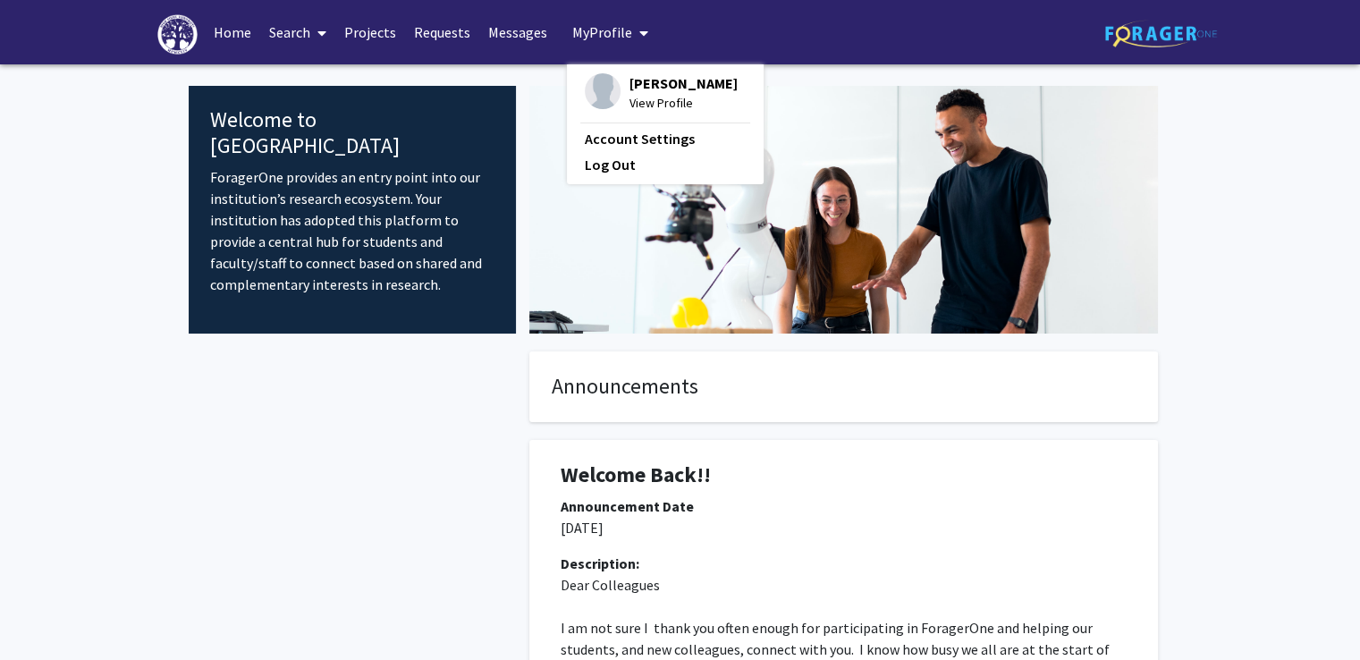
click at [637, 86] on span "[PERSON_NAME]" at bounding box center [683, 83] width 108 height 20
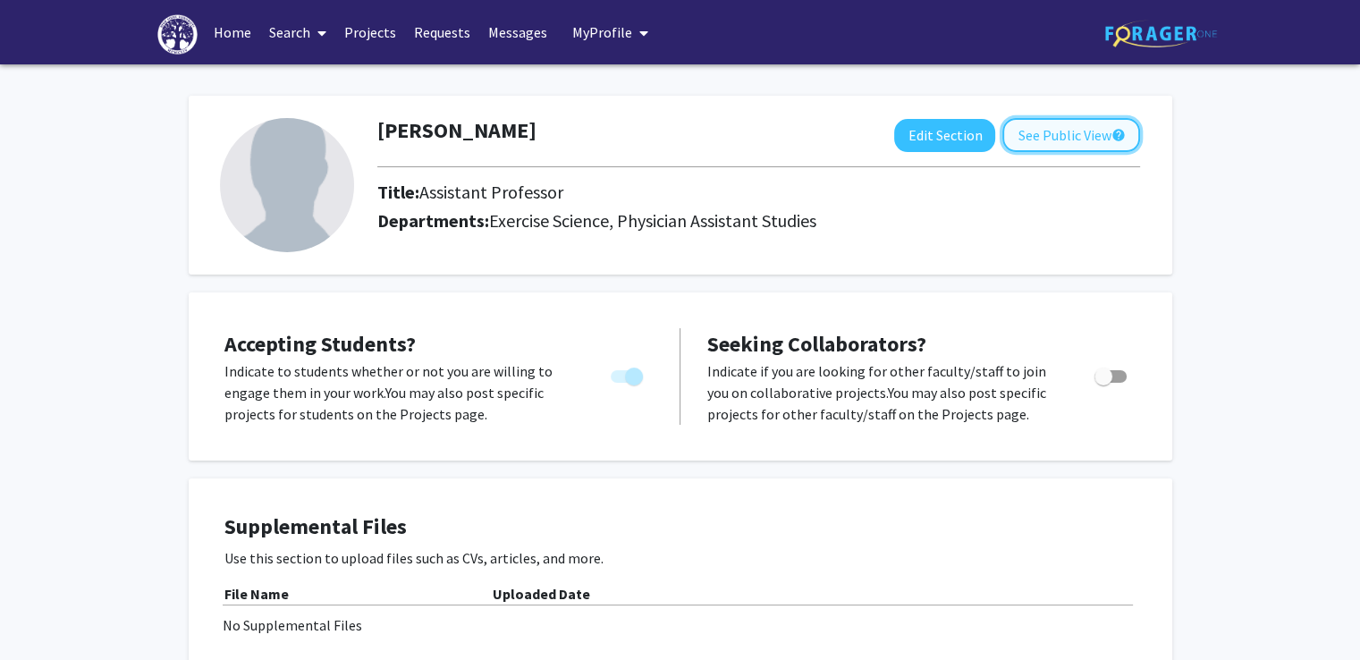
click at [1103, 128] on button "See Public View help" at bounding box center [1071, 135] width 138 height 34
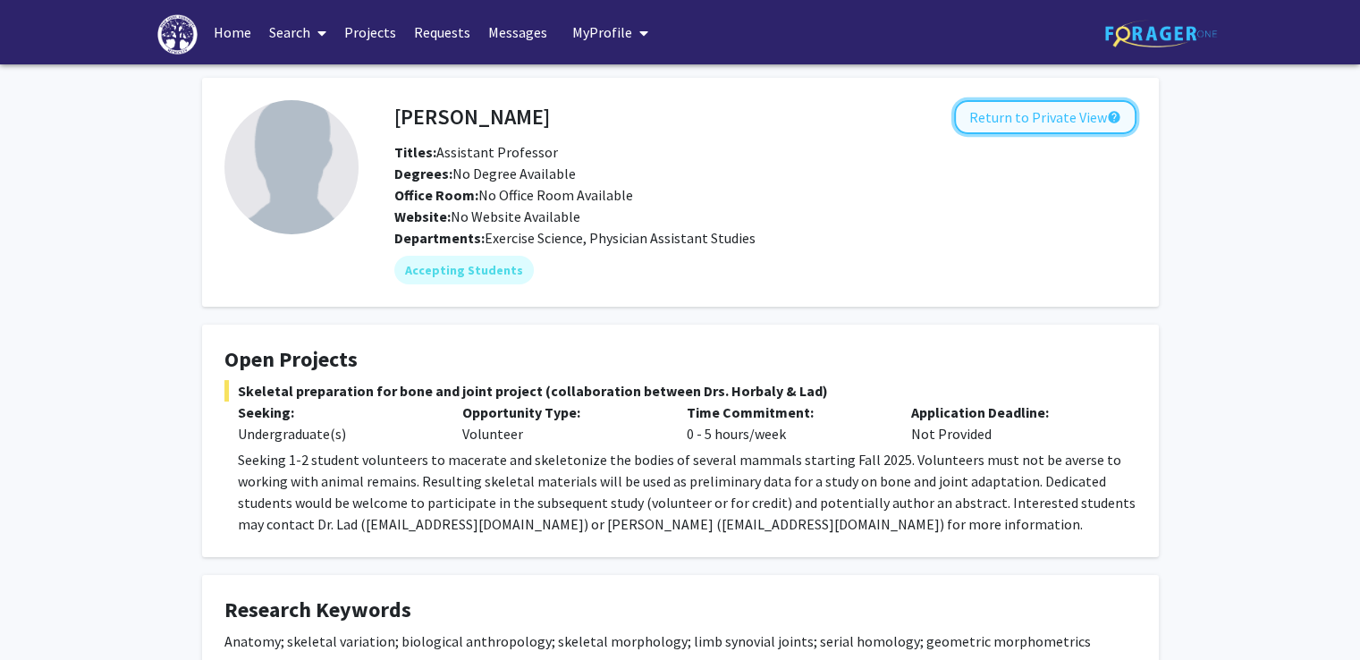
click at [1044, 114] on button "Return to Private View help" at bounding box center [1045, 117] width 182 height 34
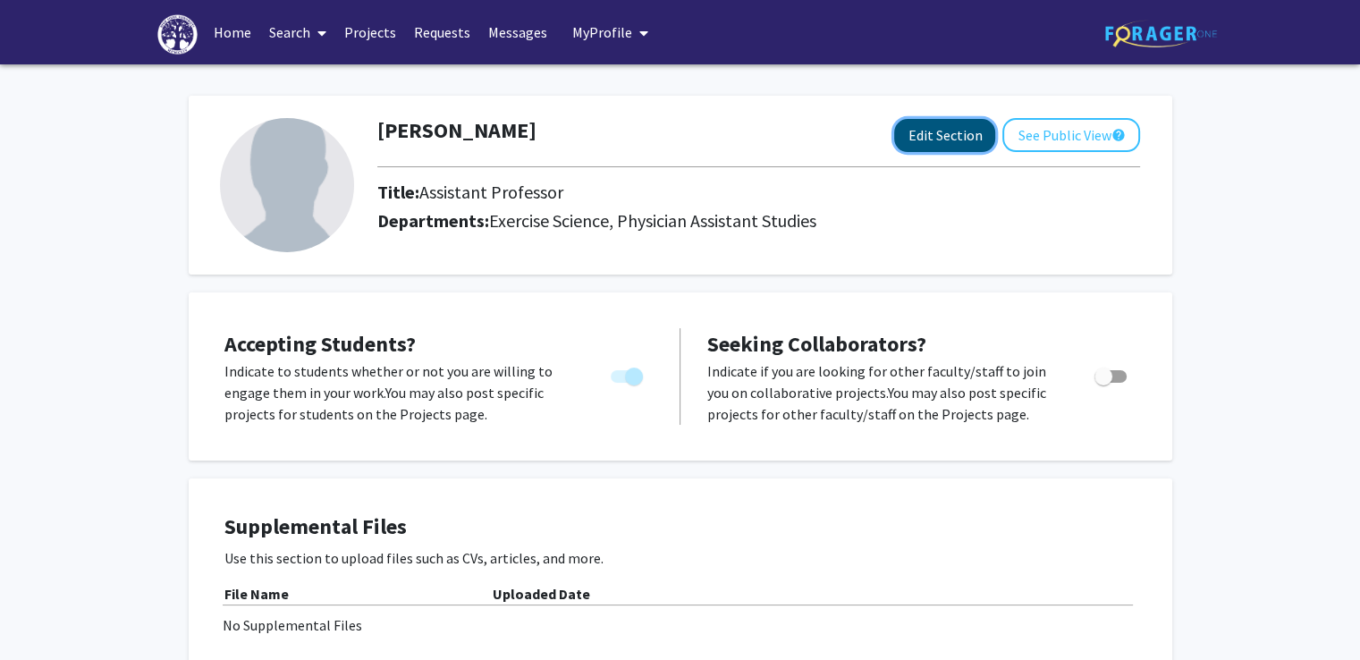
click at [951, 124] on button "Edit Section" at bounding box center [944, 135] width 101 height 33
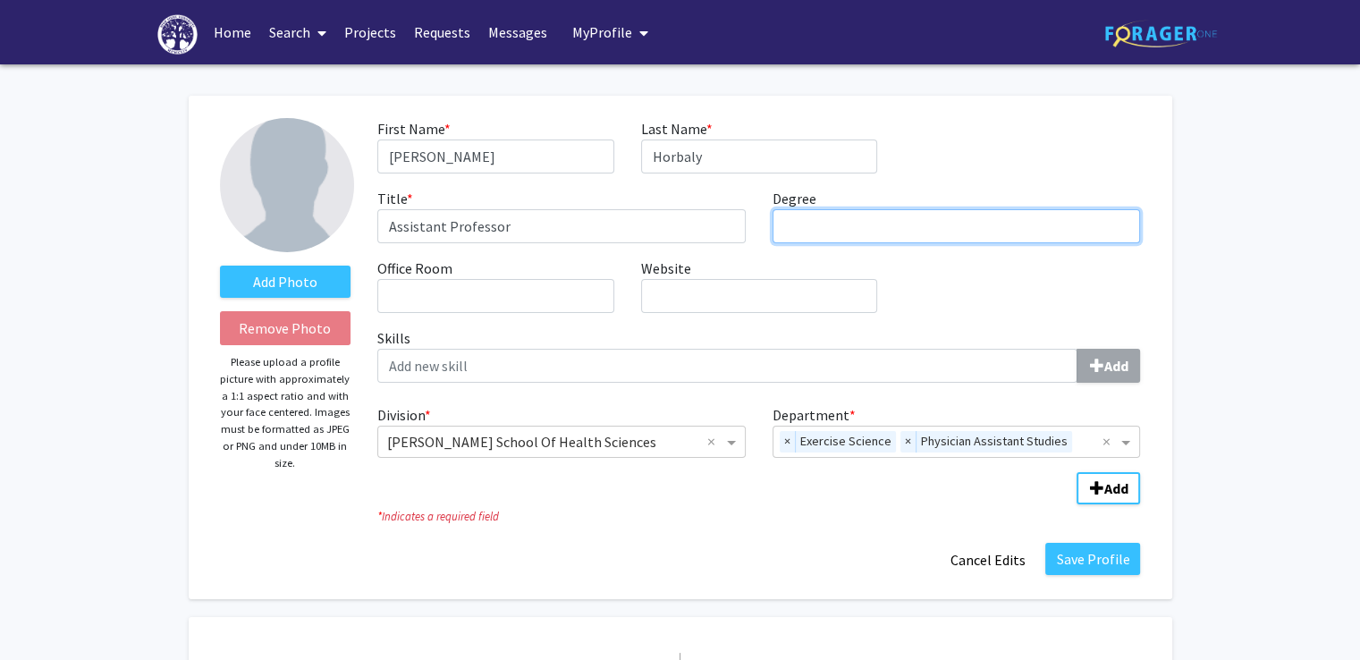
click at [840, 223] on input "Degree required" at bounding box center [956, 226] width 368 height 34
type input "PhD"
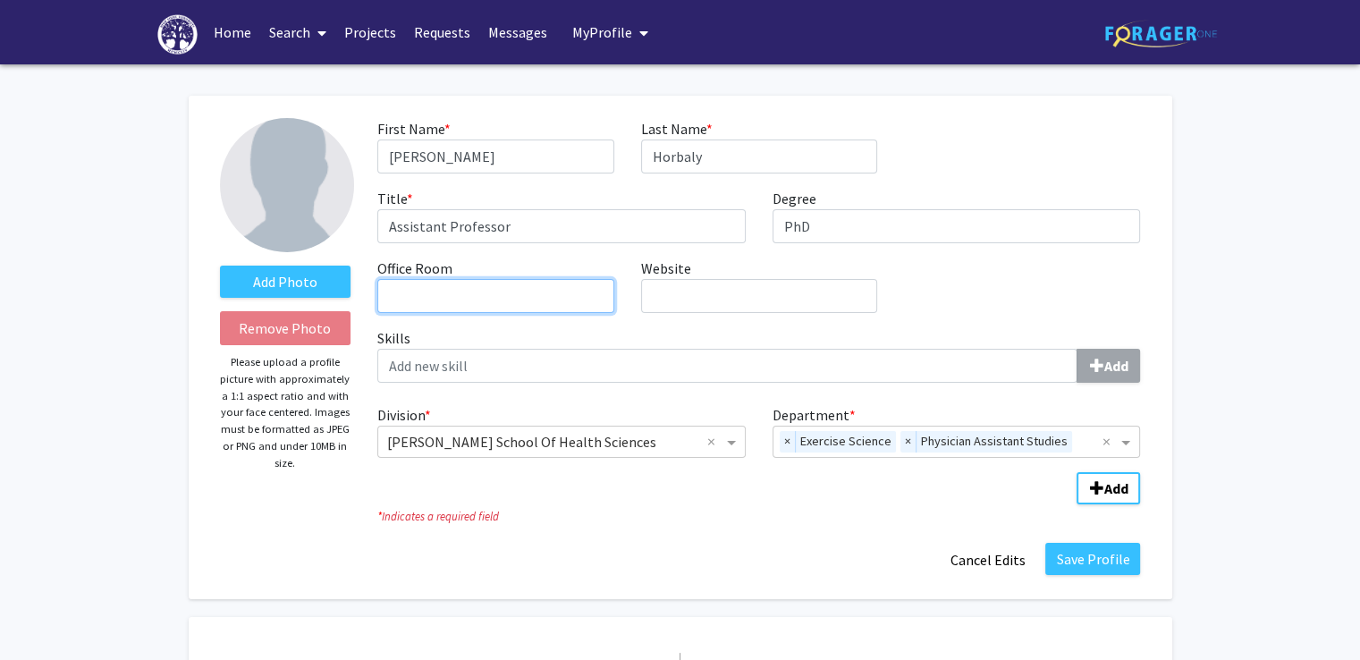
click at [536, 289] on input "Office Room required" at bounding box center [495, 296] width 236 height 34
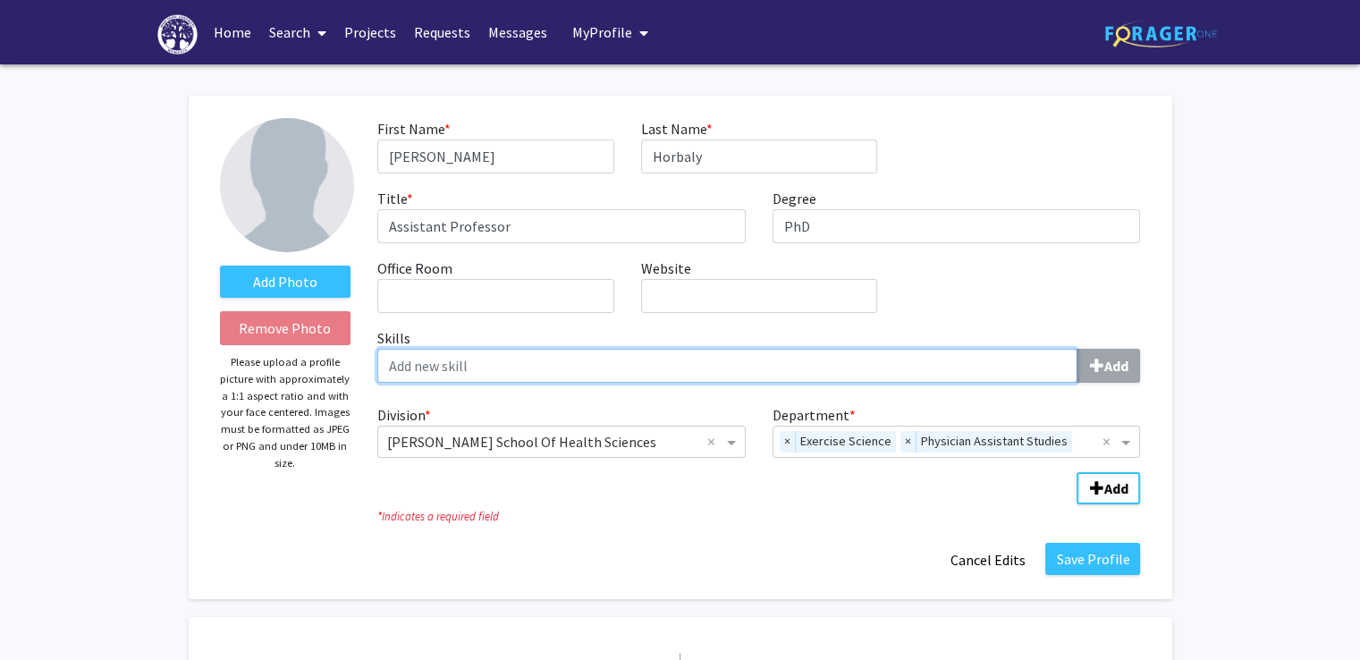
click at [554, 374] on input "Skills Add" at bounding box center [727, 366] width 700 height 34
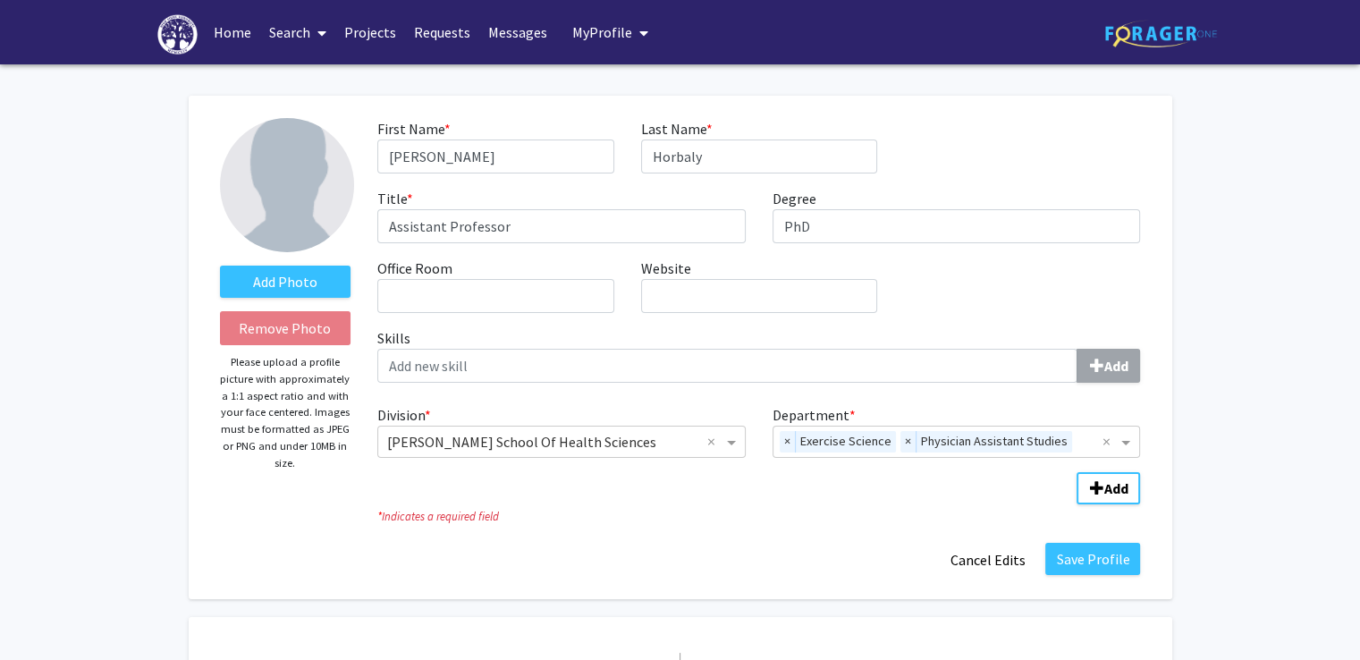
click at [1047, 305] on div "First Name * required [PERSON_NAME] Last Name * required [PERSON_NAME] Title * …" at bounding box center [758, 222] width 789 height 209
click at [1070, 561] on button "Save Profile" at bounding box center [1092, 559] width 95 height 32
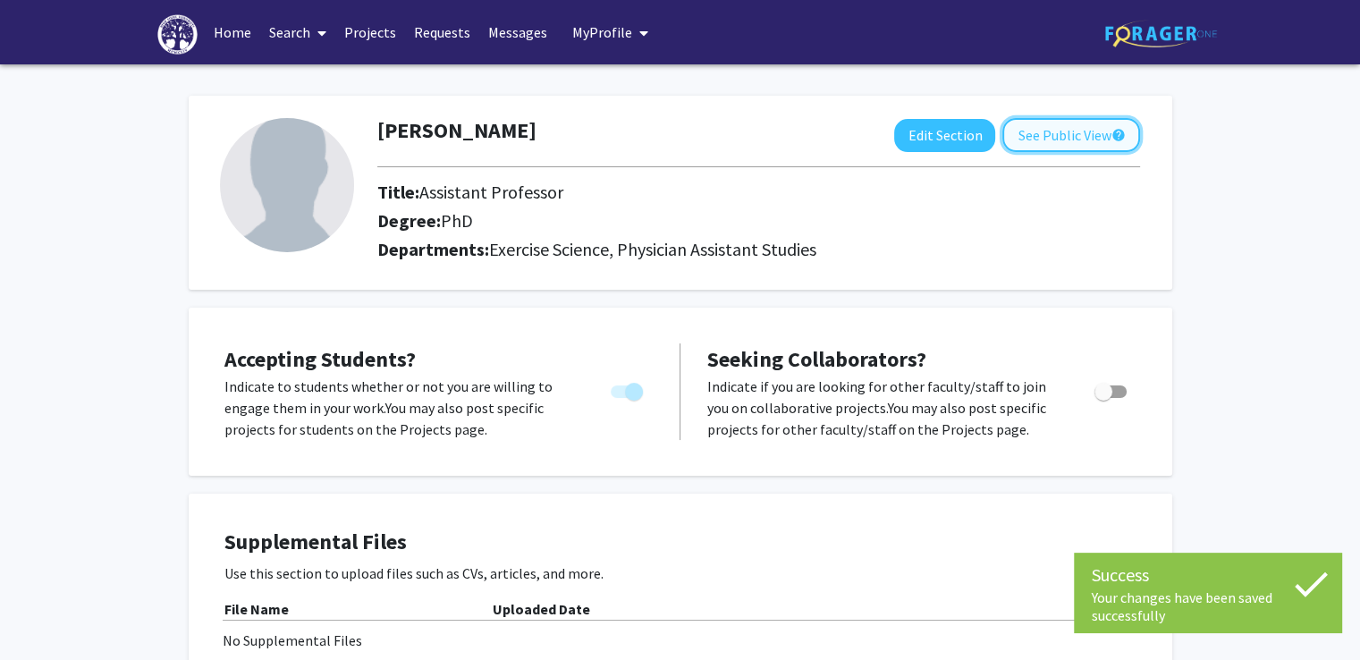
click at [1066, 124] on button "See Public View help" at bounding box center [1071, 135] width 138 height 34
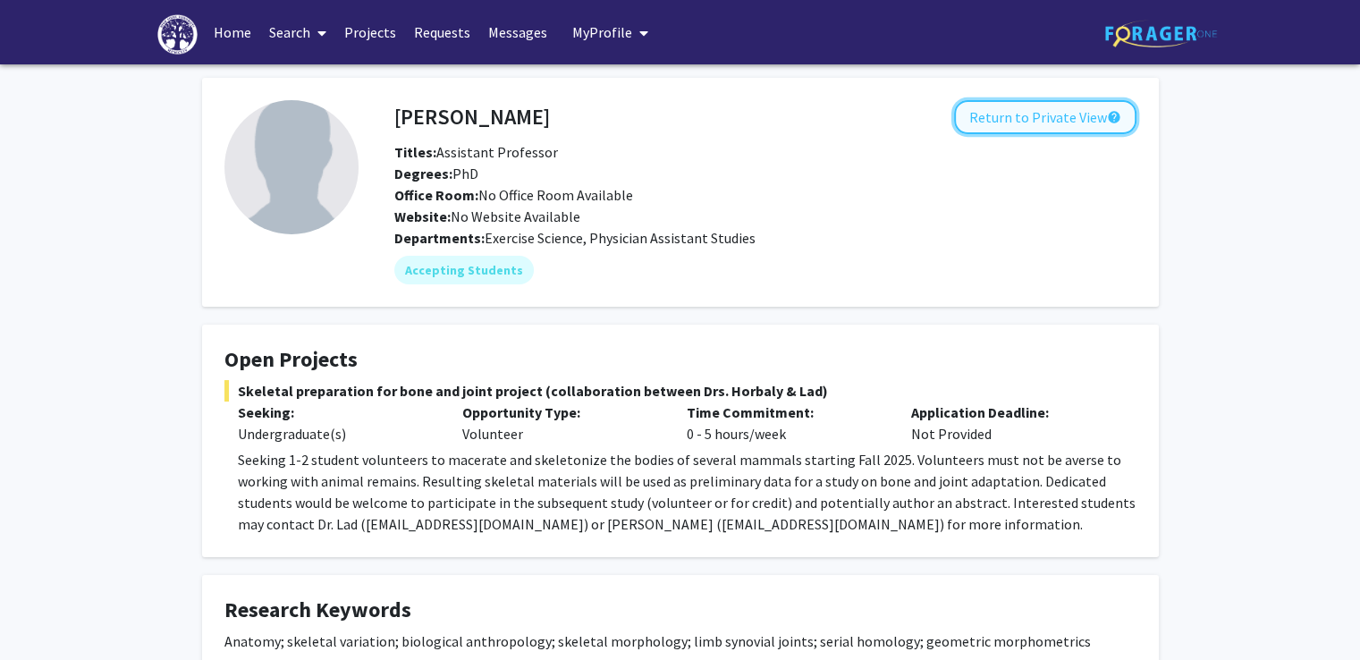
click at [1026, 127] on button "Return to Private View help" at bounding box center [1045, 117] width 182 height 34
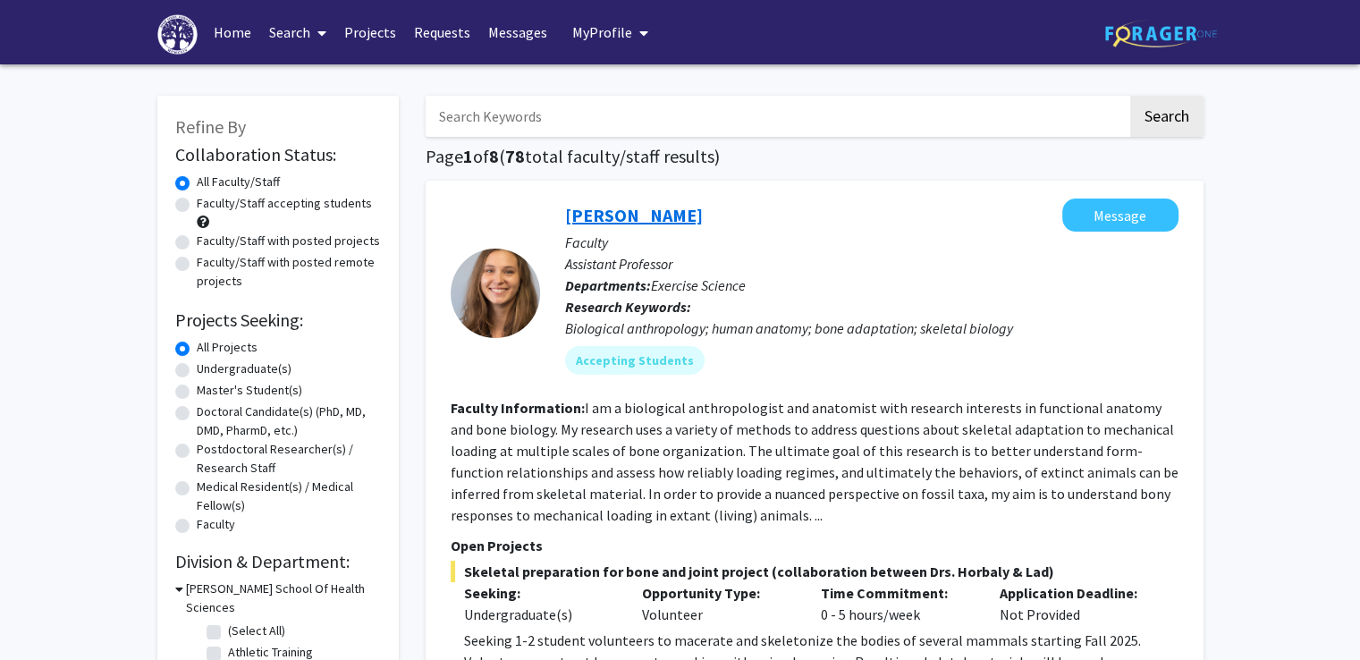
click at [594, 213] on link "Susan Lad" at bounding box center [634, 215] width 138 height 22
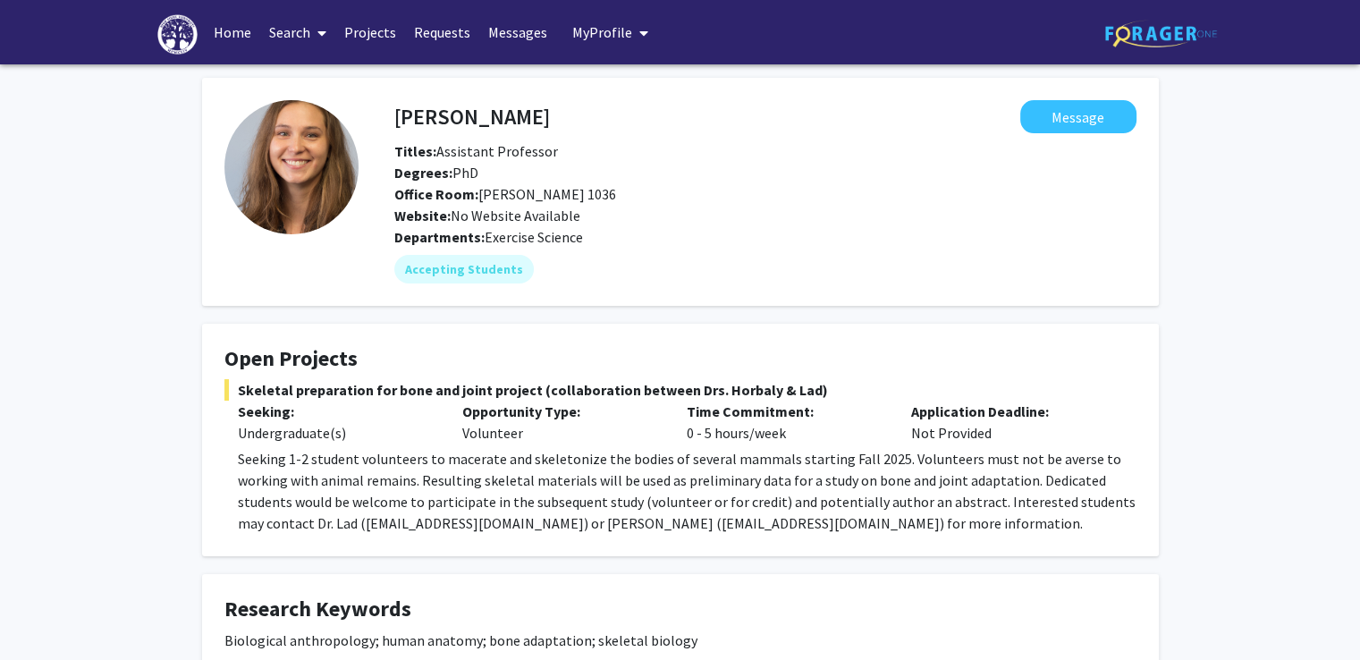
click at [594, 213] on div "Website: No Website Available" at bounding box center [762, 215] width 763 height 21
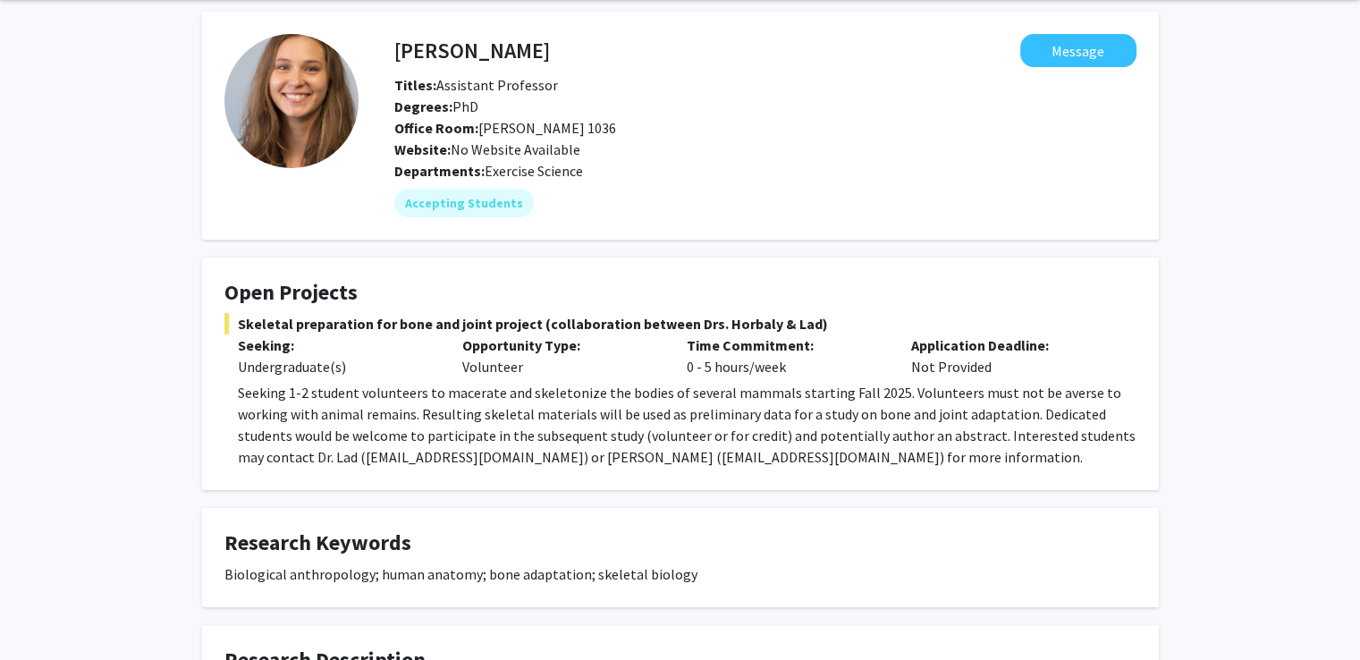
scroll to position [64, 0]
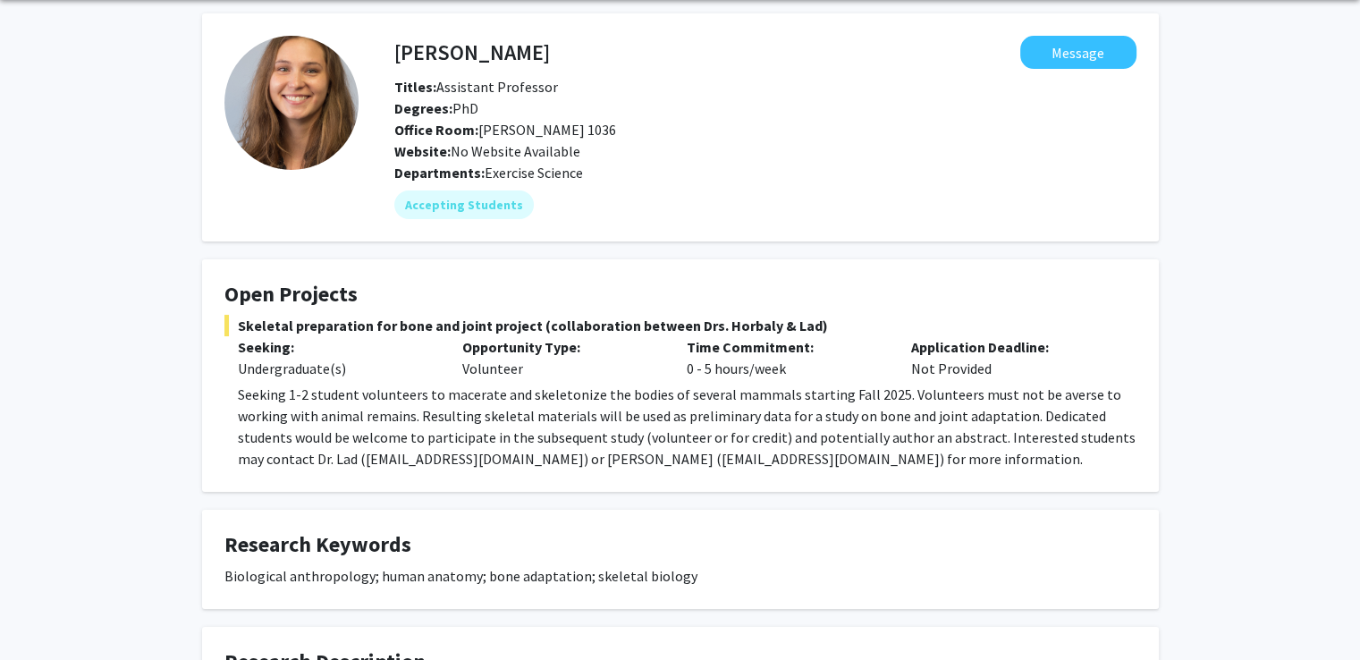
click at [486, 324] on span "Skeletal preparation for bone and joint project (collaboration between Drs. Hor…" at bounding box center [680, 325] width 912 height 21
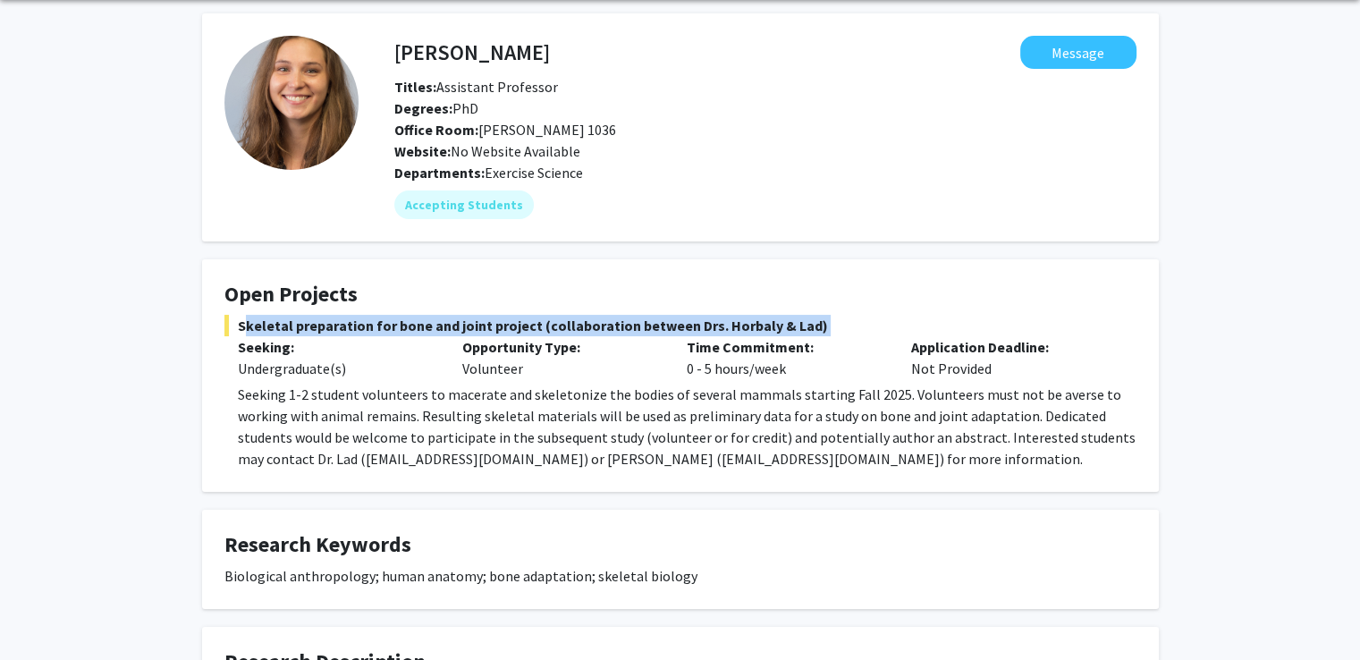
click at [486, 324] on span "Skeletal preparation for bone and joint project (collaboration between Drs. Hor…" at bounding box center [680, 325] width 912 height 21
copy span "Skeletal preparation for bone and joint project (collaboration between Drs. Hor…"
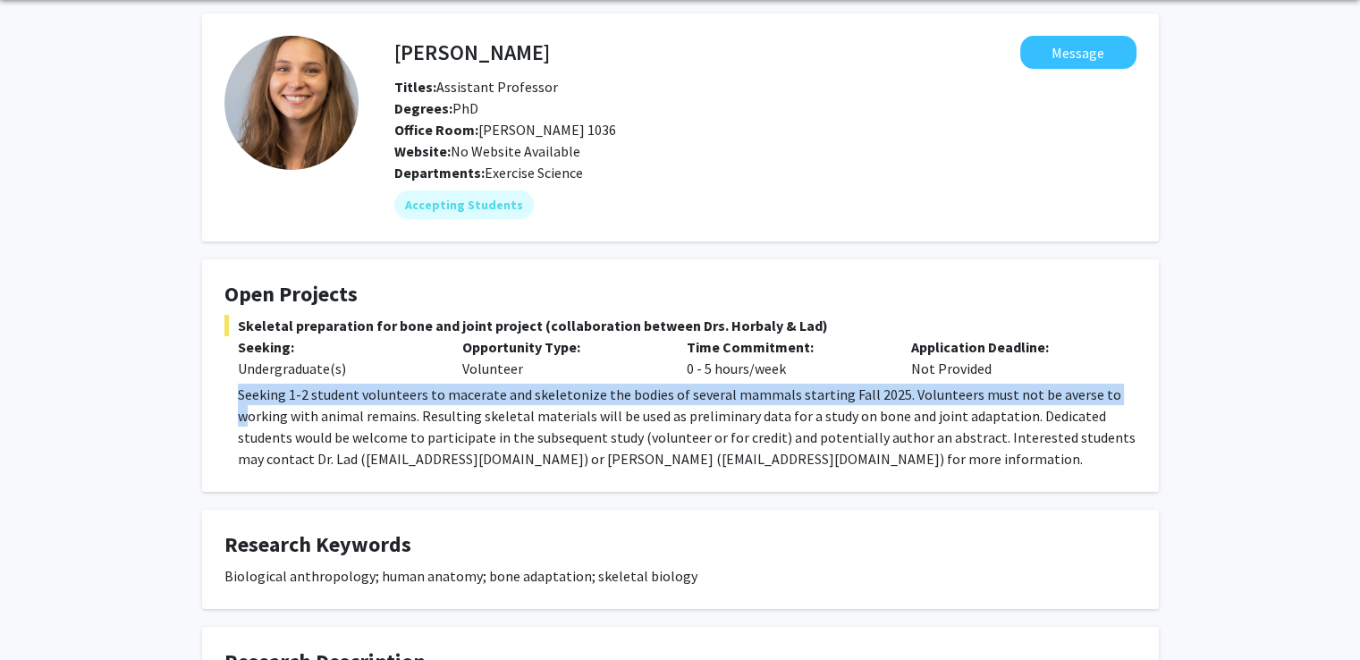
drag, startPoint x: 247, startPoint y: 421, endPoint x: 231, endPoint y: 387, distance: 37.6
click at [231, 387] on fg-read-more "Seeking 1-2 student volunteers to macerate and skeletonize the bodies of severa…" at bounding box center [680, 426] width 912 height 86
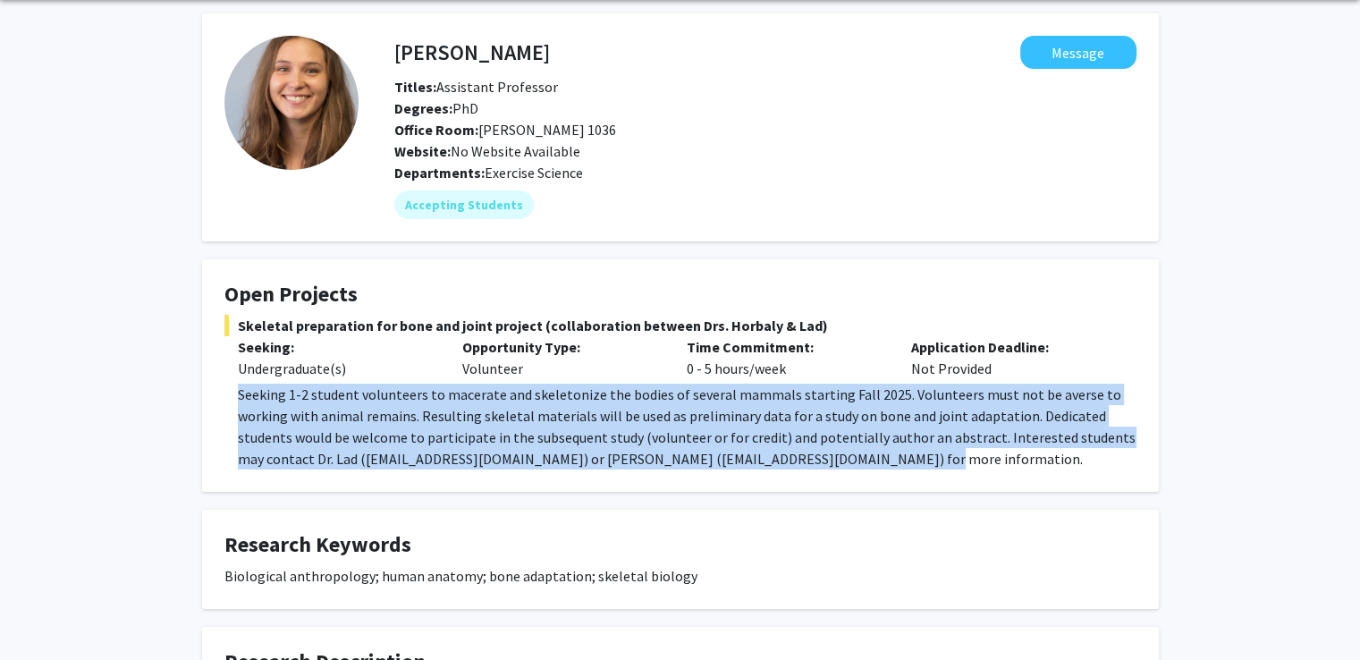
drag, startPoint x: 237, startPoint y: 390, endPoint x: 818, endPoint y: 455, distance: 584.7
click at [818, 455] on p "Seeking 1-2 student volunteers to macerate and skeletonize the bodies of severa…" at bounding box center [687, 426] width 898 height 86
copy p "Seeking 1-2 student volunteers to macerate and skeletonize the bodies of severa…"
